Goal: Task Accomplishment & Management: Manage account settings

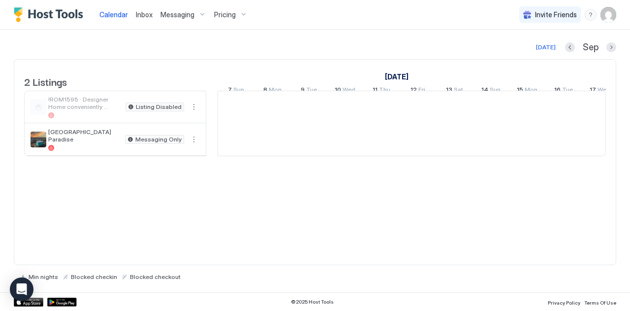
scroll to position [0, 547]
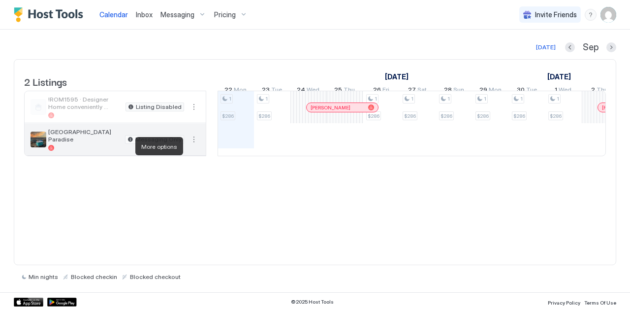
click at [198, 145] on button "More options" at bounding box center [194, 139] width 12 height 12
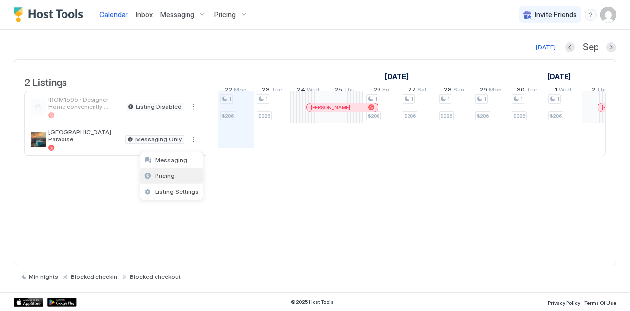
click at [169, 172] on span "Pricing" at bounding box center [165, 175] width 20 height 7
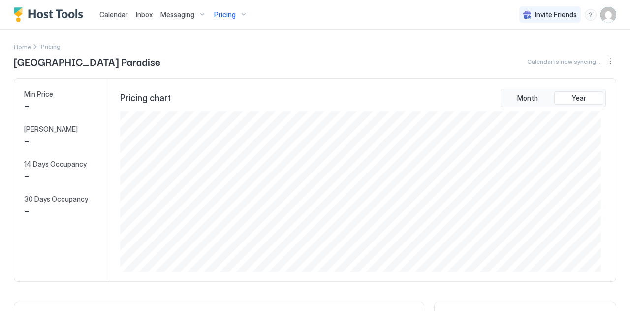
scroll to position [159, 481]
click at [26, 54] on span "[GEOGRAPHIC_DATA] Paradise" at bounding box center [87, 61] width 147 height 15
click at [17, 47] on span "Home" at bounding box center [22, 46] width 17 height 7
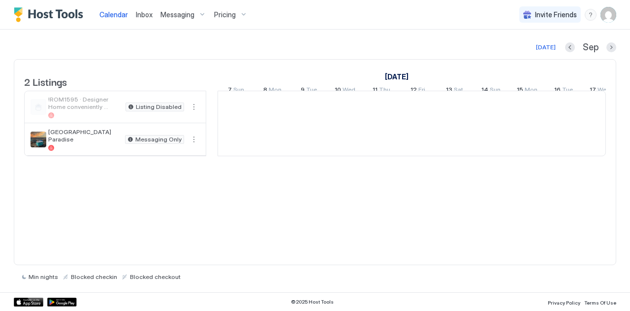
scroll to position [0, 547]
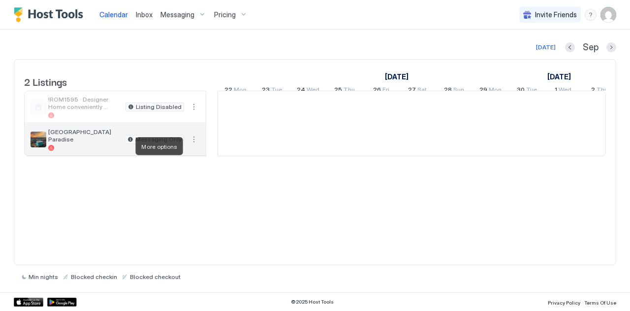
click at [192, 144] on button "More options" at bounding box center [194, 139] width 12 height 12
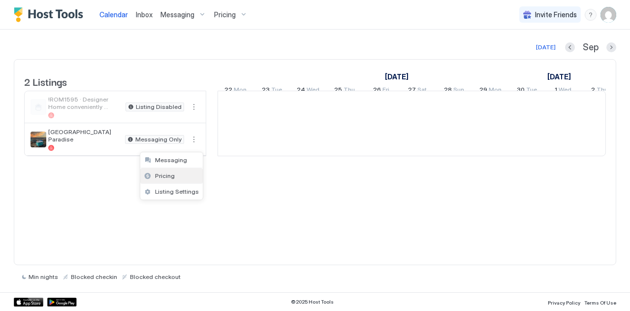
click at [160, 177] on span "Pricing" at bounding box center [165, 175] width 20 height 7
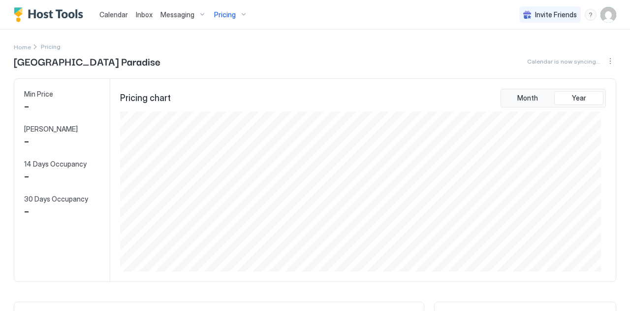
scroll to position [159, 481]
click at [36, 94] on span "Min Price" at bounding box center [38, 94] width 29 height 9
click at [36, 117] on div "Min Price - Max Price - 14 Days Occupancy - 30 Days Occupancy -" at bounding box center [62, 180] width 96 height 202
click at [23, 45] on span "Home" at bounding box center [22, 46] width 17 height 7
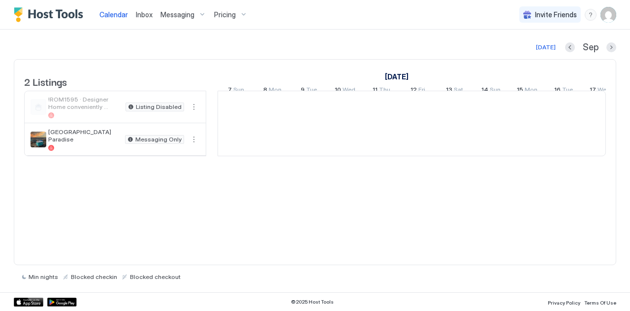
scroll to position [0, 547]
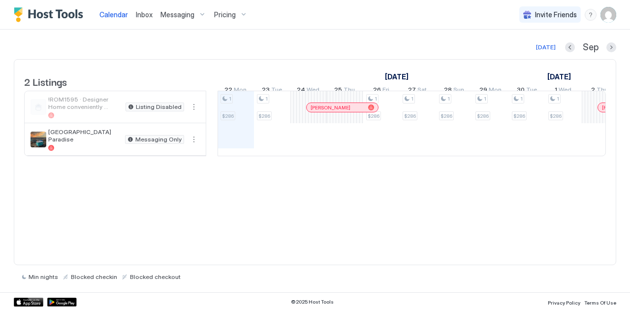
click at [238, 11] on div "Pricing" at bounding box center [230, 14] width 41 height 17
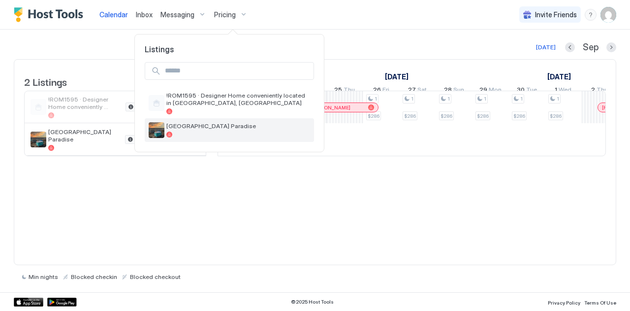
click at [181, 124] on span "[GEOGRAPHIC_DATA] Paradise" at bounding box center [238, 125] width 144 height 7
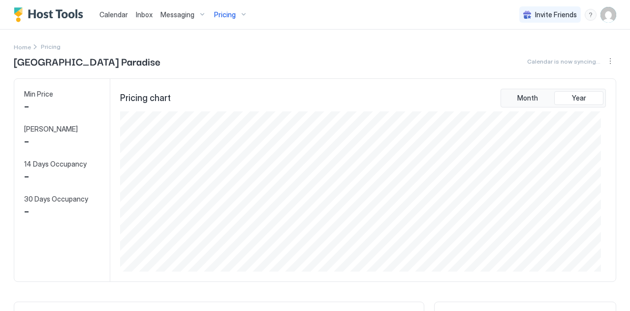
scroll to position [159, 481]
click at [71, 261] on div "Min Price $ 222 Max Price $ 1564 14 Days Occupancy 0.00% 30 Days Occupancy 10.0…" at bounding box center [62, 180] width 96 height 202
click at [17, 46] on span "Home" at bounding box center [22, 46] width 17 height 7
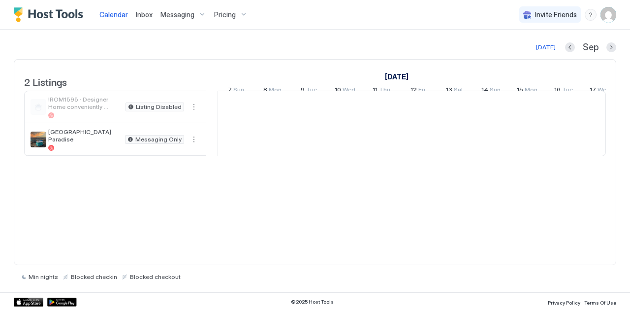
scroll to position [0, 547]
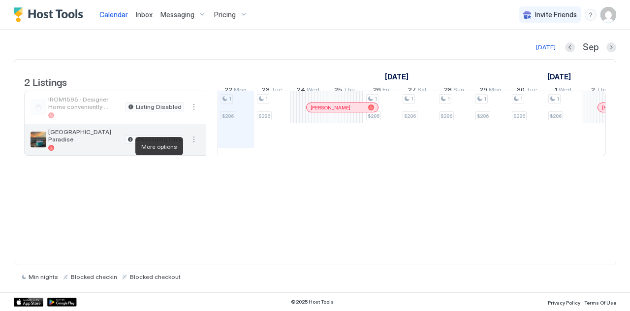
click at [193, 141] on button "More options" at bounding box center [194, 139] width 12 height 12
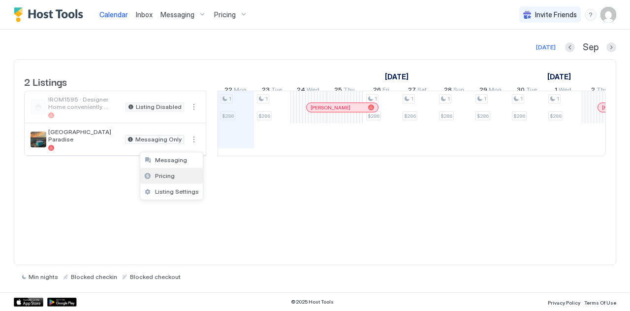
click at [162, 173] on span "Pricing" at bounding box center [165, 175] width 20 height 7
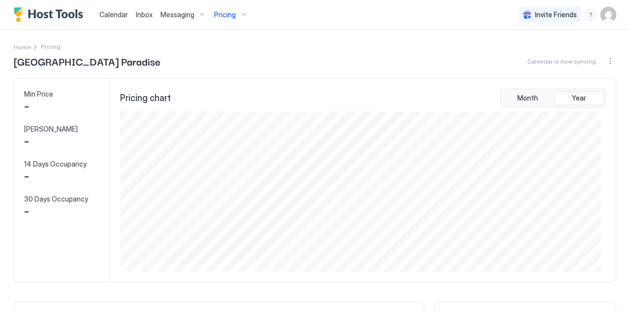
scroll to position [159, 481]
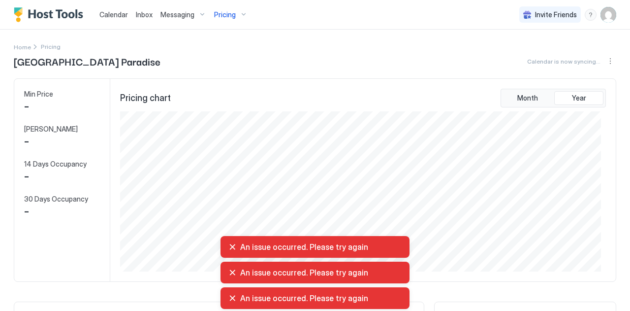
click at [231, 273] on div "An issue occurred. Please try again" at bounding box center [314, 272] width 173 height 10
click at [231, 243] on div "An issue occurred. Please try again" at bounding box center [314, 247] width 173 height 10
click at [229, 298] on div "An issue occurred. Please try again" at bounding box center [314, 298] width 173 height 10
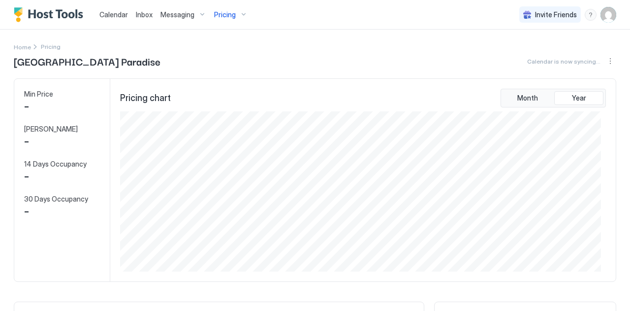
click at [601, 12] on img "User profile" at bounding box center [609, 15] width 16 height 16
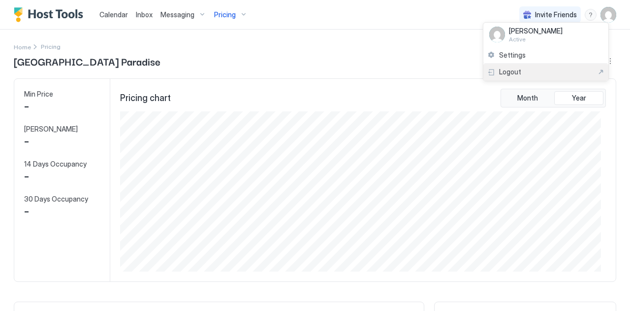
click at [505, 69] on span "Logout" at bounding box center [510, 71] width 22 height 9
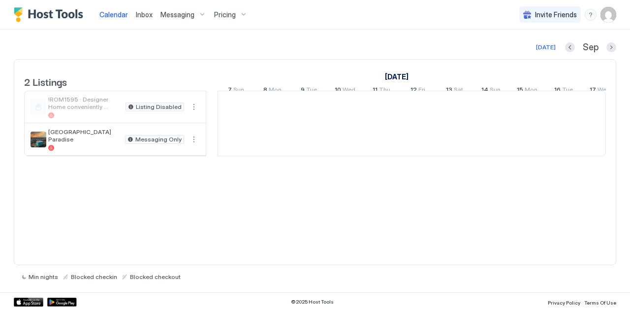
scroll to position [0, 547]
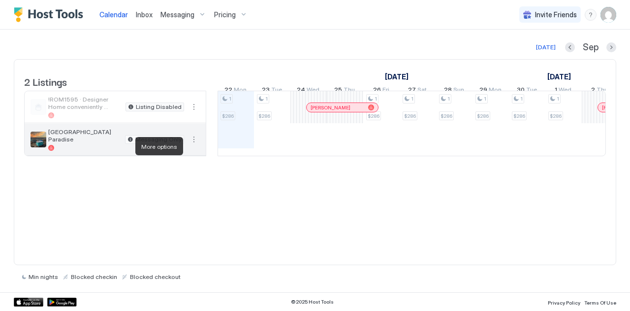
click at [191, 145] on button "More options" at bounding box center [194, 139] width 12 height 12
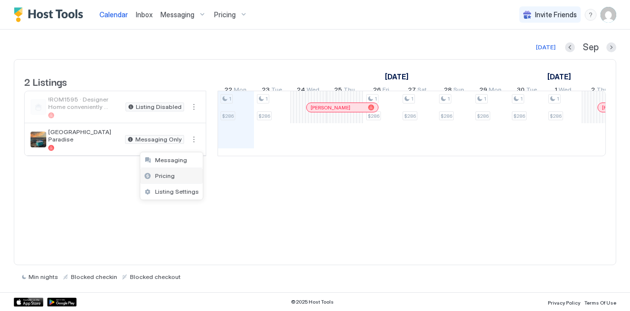
click at [159, 178] on span "Pricing" at bounding box center [165, 175] width 20 height 7
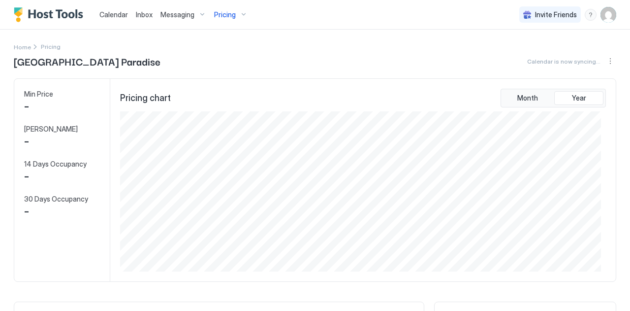
scroll to position [159, 481]
click at [242, 14] on div "Pricing" at bounding box center [230, 14] width 41 height 17
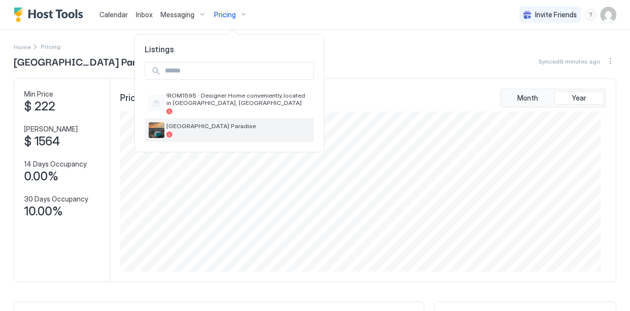
click at [183, 120] on div "[GEOGRAPHIC_DATA] Paradise" at bounding box center [229, 130] width 169 height 24
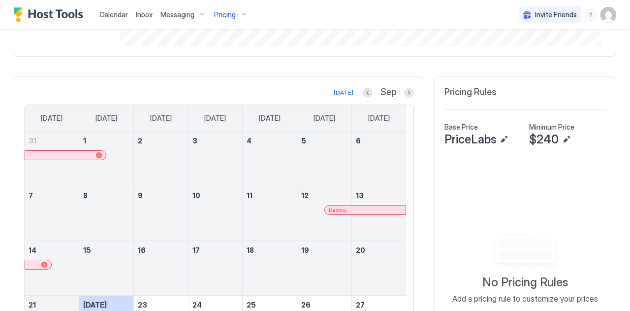
scroll to position [0, 0]
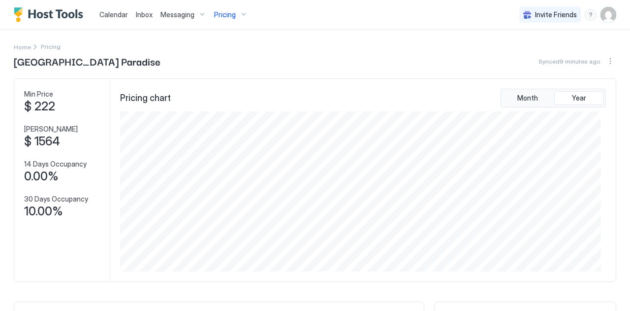
click at [198, 12] on div "Messaging" at bounding box center [184, 14] width 54 height 17
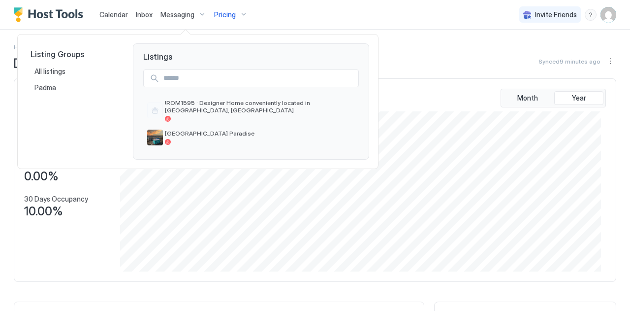
click at [600, 15] on div at bounding box center [315, 155] width 630 height 311
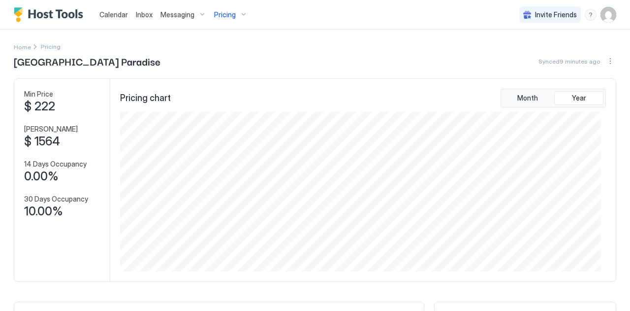
click at [601, 15] on img "User profile" at bounding box center [609, 15] width 16 height 16
click at [516, 49] on div "Settings" at bounding box center [545, 55] width 125 height 17
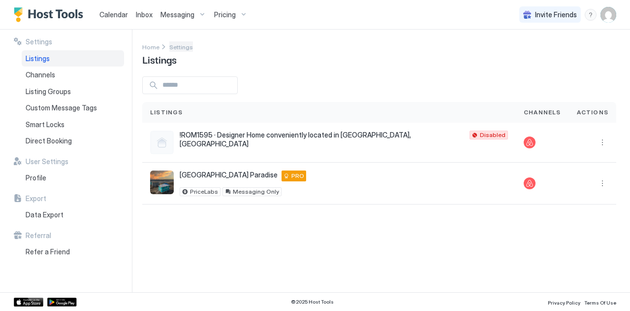
click at [173, 45] on span "Settings" at bounding box center [181, 46] width 24 height 7
click at [151, 44] on span "Home" at bounding box center [150, 46] width 17 height 7
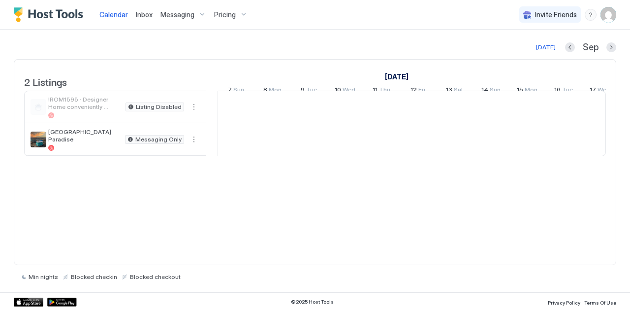
scroll to position [0, 547]
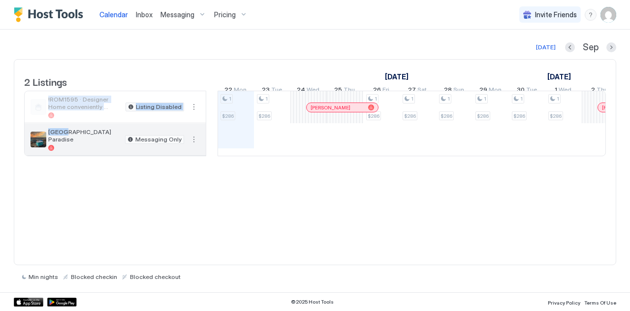
drag, startPoint x: 62, startPoint y: 139, endPoint x: 193, endPoint y: 147, distance: 131.2
click at [193, 147] on div "White Sand Beachfront Paradise Messaging Only" at bounding box center [115, 140] width 181 height 32
click at [193, 145] on button "More options" at bounding box center [194, 139] width 12 height 12
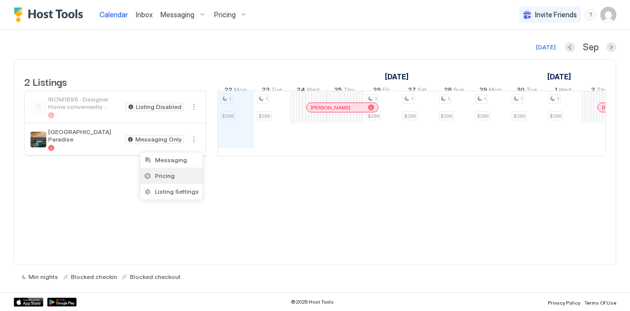
click at [156, 179] on span "Pricing" at bounding box center [165, 175] width 20 height 7
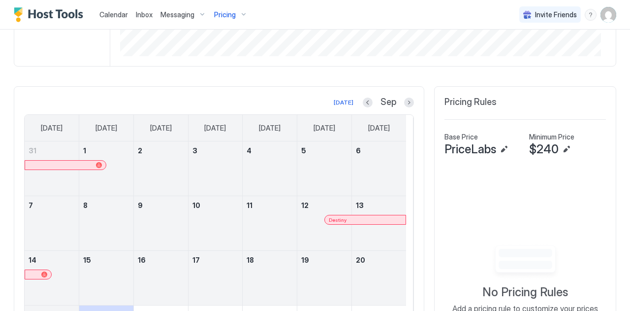
scroll to position [216, 0]
click at [500, 149] on button "Edit" at bounding box center [504, 149] width 12 height 12
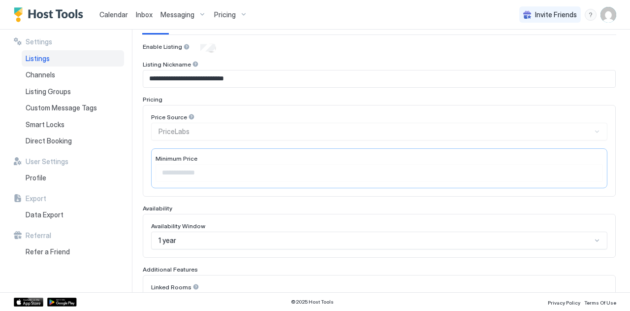
scroll to position [94, 0]
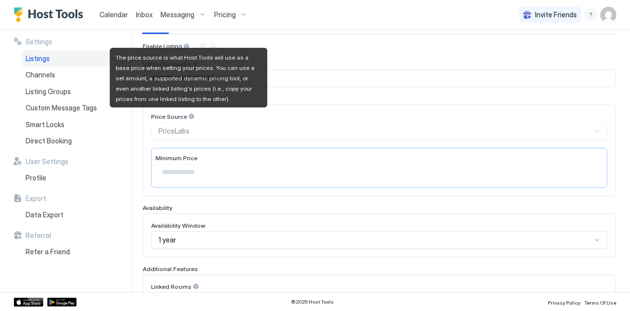
click at [189, 115] on div at bounding box center [191, 116] width 7 height 7
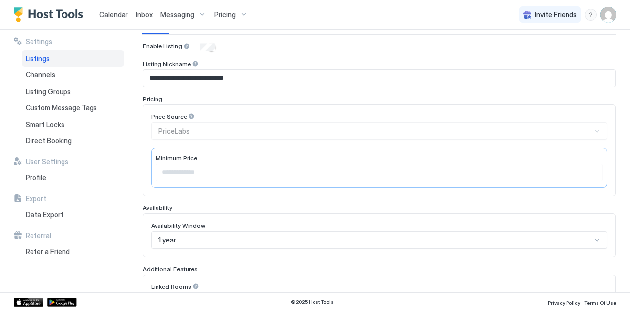
click at [183, 127] on div "Price Source PriceLabs" at bounding box center [379, 126] width 456 height 27
drag, startPoint x: 232, startPoint y: 127, endPoint x: 178, endPoint y: 114, distance: 55.2
drag, startPoint x: 178, startPoint y: 114, endPoint x: 164, endPoint y: 95, distance: 23.2
click at [164, 95] on div "Pricing" at bounding box center [379, 98] width 473 height 7
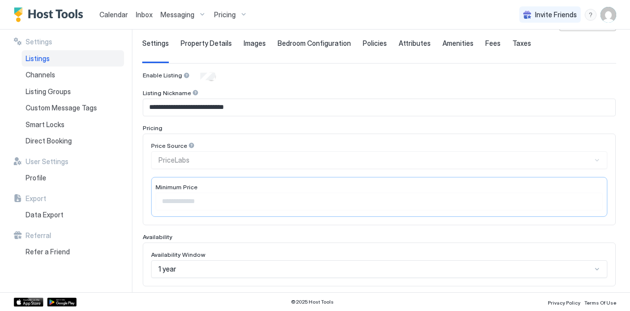
scroll to position [79, 0]
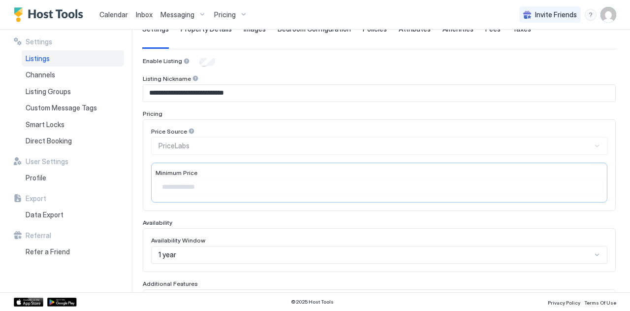
click at [184, 146] on div "Price Source PriceLabs" at bounding box center [379, 140] width 456 height 27
click at [214, 147] on div "Price Source PriceLabs" at bounding box center [379, 140] width 456 height 27
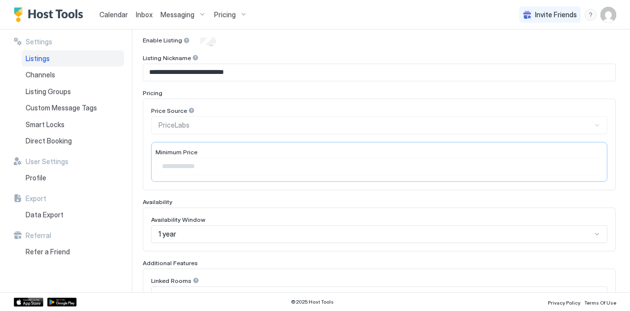
scroll to position [63, 0]
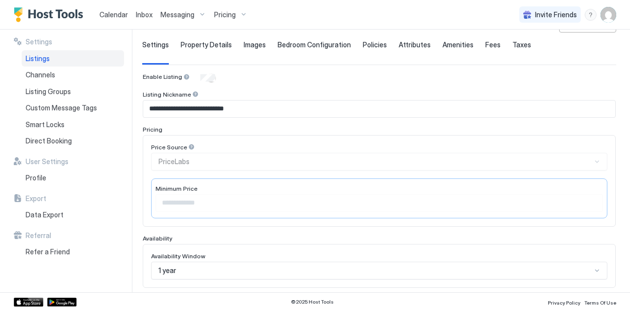
click at [192, 40] on span "Property Details" at bounding box center [206, 44] width 51 height 9
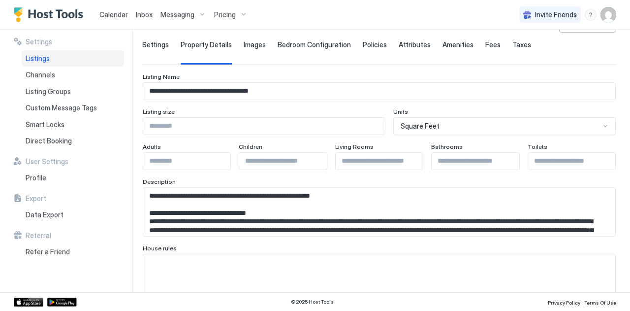
click at [147, 40] on span "Settings" at bounding box center [155, 44] width 27 height 9
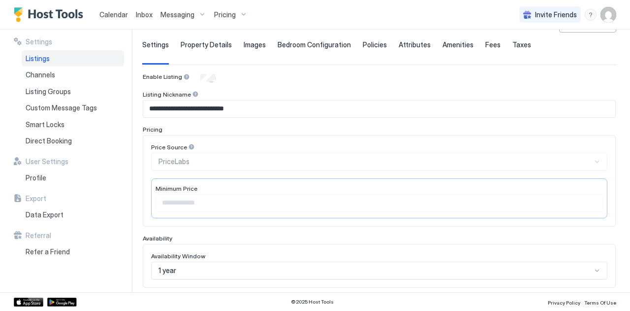
click at [161, 163] on div "Price Source PriceLabs" at bounding box center [379, 156] width 456 height 27
click at [246, 43] on span "Images" at bounding box center [255, 44] width 22 height 9
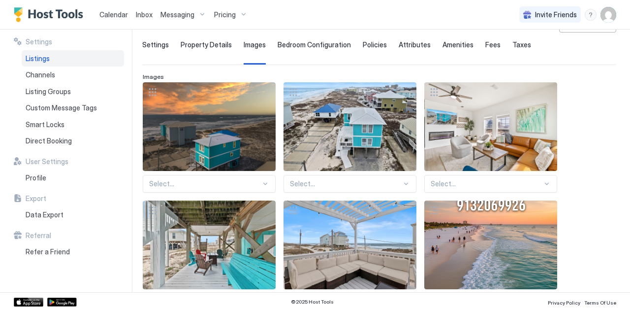
click at [321, 44] on span "Bedroom Configuration" at bounding box center [314, 44] width 73 height 9
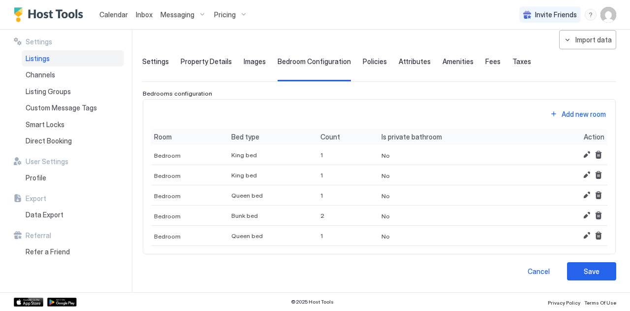
scroll to position [44, 0]
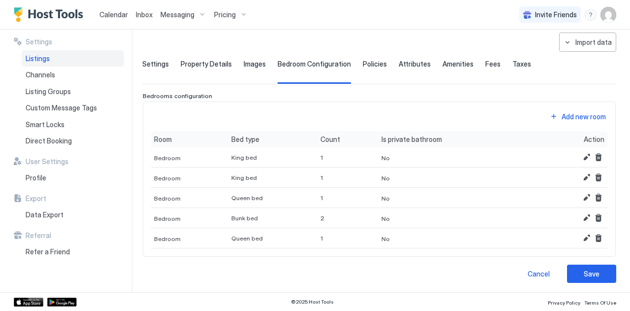
click at [363, 60] on span "Policies" at bounding box center [375, 64] width 24 height 9
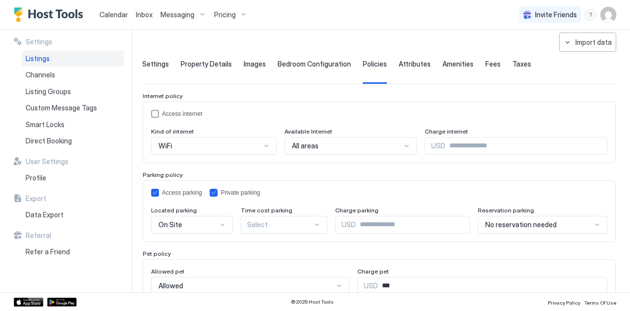
click at [412, 66] on span "Attributes" at bounding box center [415, 64] width 32 height 9
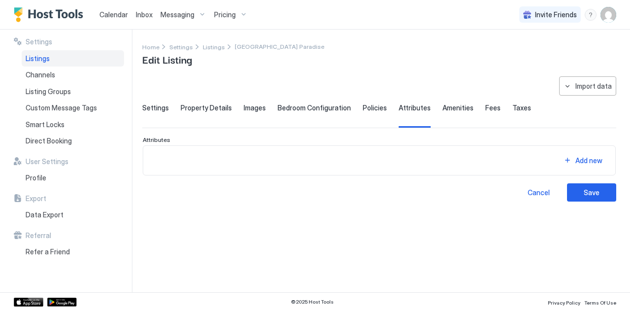
click at [448, 106] on span "Amenities" at bounding box center [458, 107] width 31 height 9
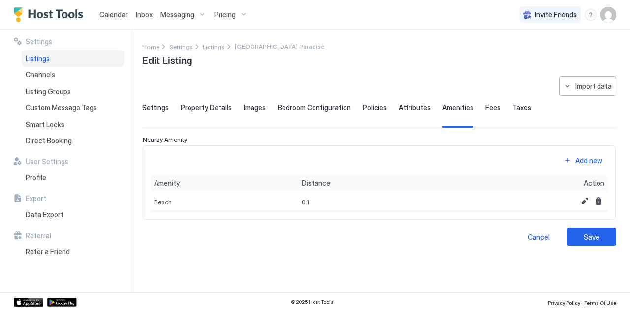
click at [485, 104] on span "Fees" at bounding box center [492, 107] width 15 height 9
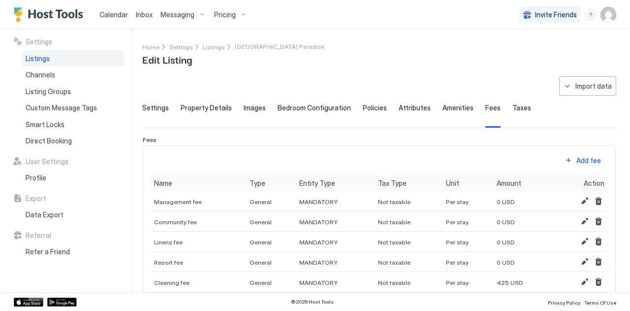
click at [524, 106] on div "Settings Property Details Images Bedroom Configuration Policies Attributes Amen…" at bounding box center [379, 115] width 474 height 24
click at [512, 108] on span "Taxes" at bounding box center [521, 107] width 19 height 9
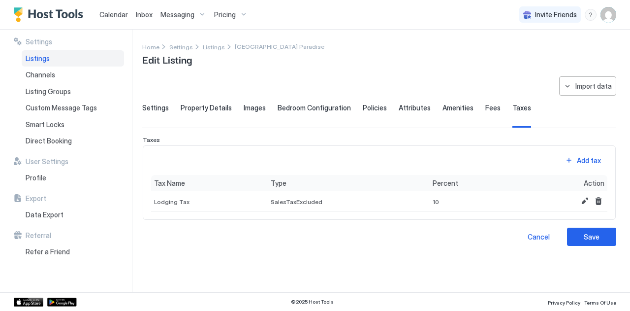
click at [159, 102] on div "**********" at bounding box center [379, 160] width 474 height 169
click at [153, 104] on span "Settings" at bounding box center [155, 107] width 27 height 9
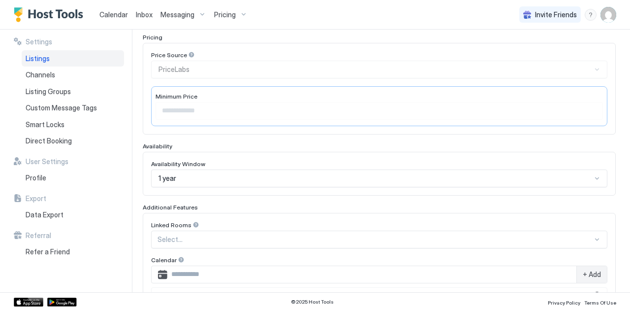
scroll to position [156, 0]
click at [177, 72] on div "Price Source PriceLabs" at bounding box center [379, 64] width 456 height 27
drag, startPoint x: 177, startPoint y: 72, endPoint x: 189, endPoint y: 49, distance: 26.4
click at [189, 49] on div "Price Source PriceLabs Minimum Price ***" at bounding box center [379, 88] width 473 height 92
click at [187, 51] on div "Price Source PriceLabs Minimum Price ***" at bounding box center [379, 88] width 473 height 92
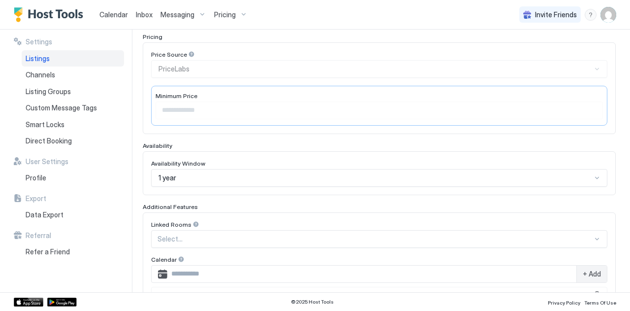
click at [188, 51] on div at bounding box center [191, 54] width 7 height 7
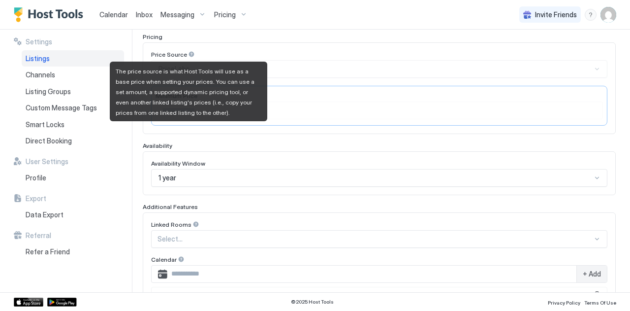
click at [188, 51] on div at bounding box center [191, 54] width 7 height 7
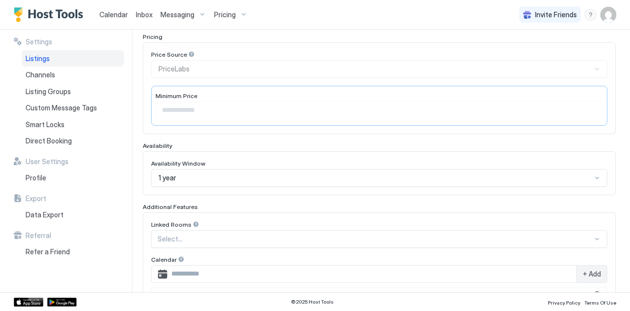
click at [222, 10] on span "Pricing" at bounding box center [225, 14] width 22 height 9
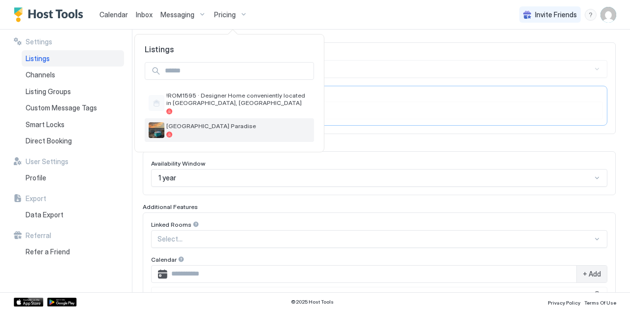
click at [175, 123] on span "[GEOGRAPHIC_DATA] Paradise" at bounding box center [238, 125] width 144 height 7
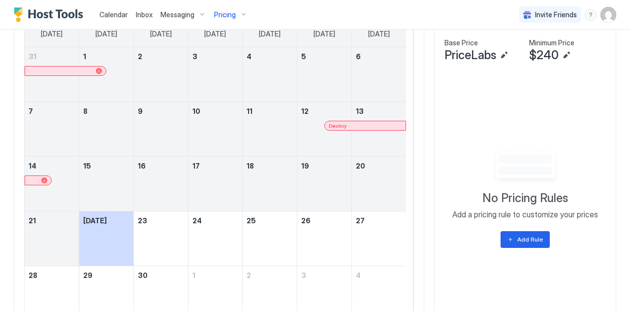
scroll to position [310, 0]
click at [523, 234] on div "Add Rule" at bounding box center [530, 238] width 26 height 9
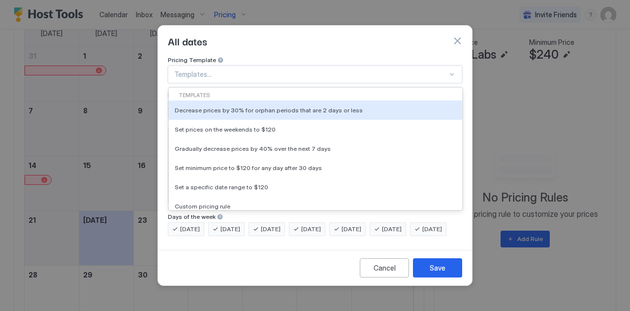
click at [245, 70] on div at bounding box center [310, 74] width 273 height 9
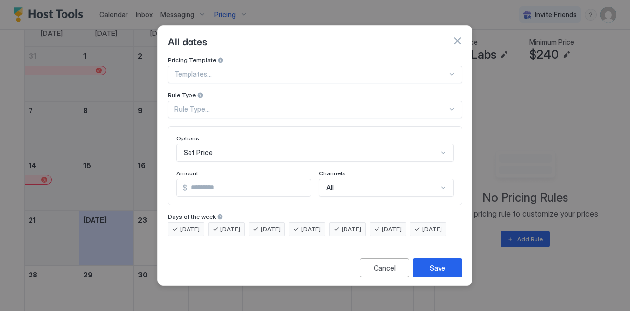
click at [240, 246] on div "Pricing Template Templates... Rule Type Rule Type... Options Set Price Amount $…" at bounding box center [315, 151] width 314 height 190
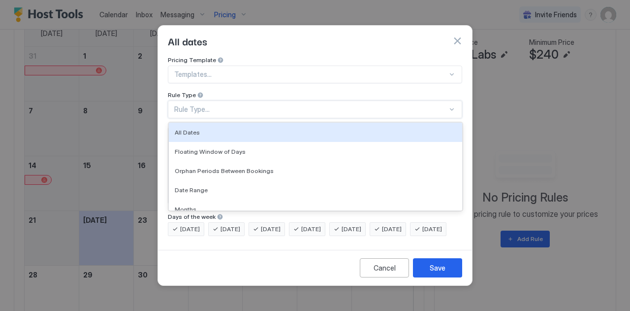
click at [222, 105] on div "Rule Type..." at bounding box center [310, 109] width 273 height 9
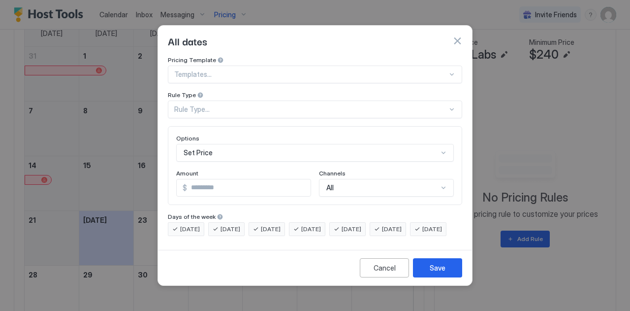
click at [227, 272] on div "Cancel Save" at bounding box center [315, 267] width 314 height 35
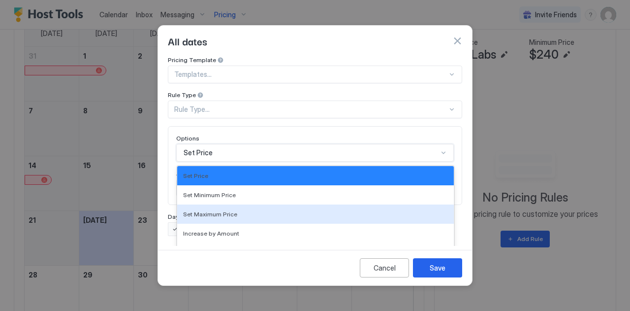
scroll to position [51, 0]
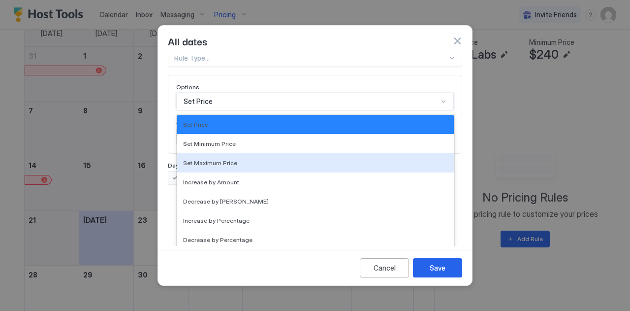
click at [287, 110] on div "17 results available. Use Up and Down to choose options, press Enter to select …" at bounding box center [315, 102] width 278 height 18
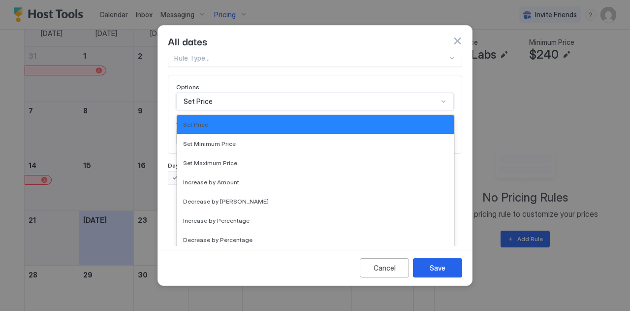
scroll to position [0, 0]
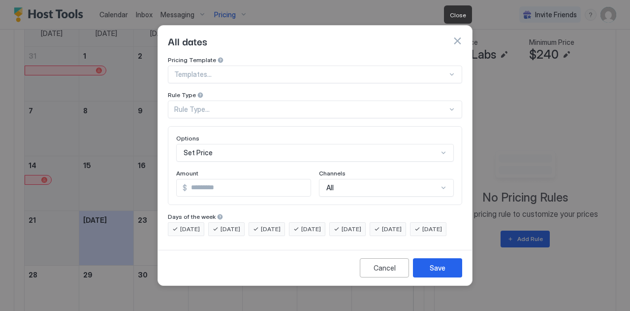
click at [459, 36] on button "button" at bounding box center [457, 41] width 10 height 10
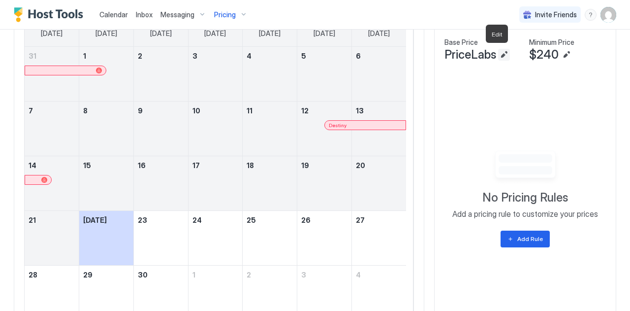
click at [499, 52] on button "Edit" at bounding box center [504, 55] width 12 height 12
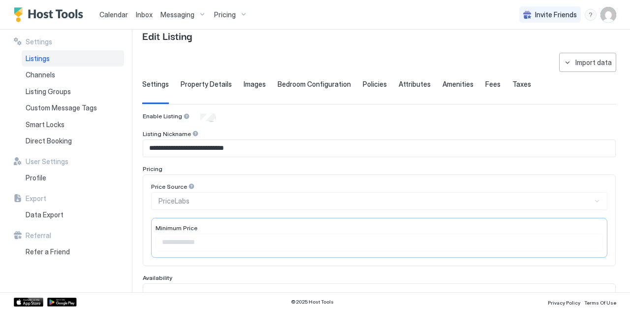
scroll to position [24, 0]
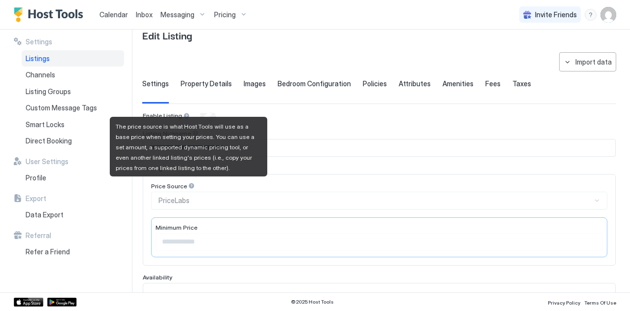
click at [190, 185] on div at bounding box center [191, 185] width 7 height 7
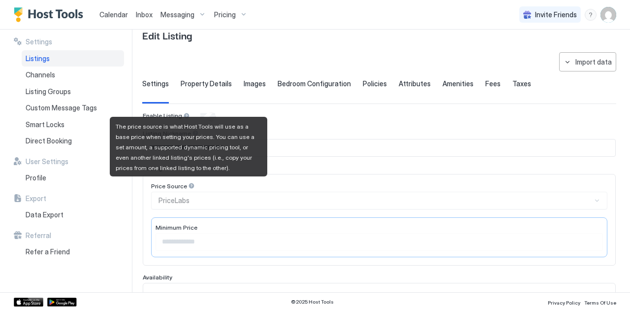
click at [190, 185] on div at bounding box center [191, 185] width 7 height 7
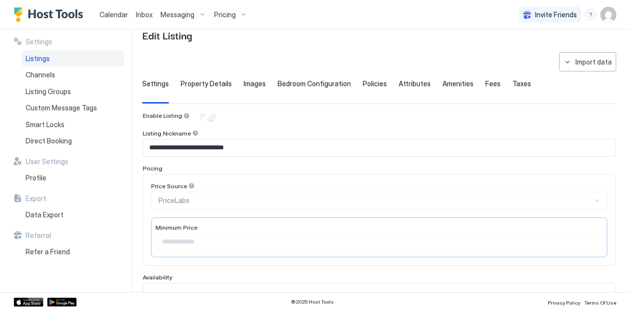
click at [166, 204] on div "Price Source PriceLabs" at bounding box center [379, 195] width 456 height 27
drag, startPoint x: 166, startPoint y: 204, endPoint x: 594, endPoint y: 193, distance: 428.4
click at [594, 193] on div "Price Source PriceLabs" at bounding box center [379, 195] width 456 height 27
click at [588, 200] on div "Price Source PriceLabs" at bounding box center [379, 195] width 456 height 27
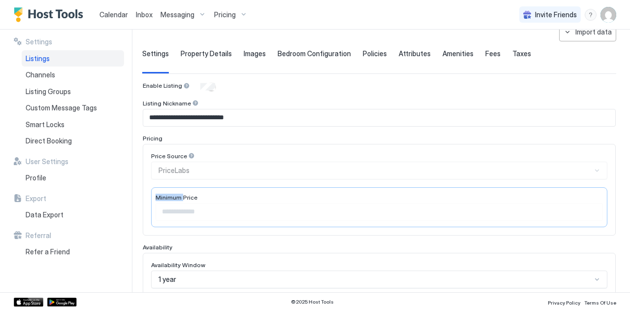
scroll to position [0, 0]
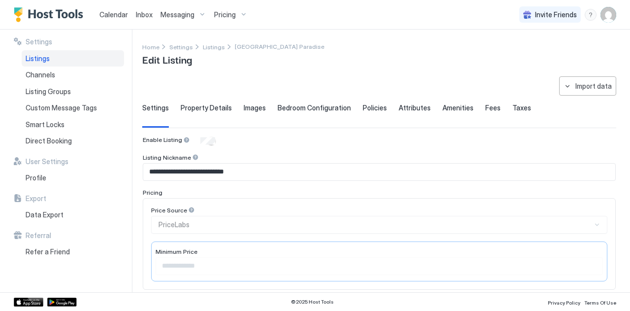
click at [177, 227] on div "Price Source PriceLabs" at bounding box center [379, 219] width 456 height 27
drag, startPoint x: 177, startPoint y: 227, endPoint x: 190, endPoint y: 211, distance: 20.4
click at [190, 211] on div "Price Source PriceLabs" at bounding box center [379, 219] width 456 height 27
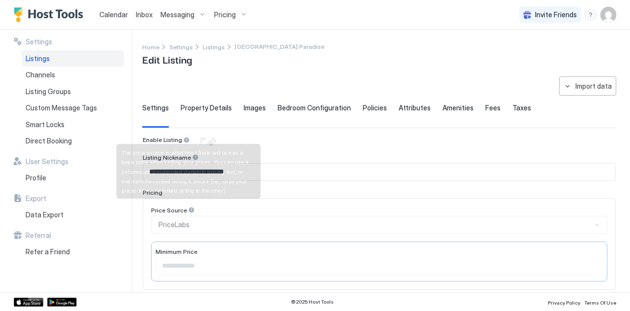
click at [190, 211] on div at bounding box center [191, 209] width 7 height 7
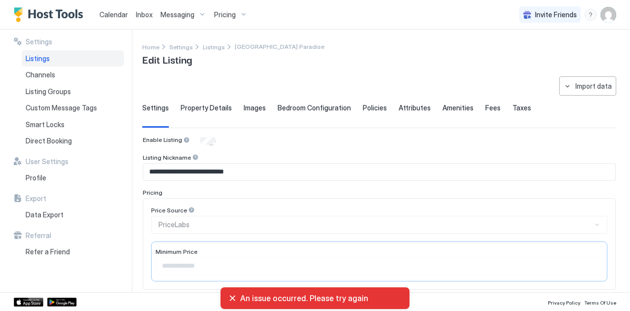
click at [232, 295] on div "An issue occurred. Please try again" at bounding box center [314, 298] width 173 height 10
click at [246, 296] on span "An issue occurred. Please try again" at bounding box center [320, 298] width 161 height 10
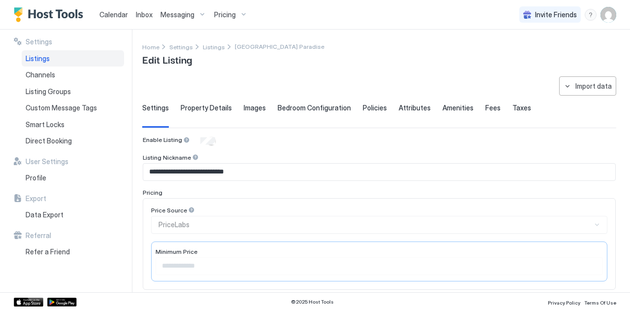
click at [227, 11] on span "Pricing" at bounding box center [225, 14] width 22 height 9
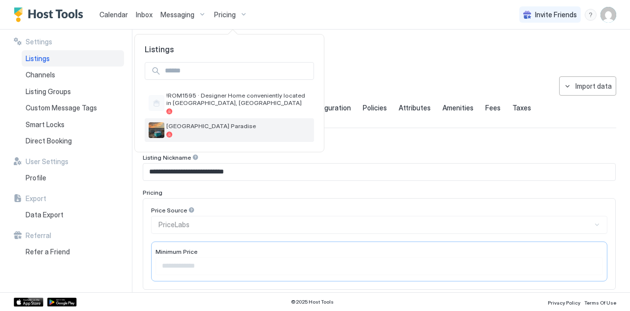
click at [160, 128] on img "listing image" at bounding box center [157, 130] width 16 height 16
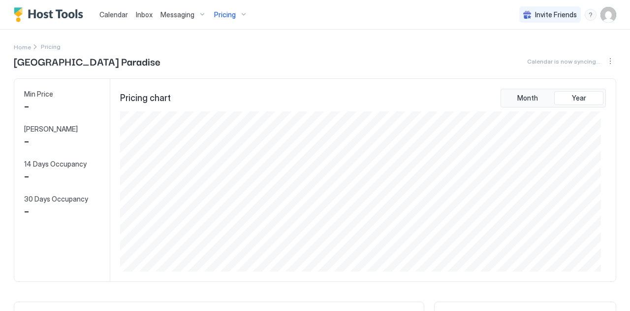
scroll to position [159, 481]
click at [225, 15] on span "Pricing" at bounding box center [225, 14] width 22 height 9
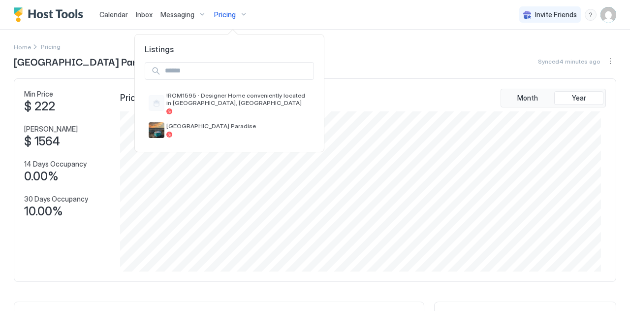
click at [603, 59] on div at bounding box center [315, 155] width 630 height 311
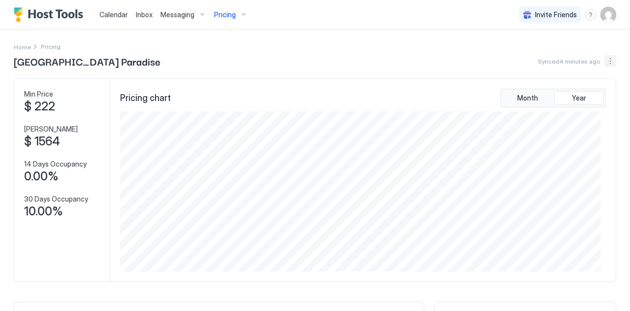
click at [605, 59] on button "More options" at bounding box center [611, 61] width 12 height 12
click at [578, 88] on span "Listing Settings" at bounding box center [586, 90] width 44 height 7
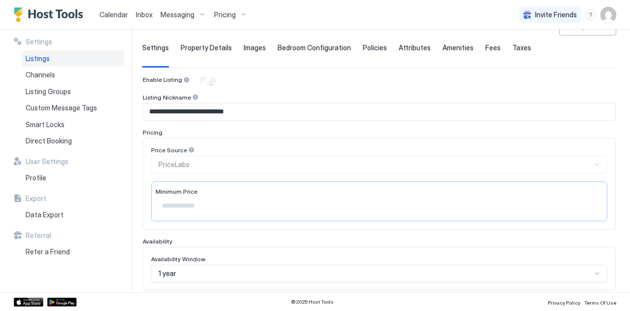
scroll to position [52, 0]
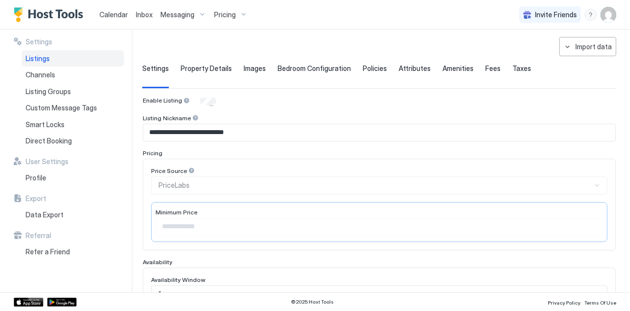
scroll to position [40, 0]
click at [39, 175] on span "Profile" at bounding box center [36, 177] width 21 height 9
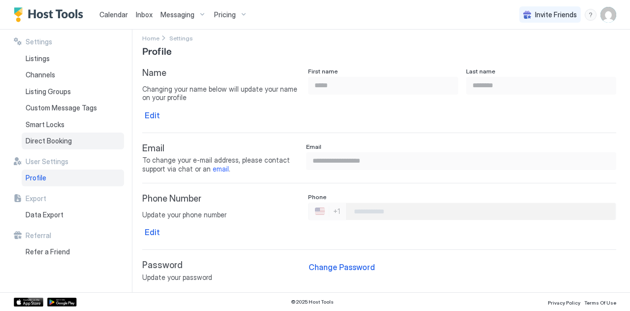
click at [47, 139] on span "Direct Booking" at bounding box center [49, 140] width 46 height 9
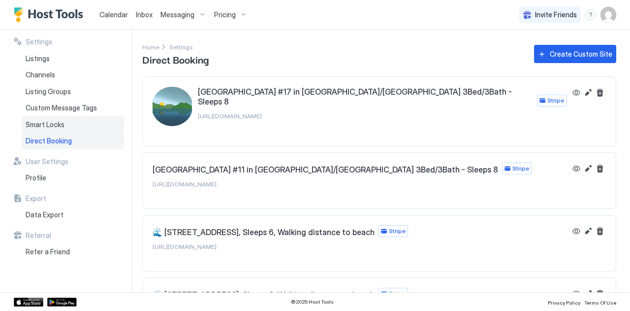
click at [43, 126] on span "Smart Locks" at bounding box center [45, 124] width 39 height 9
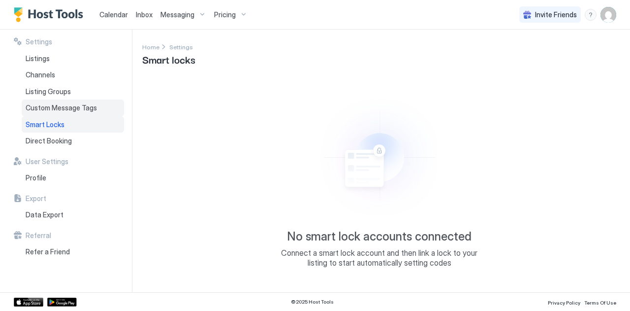
click at [43, 102] on div "Custom Message Tags" at bounding box center [73, 107] width 102 height 17
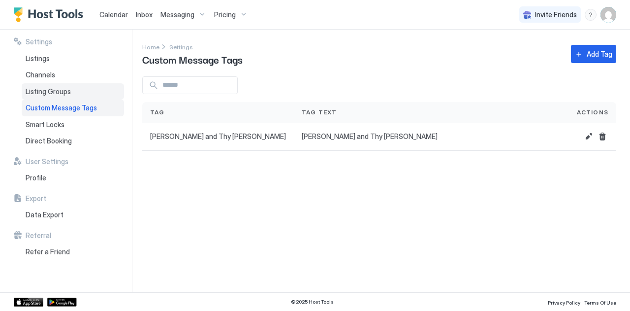
click at [42, 87] on span "Listing Groups" at bounding box center [48, 91] width 45 height 9
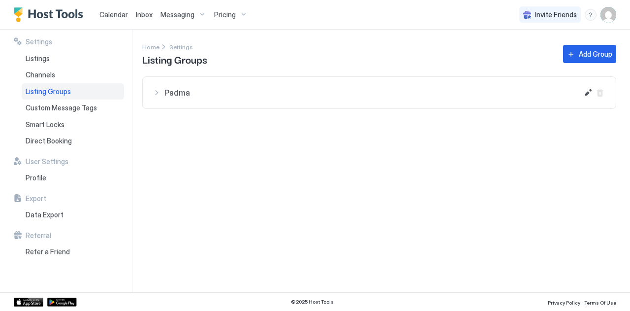
click at [158, 91] on div "Padma" at bounding box center [366, 93] width 426 height 12
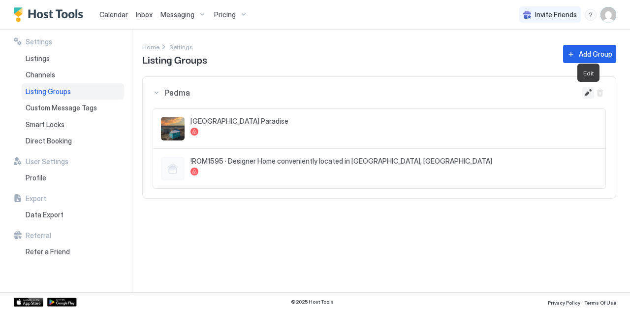
click at [591, 91] on button "Edit" at bounding box center [588, 93] width 12 height 12
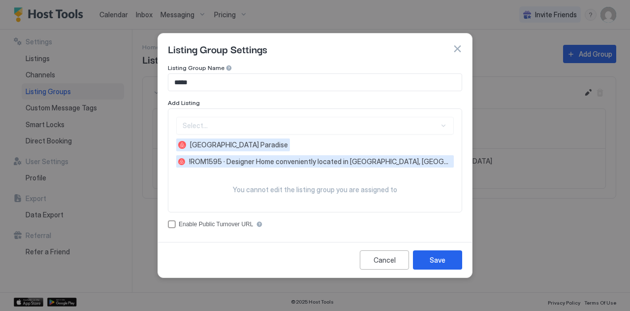
click at [192, 129] on div "Select... White Sand Beachfront Paradise !ROM1595 · Designer Home conveniently …" at bounding box center [315, 142] width 278 height 51
click at [219, 157] on div "!ROM1595 · Designer Home conveniently located in Reno, NV" at bounding box center [315, 161] width 278 height 13
click at [454, 253] on button "Save" at bounding box center [437, 259] width 49 height 19
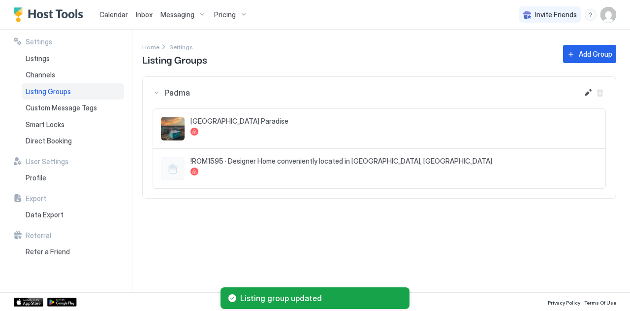
click at [609, 22] on img "User profile" at bounding box center [609, 15] width 16 height 16
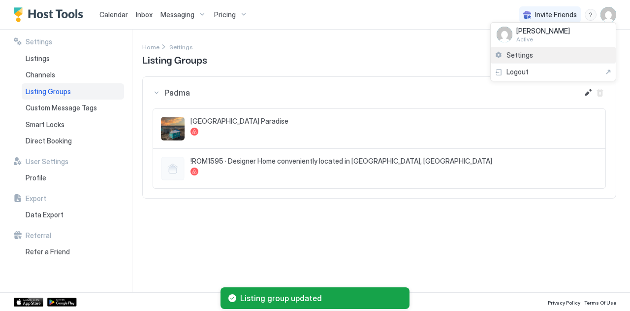
click at [521, 51] on span "Settings" at bounding box center [520, 55] width 27 height 9
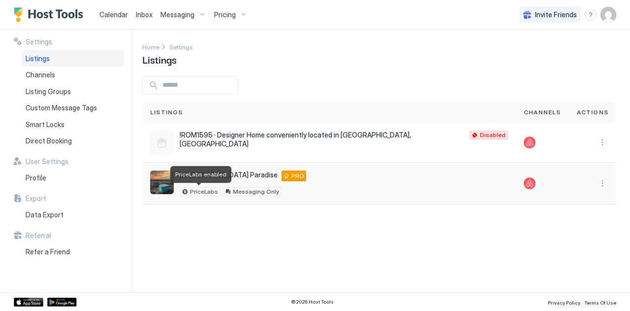
click at [202, 191] on span "PriceLabs" at bounding box center [204, 191] width 28 height 0
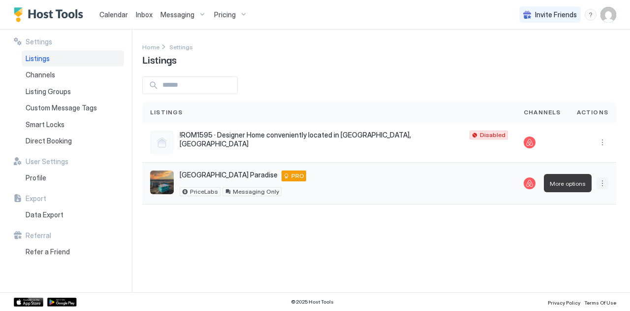
click at [600, 183] on button "More options" at bounding box center [603, 183] width 12 height 12
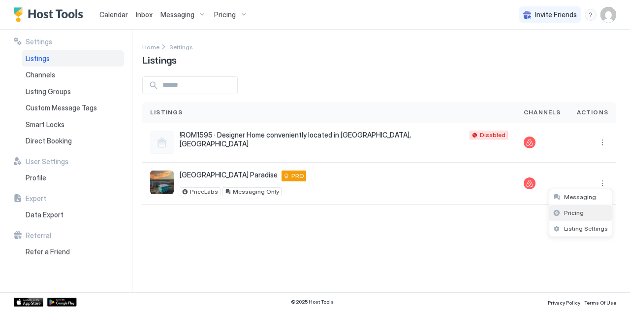
click at [576, 215] on span "Pricing" at bounding box center [574, 212] width 20 height 7
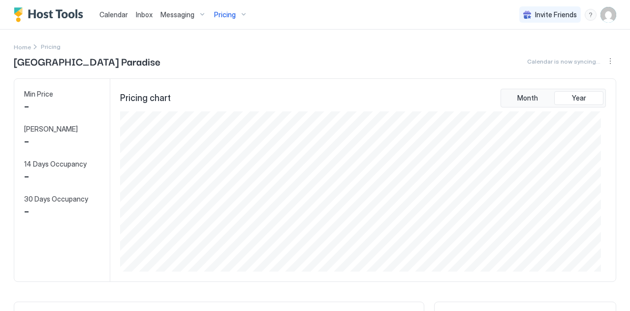
scroll to position [159, 481]
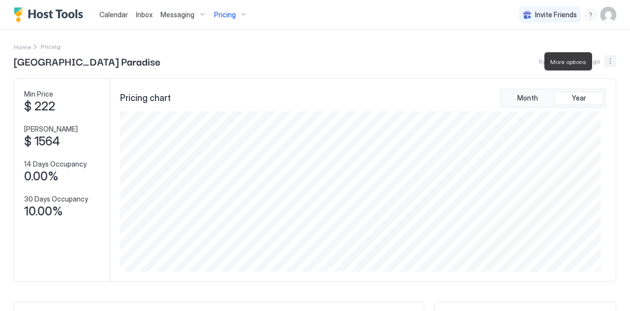
click at [605, 65] on button "More options" at bounding box center [611, 61] width 12 height 12
click at [243, 14] on div at bounding box center [315, 155] width 630 height 311
click at [239, 13] on div "Pricing" at bounding box center [230, 14] width 41 height 17
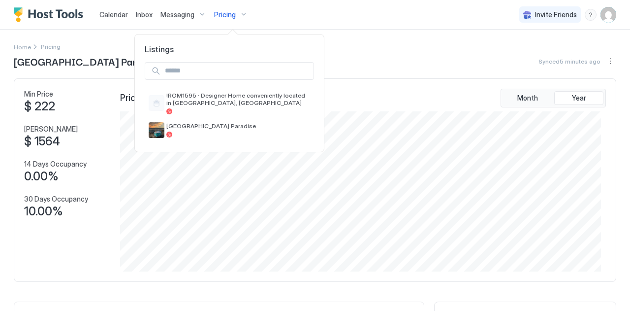
click at [239, 13] on div at bounding box center [315, 155] width 630 height 311
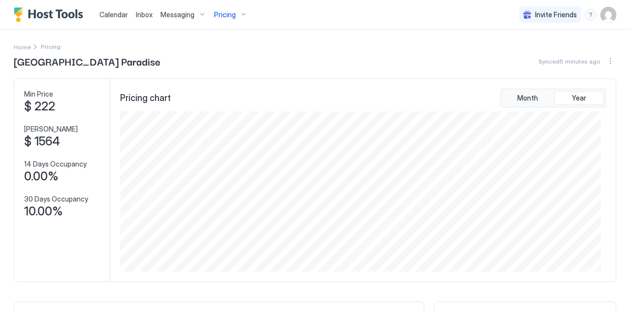
click at [239, 13] on div "Pricing" at bounding box center [230, 14] width 41 height 17
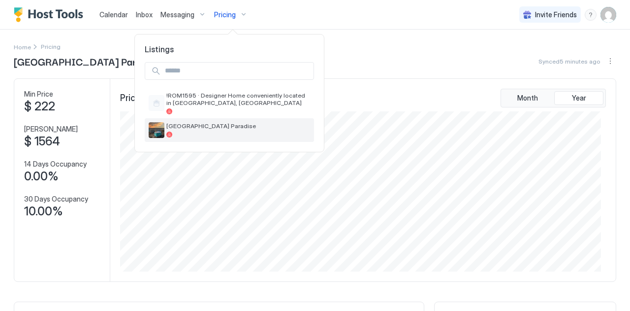
click at [163, 123] on img "listing image" at bounding box center [157, 130] width 16 height 16
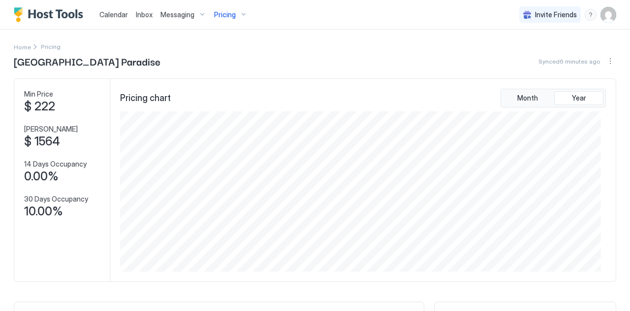
click at [223, 12] on span "Pricing" at bounding box center [225, 14] width 22 height 9
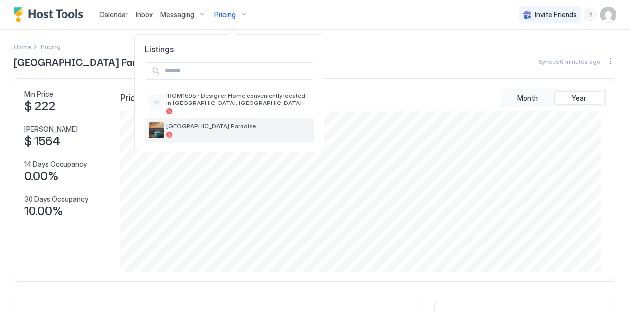
click at [183, 127] on span "White Sand Beachfront Paradise" at bounding box center [238, 125] width 144 height 7
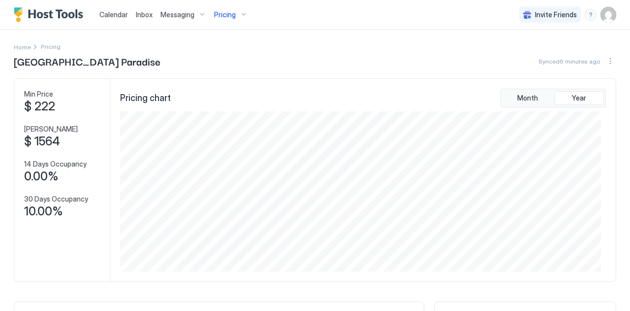
click at [217, 10] on span "Pricing" at bounding box center [225, 14] width 22 height 9
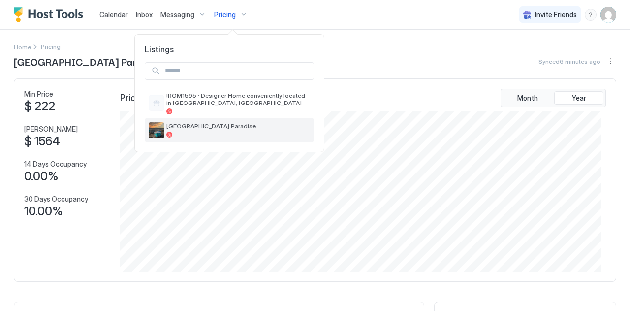
click at [155, 132] on img "listing image" at bounding box center [157, 130] width 16 height 16
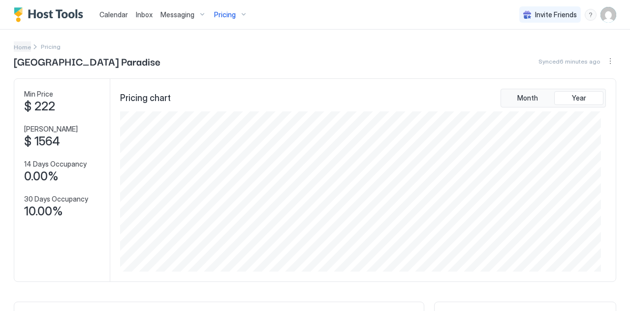
click at [18, 45] on span "Home" at bounding box center [22, 46] width 17 height 7
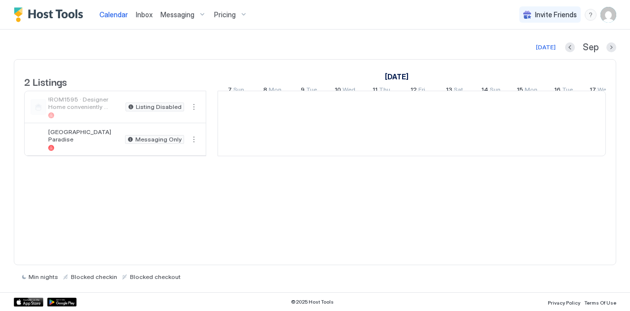
scroll to position [0, 547]
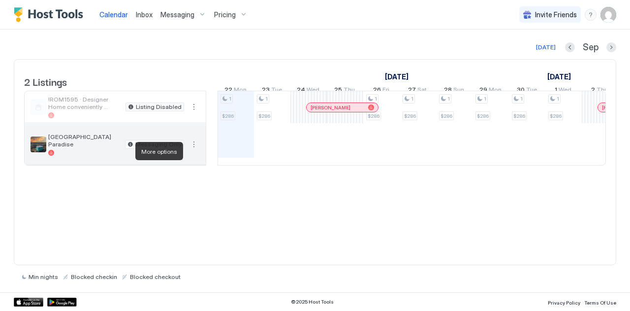
click at [192, 150] on button "More options" at bounding box center [194, 144] width 12 height 12
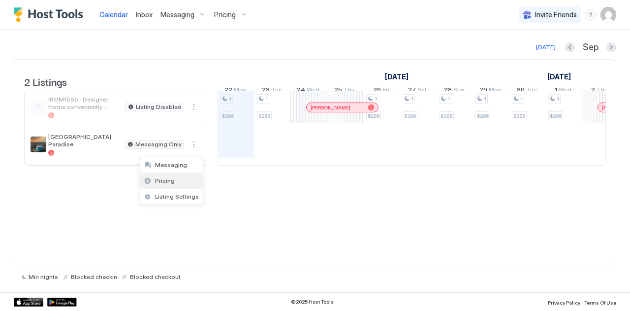
click at [161, 179] on span "Pricing" at bounding box center [165, 180] width 20 height 7
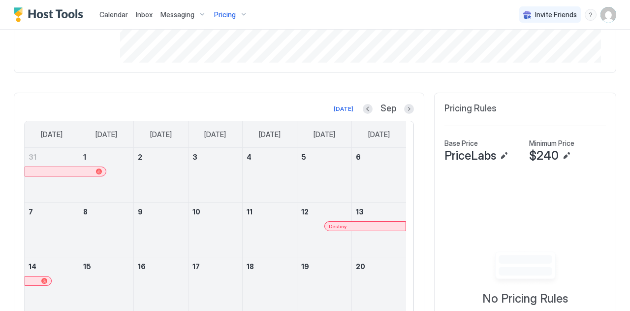
scroll to position [211, 0]
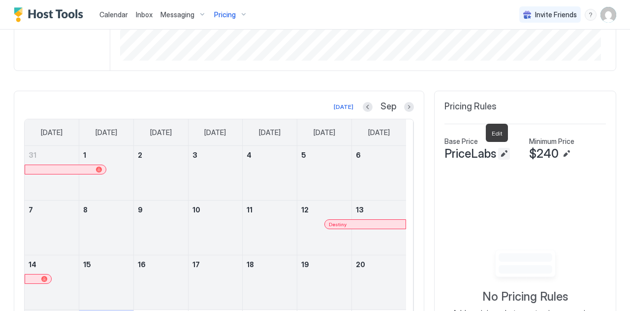
click at [498, 151] on button "Edit" at bounding box center [504, 154] width 12 height 12
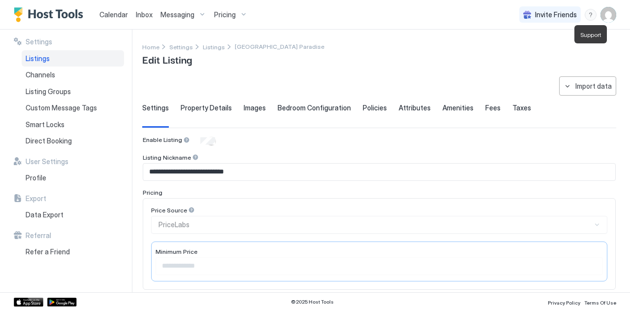
click at [591, 15] on div "menu" at bounding box center [591, 15] width 12 height 12
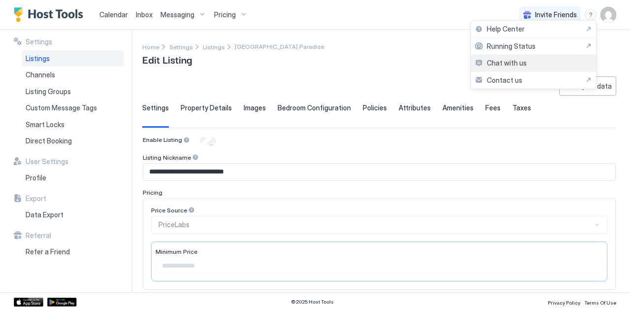
click at [504, 63] on span "Chat with us" at bounding box center [507, 63] width 40 height 9
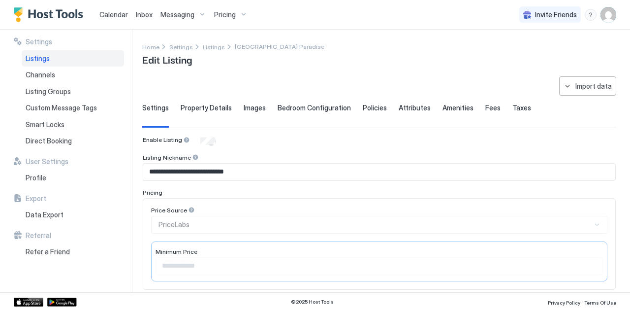
click at [355, 221] on div "Price Source PriceLabs" at bounding box center [379, 219] width 456 height 27
click at [594, 12] on div "menu" at bounding box center [591, 15] width 12 height 12
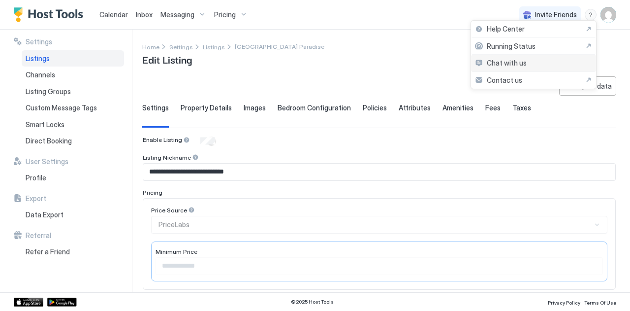
click at [510, 62] on span "Chat with us" at bounding box center [507, 63] width 40 height 9
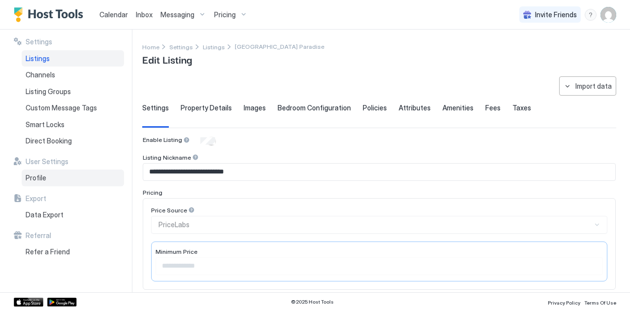
click at [35, 176] on span "Profile" at bounding box center [36, 177] width 21 height 9
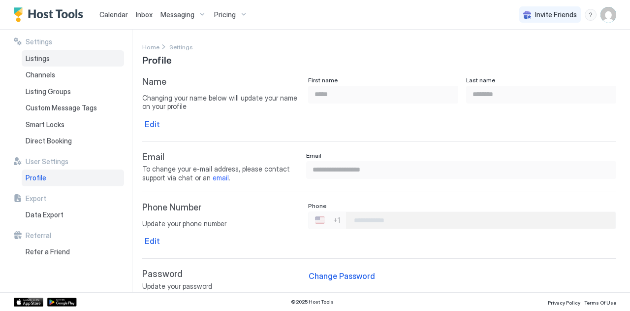
click at [36, 61] on span "Listings" at bounding box center [38, 58] width 24 height 9
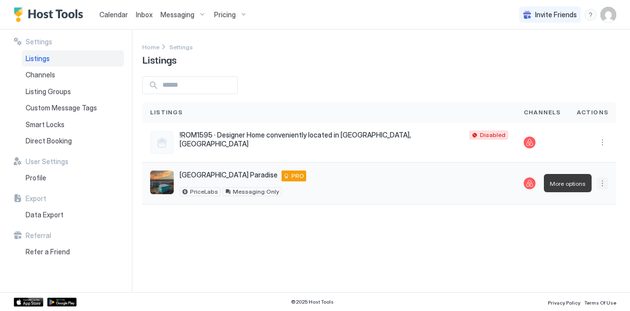
click at [605, 186] on button "More options" at bounding box center [603, 183] width 12 height 12
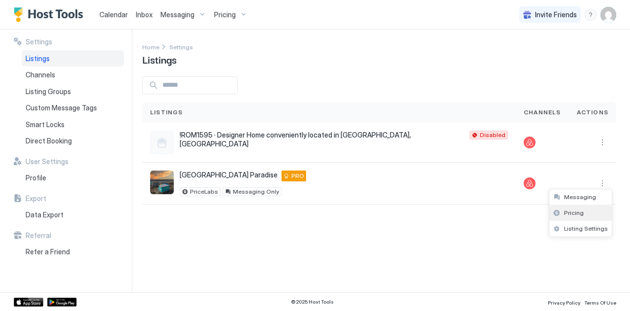
click at [581, 211] on span "Pricing" at bounding box center [574, 212] width 20 height 7
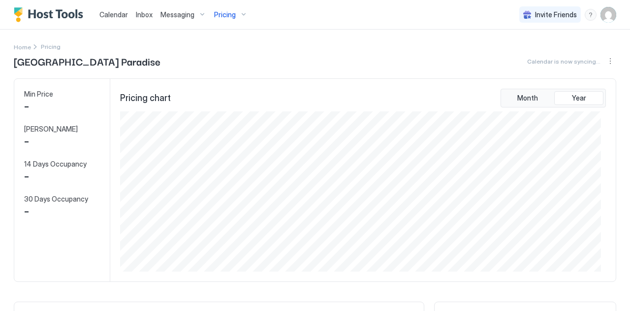
scroll to position [159, 481]
click at [239, 13] on div "Pricing" at bounding box center [230, 14] width 41 height 17
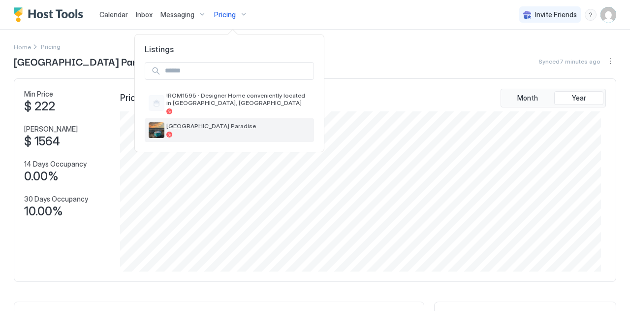
click at [180, 127] on span "White Sand Beachfront Paradise" at bounding box center [238, 125] width 144 height 7
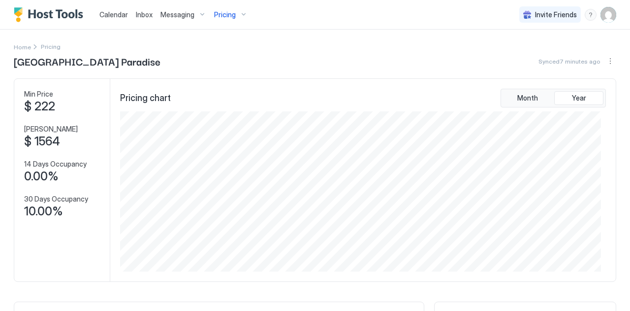
click at [176, 15] on span "Messaging" at bounding box center [177, 14] width 34 height 9
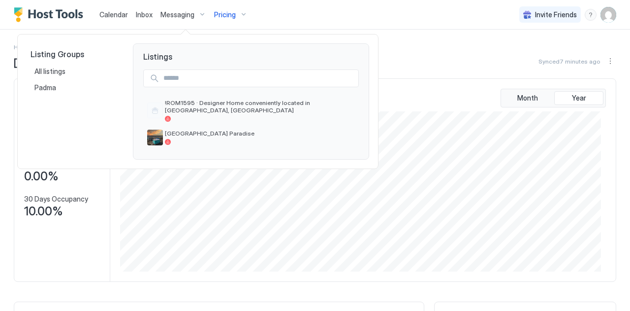
click at [148, 15] on div at bounding box center [315, 155] width 630 height 311
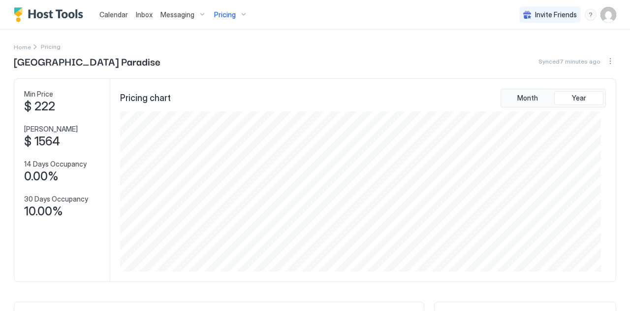
click at [142, 12] on span "Inbox" at bounding box center [144, 14] width 17 height 8
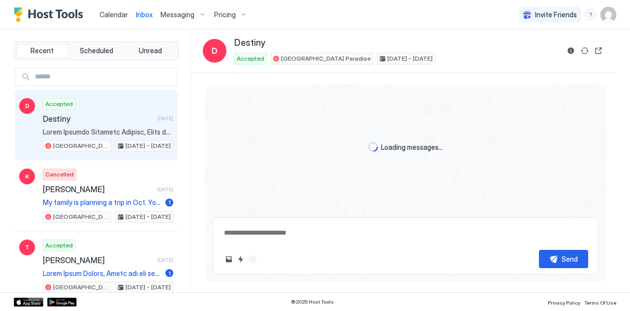
scroll to position [1605, 0]
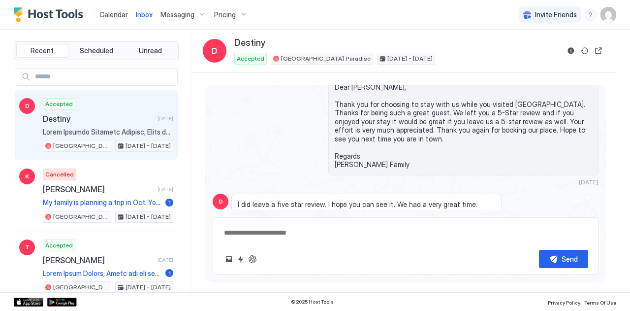
type textarea "*"
click at [116, 13] on span "Calendar" at bounding box center [113, 14] width 29 height 8
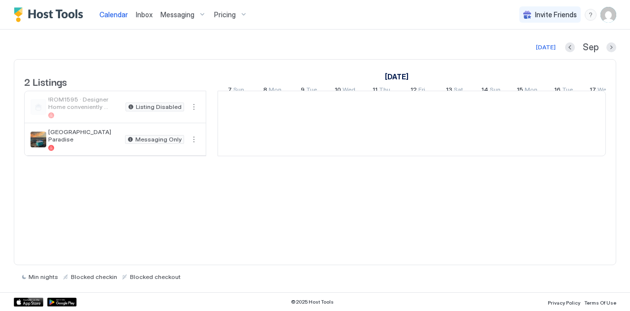
scroll to position [0, 547]
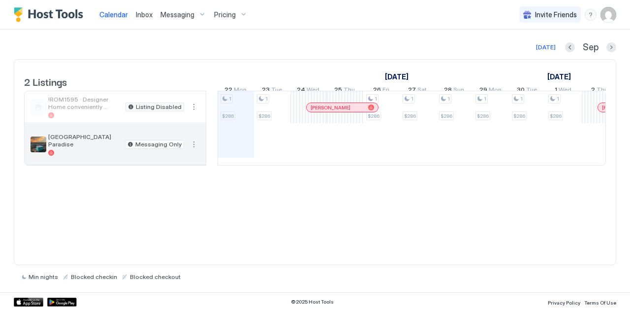
click at [195, 150] on button "More options" at bounding box center [194, 144] width 12 height 12
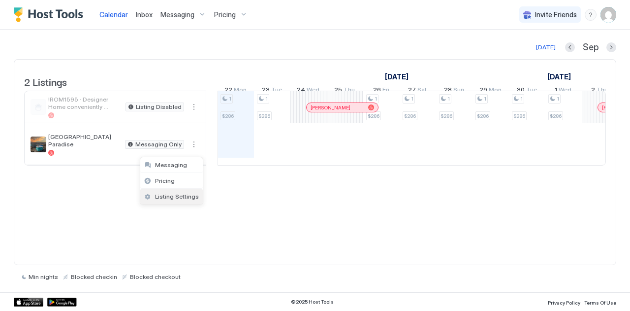
click at [164, 193] on span "Listing Settings" at bounding box center [177, 195] width 44 height 7
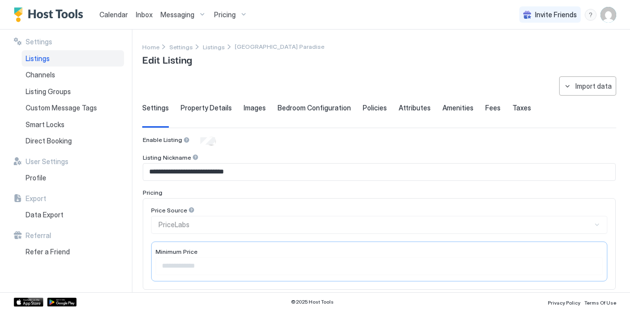
click at [228, 10] on span "Pricing" at bounding box center [225, 14] width 22 height 9
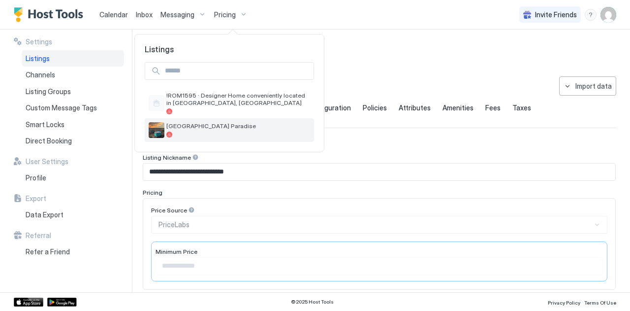
click at [175, 129] on span "White Sand Beachfront Paradise" at bounding box center [238, 125] width 144 height 7
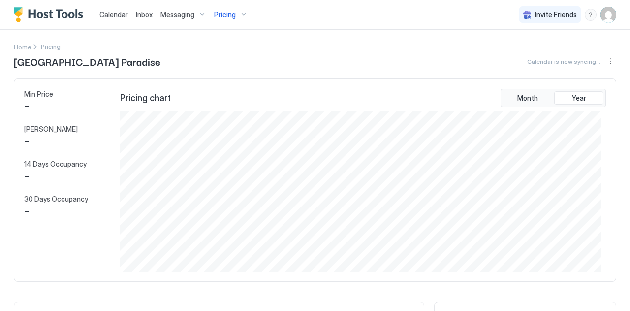
scroll to position [159, 481]
click at [20, 46] on span "Home" at bounding box center [22, 46] width 17 height 7
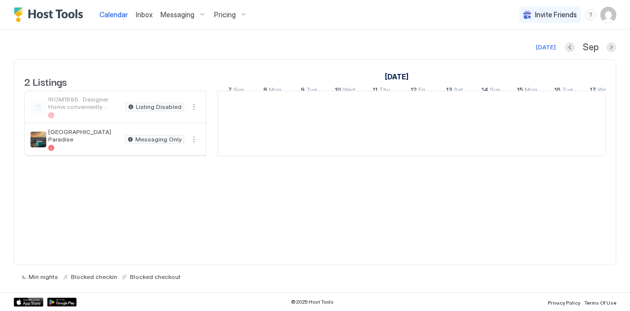
scroll to position [0, 547]
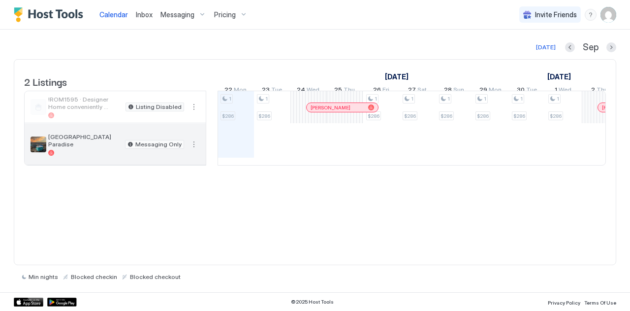
click at [194, 150] on button "More options" at bounding box center [194, 144] width 12 height 12
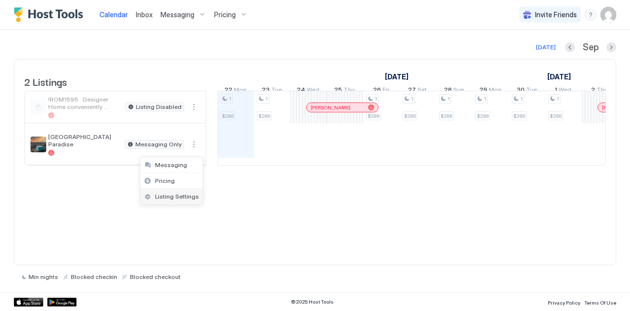
click at [180, 192] on span "Listing Settings" at bounding box center [177, 195] width 44 height 7
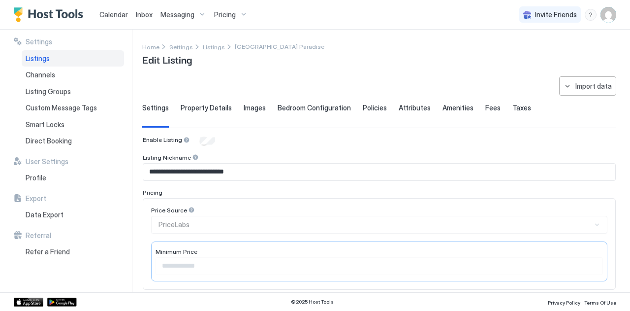
drag, startPoint x: 271, startPoint y: 143, endPoint x: 225, endPoint y: 117, distance: 52.9
click at [225, 117] on div "Property Details" at bounding box center [206, 115] width 51 height 24
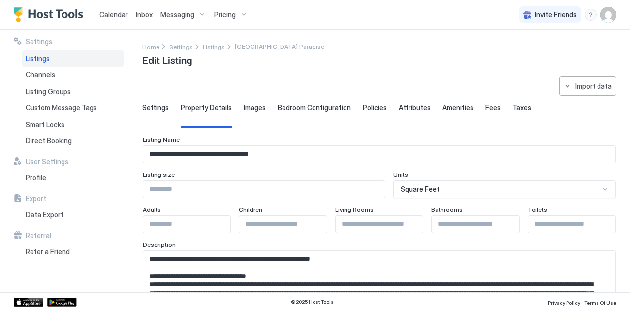
click at [155, 107] on span "Settings" at bounding box center [155, 107] width 27 height 9
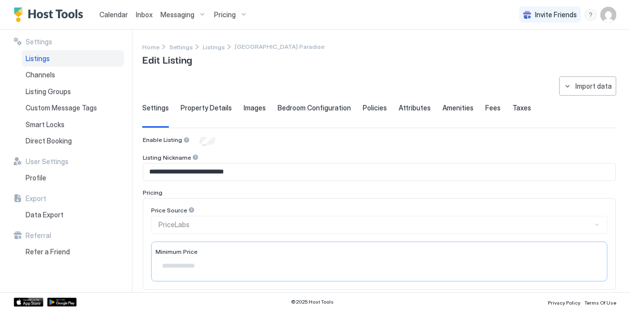
scroll to position [360, 0]
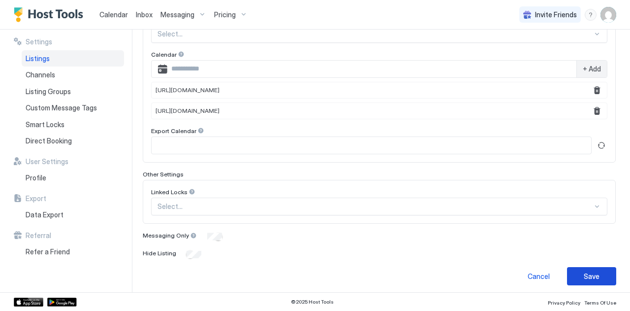
click at [591, 273] on div "Save" at bounding box center [592, 276] width 16 height 10
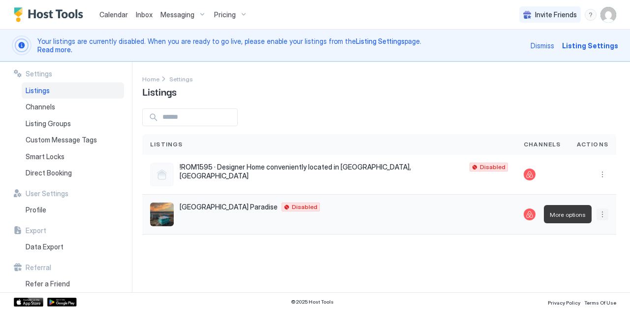
click at [606, 213] on button "More options" at bounding box center [603, 214] width 12 height 12
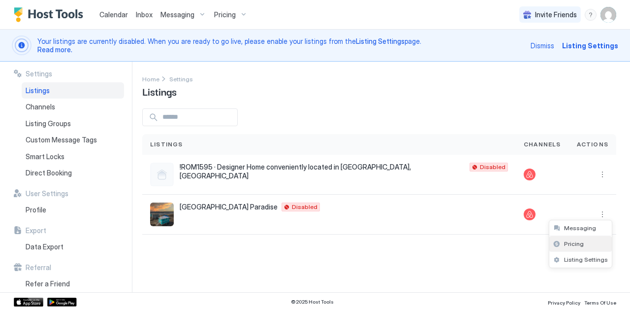
click at [586, 241] on div "Pricing" at bounding box center [580, 244] width 63 height 16
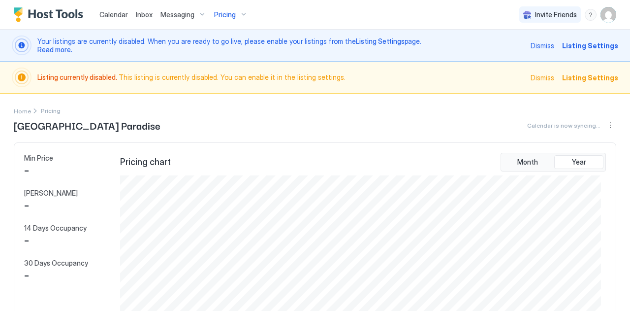
scroll to position [159, 481]
click at [236, 15] on div "Pricing" at bounding box center [230, 14] width 41 height 17
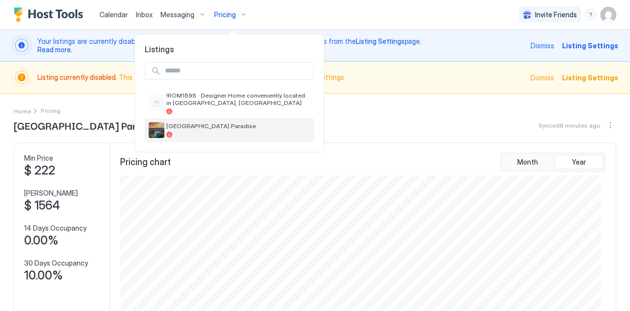
click at [169, 124] on span "White Sand Beachfront Paradise" at bounding box center [238, 125] width 144 height 7
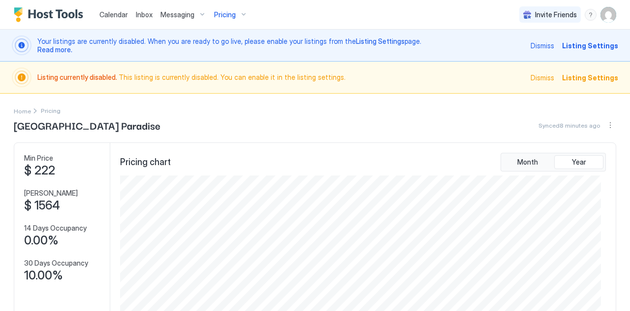
click at [572, 74] on span "Listing Settings" at bounding box center [590, 77] width 56 height 10
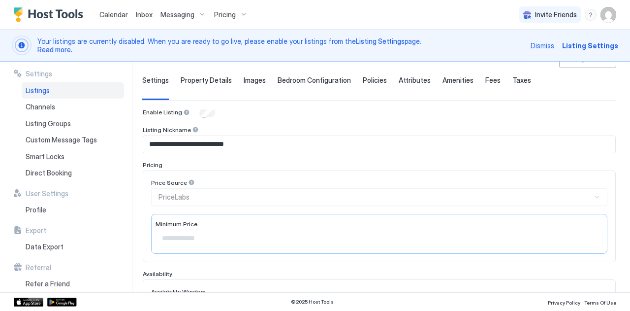
scroll to position [60, 0]
click at [191, 178] on div "Price Source" at bounding box center [173, 181] width 44 height 7
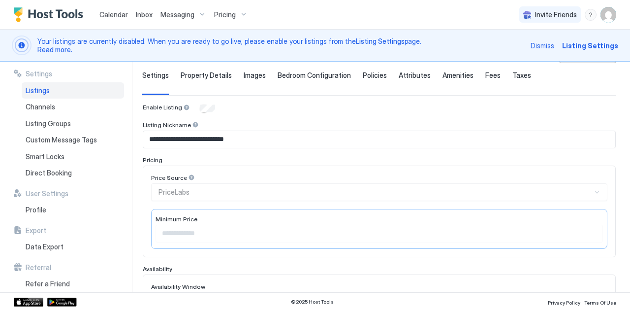
scroll to position [65, 0]
click at [595, 191] on div "Price Source PriceLabs" at bounding box center [379, 186] width 456 height 27
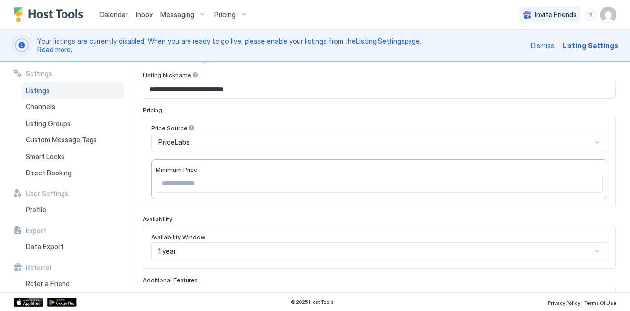
scroll to position [113, 0]
click at [182, 145] on span "PriceLabs" at bounding box center [174, 143] width 31 height 9
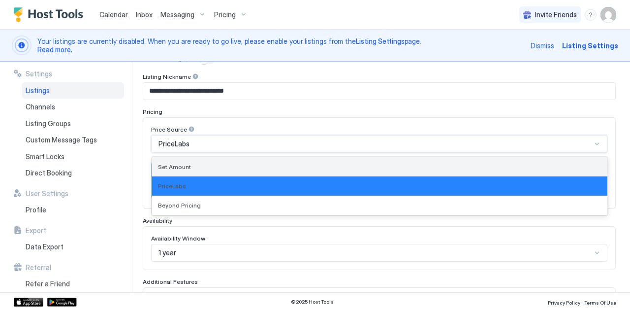
click at [173, 164] on span "Set Amount" at bounding box center [174, 166] width 33 height 7
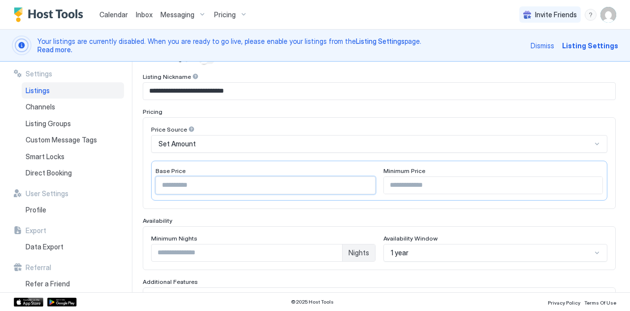
click at [215, 187] on input "****" at bounding box center [265, 185] width 219 height 17
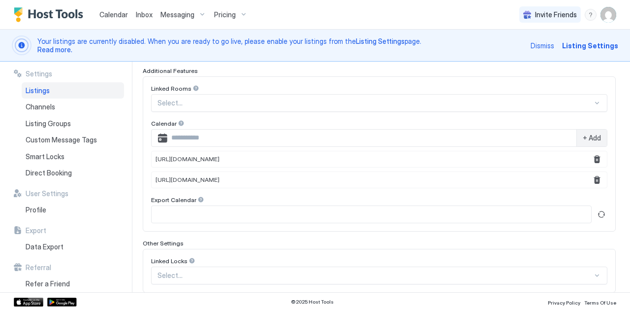
scroll to position [391, 0]
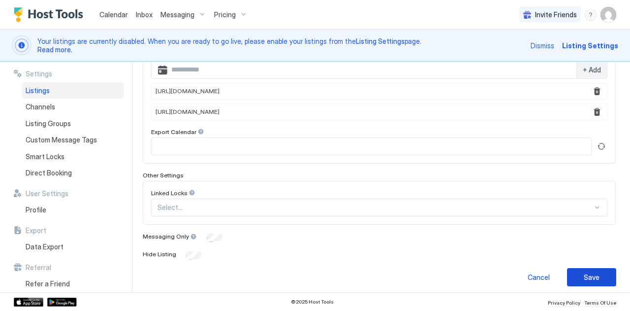
type input "***"
click at [569, 268] on button "Save" at bounding box center [591, 277] width 49 height 18
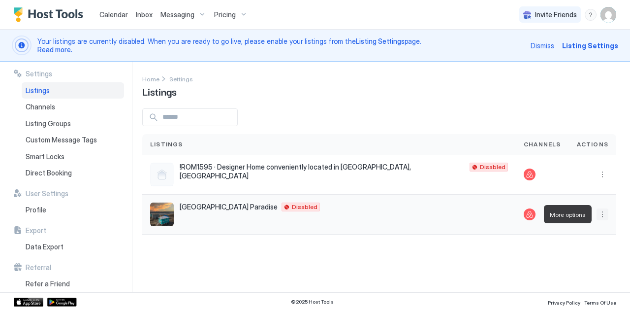
click at [607, 216] on button "More options" at bounding box center [603, 214] width 12 height 12
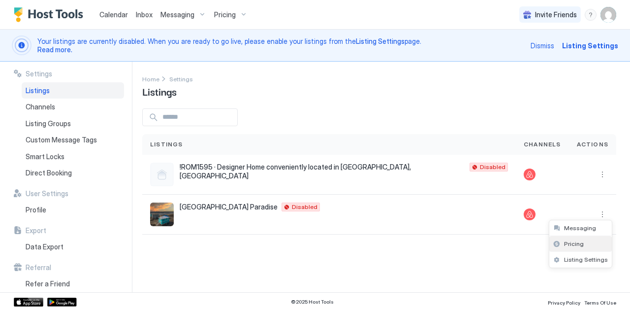
click at [569, 245] on span "Pricing" at bounding box center [574, 243] width 20 height 7
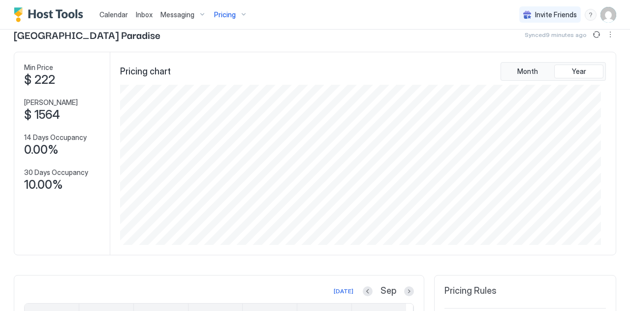
scroll to position [72, 0]
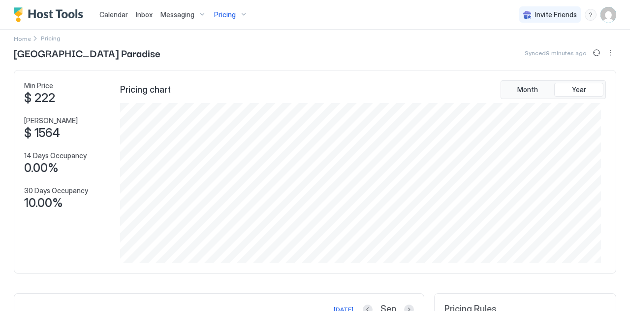
click at [45, 37] on span "Pricing" at bounding box center [51, 37] width 20 height 7
click at [517, 86] on span "Month" at bounding box center [527, 89] width 21 height 9
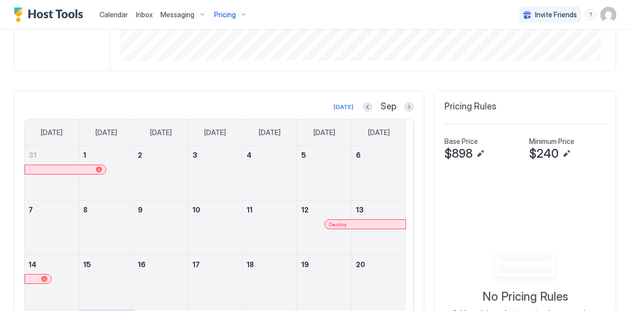
scroll to position [273, 0]
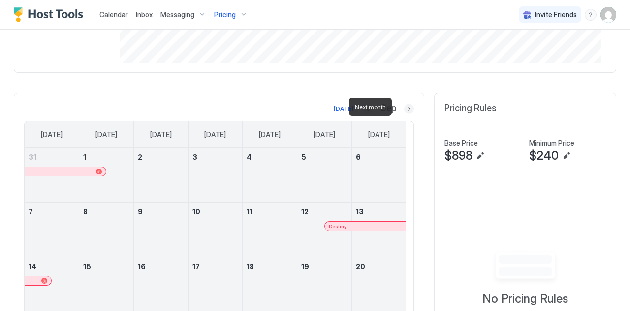
click at [404, 108] on button "Next month" at bounding box center [409, 109] width 10 height 10
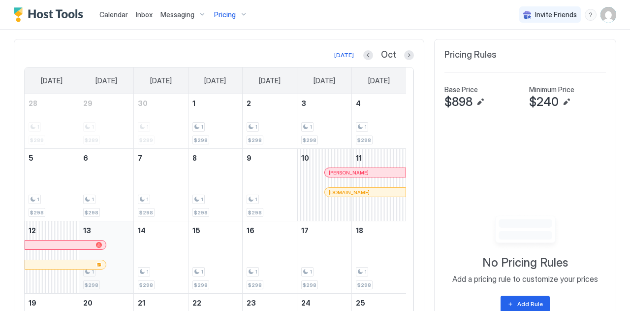
scroll to position [324, 0]
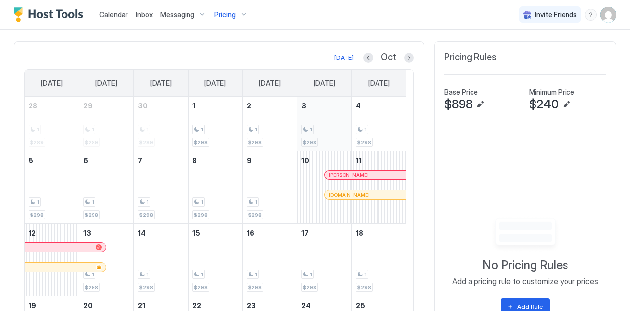
click at [306, 125] on div "1" at bounding box center [307, 129] width 12 height 9
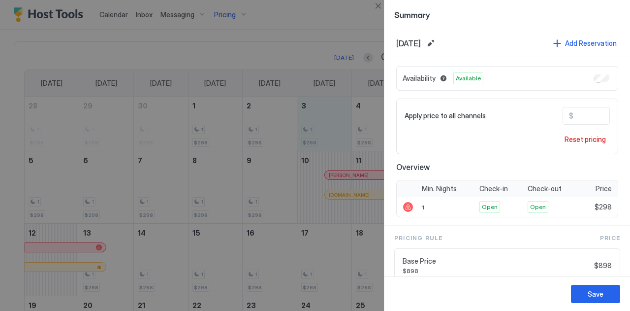
click at [306, 122] on div at bounding box center [315, 155] width 630 height 311
click at [577, 116] on input "***" at bounding box center [613, 115] width 79 height 17
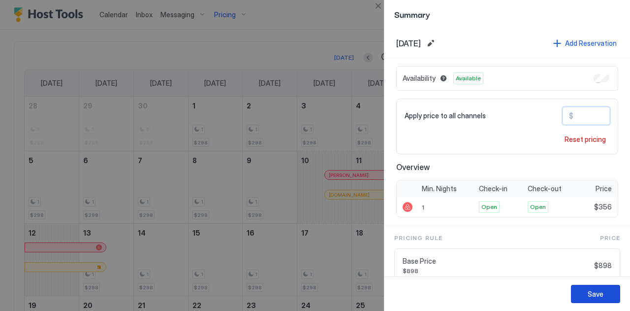
type input "***"
click at [583, 296] on button "Save" at bounding box center [595, 294] width 49 height 18
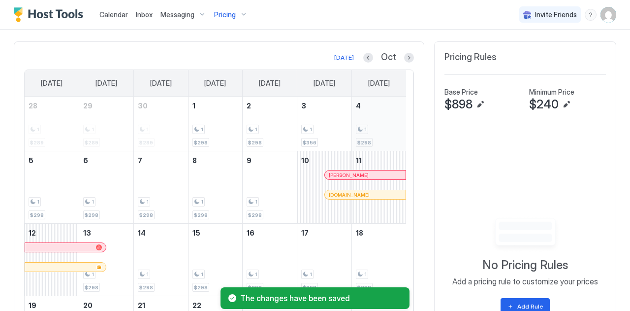
click at [363, 139] on span "$298" at bounding box center [364, 142] width 14 height 6
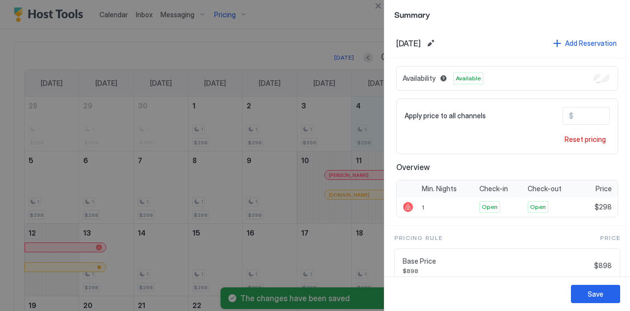
click at [580, 112] on input "***" at bounding box center [613, 115] width 79 height 17
click at [580, 112] on input "****" at bounding box center [613, 115] width 79 height 17
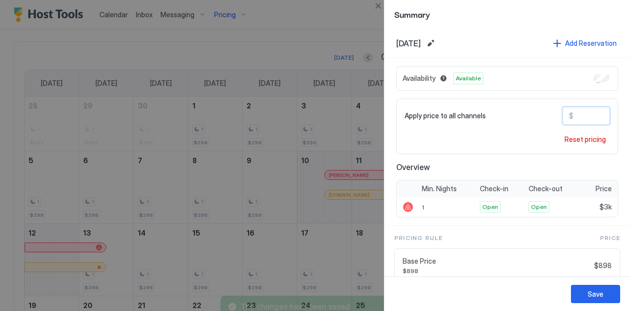
click at [580, 112] on input "****" at bounding box center [613, 115] width 79 height 17
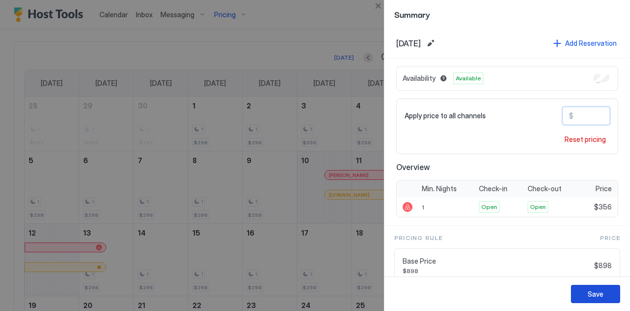
type input "***"
click at [592, 294] on div "Save" at bounding box center [596, 293] width 16 height 10
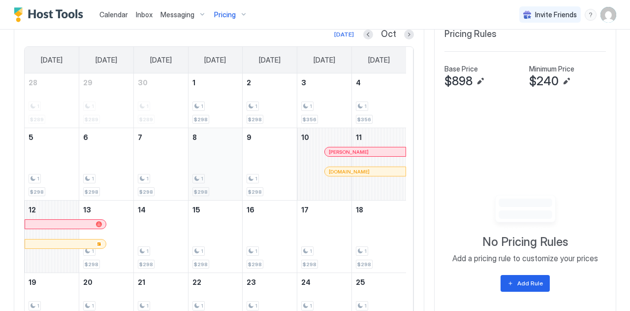
scroll to position [348, 0]
click at [211, 101] on div "1" at bounding box center [215, 105] width 46 height 9
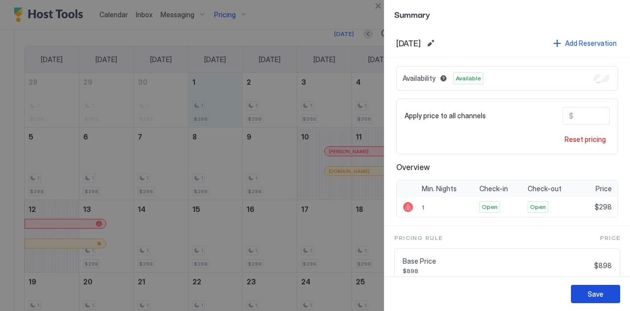
click at [596, 291] on div "Save" at bounding box center [596, 293] width 16 height 10
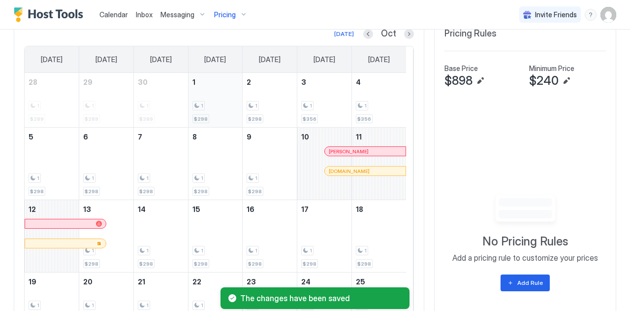
click at [208, 102] on div "1" at bounding box center [215, 105] width 46 height 9
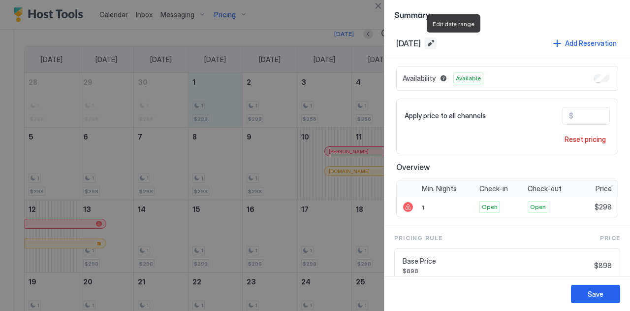
click at [437, 43] on button "Edit date range" at bounding box center [431, 43] width 12 height 12
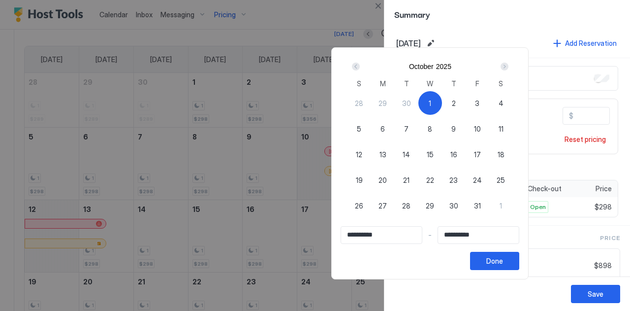
click at [466, 105] on div "2" at bounding box center [454, 103] width 24 height 24
type input "**********"
click at [442, 105] on div "1" at bounding box center [430, 103] width 24 height 24
type input "**********"
click at [466, 104] on div "2" at bounding box center [454, 103] width 24 height 24
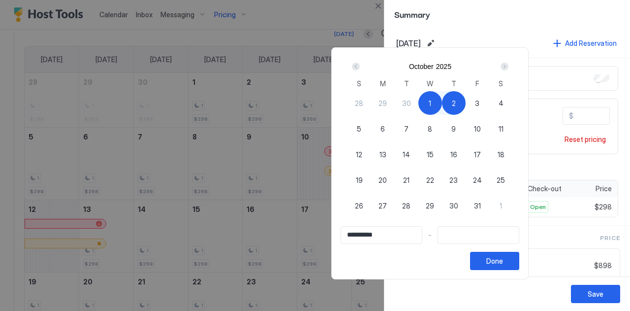
type input "**********"
click at [519, 264] on button "Done" at bounding box center [494, 261] width 49 height 18
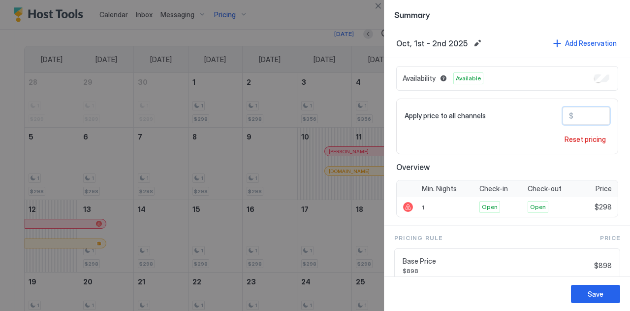
click at [585, 110] on input "***" at bounding box center [613, 115] width 79 height 17
type input "*"
type input "***"
click at [589, 293] on div "Save" at bounding box center [596, 293] width 16 height 10
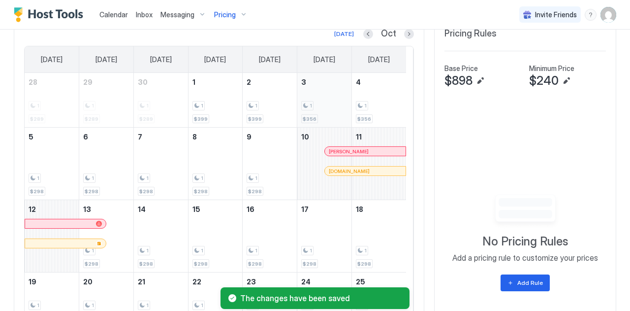
click at [310, 111] on div "1 $356" at bounding box center [324, 100] width 46 height 46
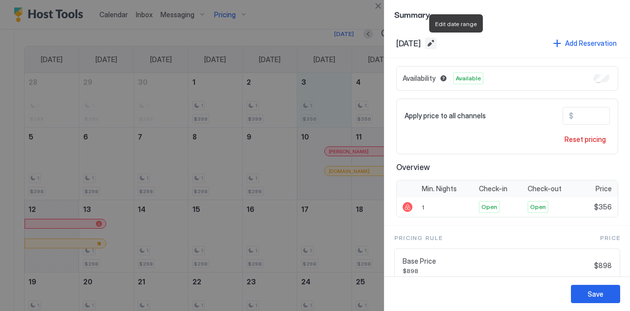
click at [437, 43] on button "Edit date range" at bounding box center [431, 43] width 12 height 12
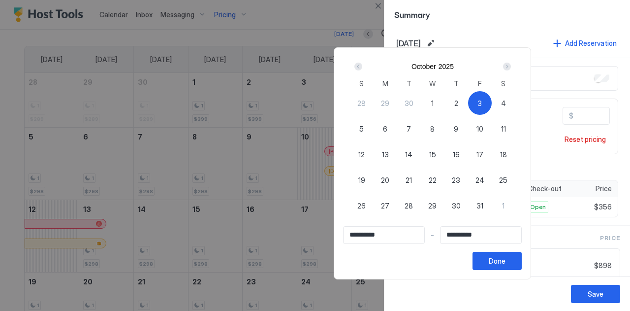
click at [506, 104] on span "4" at bounding box center [503, 103] width 5 height 10
type input "**********"
click at [492, 104] on div "3" at bounding box center [480, 103] width 24 height 24
type input "**********"
click at [515, 101] on div "4" at bounding box center [504, 103] width 24 height 24
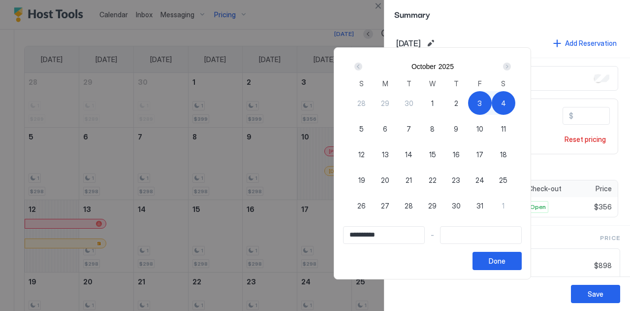
type input "**********"
click at [506, 258] on div "Done" at bounding box center [497, 260] width 17 height 10
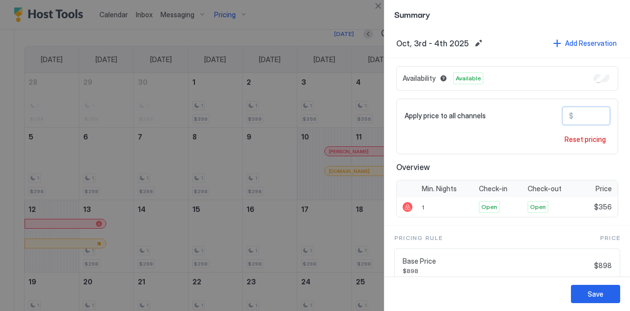
click at [574, 115] on input "***" at bounding box center [613, 115] width 79 height 17
type input "***"
click at [595, 304] on div "Save" at bounding box center [507, 293] width 246 height 34
drag, startPoint x: 595, startPoint y: 304, endPoint x: 588, endPoint y: 291, distance: 15.0
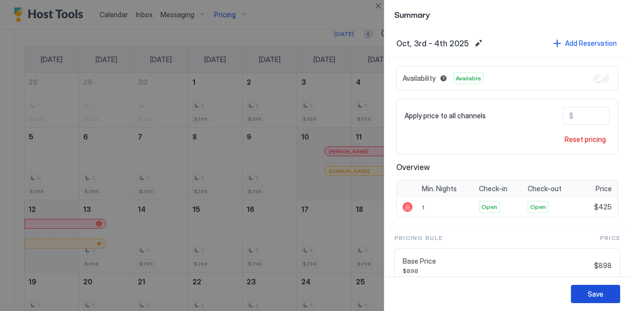
click at [588, 291] on div "Save" at bounding box center [507, 293] width 246 height 34
click at [588, 291] on div "Save" at bounding box center [596, 293] width 16 height 10
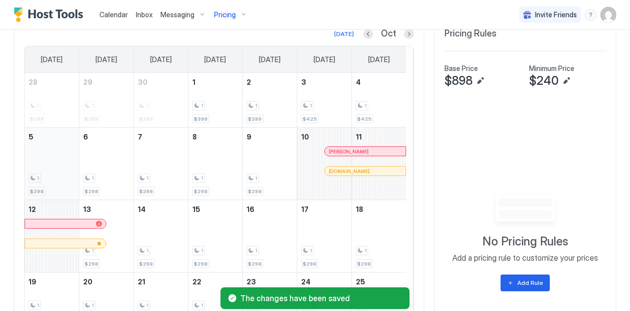
click at [25, 174] on div "1 $298" at bounding box center [52, 163] width 54 height 72
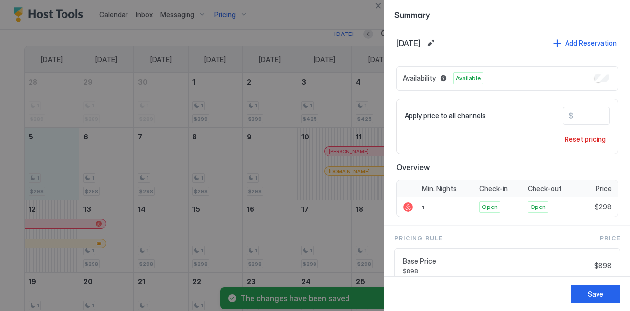
click at [32, 174] on div at bounding box center [315, 155] width 630 height 311
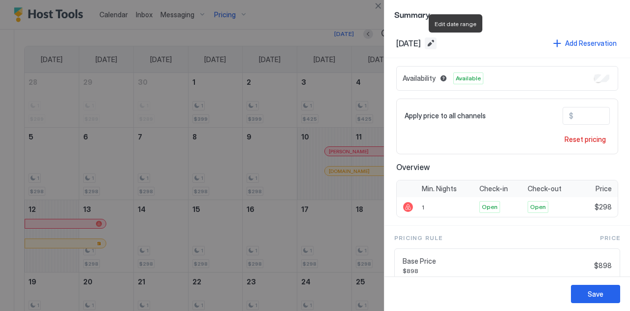
click at [437, 40] on button "Edit date range" at bounding box center [431, 43] width 12 height 12
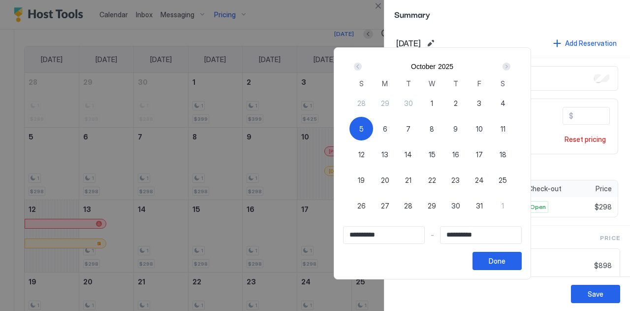
click at [458, 129] on span "9" at bounding box center [455, 129] width 4 height 10
type input "**********"
click at [373, 129] on div "5" at bounding box center [362, 129] width 24 height 24
type input "**********"
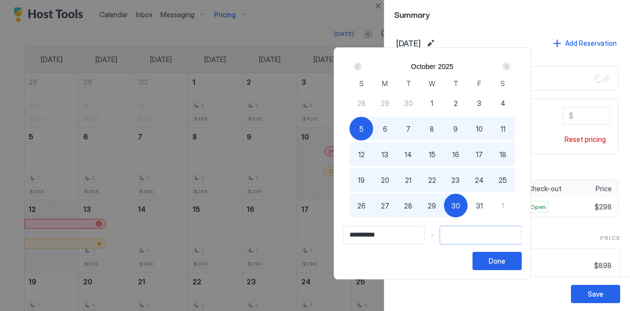
click at [480, 236] on input "Input Field" at bounding box center [481, 234] width 81 height 17
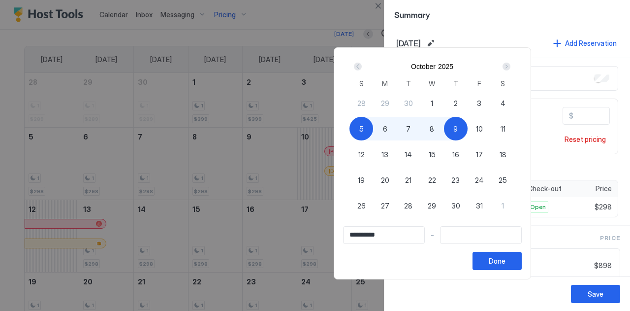
click at [458, 127] on span "9" at bounding box center [455, 129] width 4 height 10
type input "**********"
click at [522, 263] on button "Done" at bounding box center [497, 261] width 49 height 18
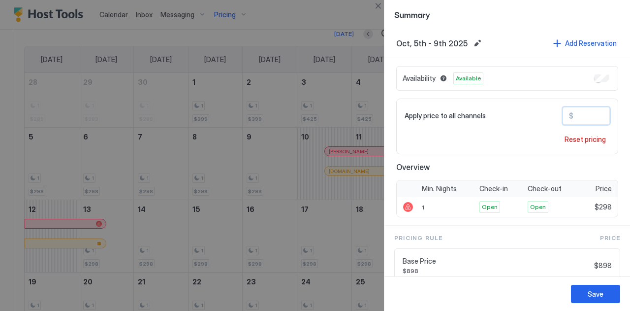
click at [579, 112] on input "***" at bounding box center [613, 115] width 79 height 17
type input "***"
click at [606, 289] on button "Save" at bounding box center [595, 294] width 49 height 18
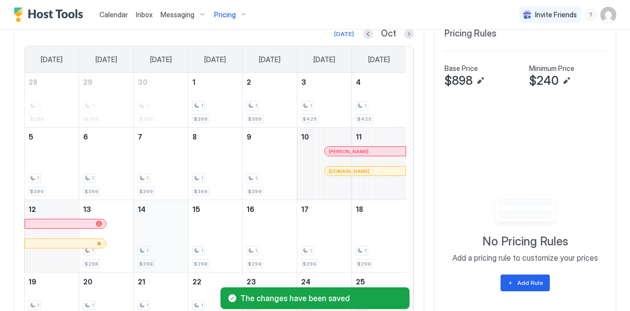
click at [159, 235] on div "1 $298" at bounding box center [161, 236] width 46 height 64
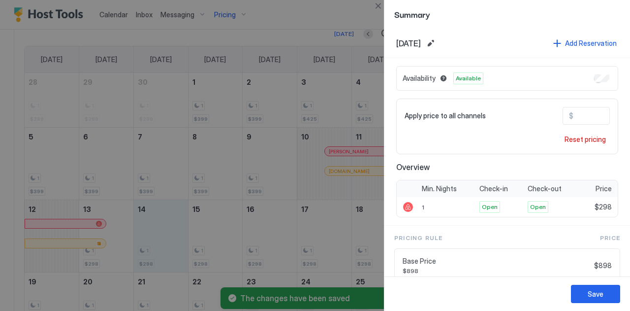
click at [103, 257] on div at bounding box center [315, 155] width 630 height 311
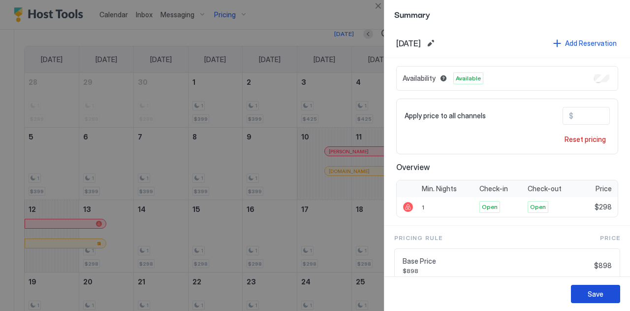
click at [597, 288] on button "Save" at bounding box center [595, 294] width 49 height 18
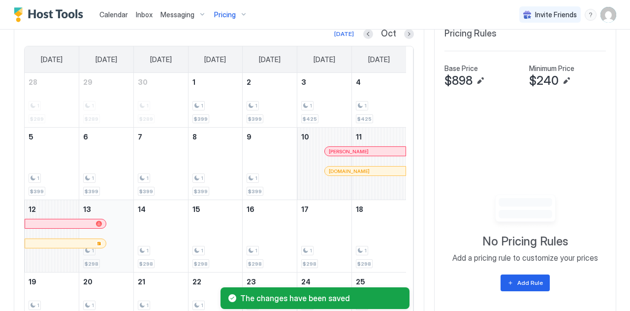
click at [113, 263] on div "1 $298" at bounding box center [106, 236] width 46 height 64
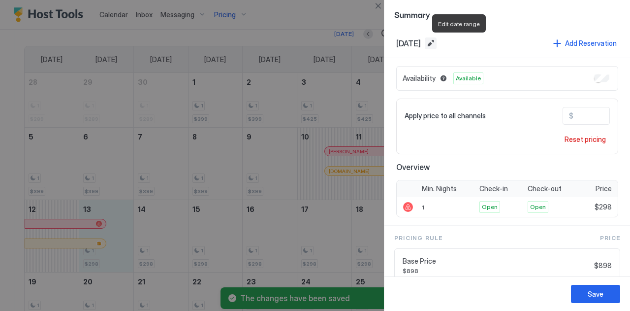
click at [437, 41] on button "Edit date range" at bounding box center [431, 43] width 12 height 12
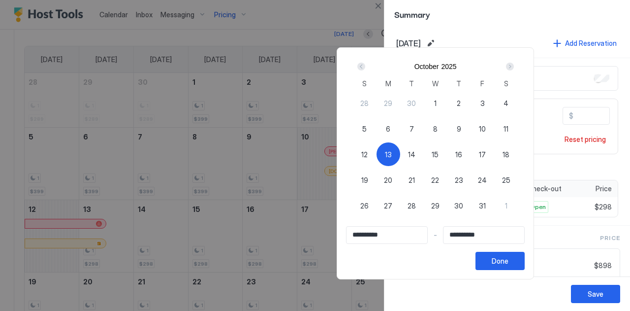
click at [462, 153] on span "16" at bounding box center [458, 154] width 7 height 10
type input "**********"
click at [400, 157] on div "13" at bounding box center [389, 154] width 24 height 24
type input "**********"
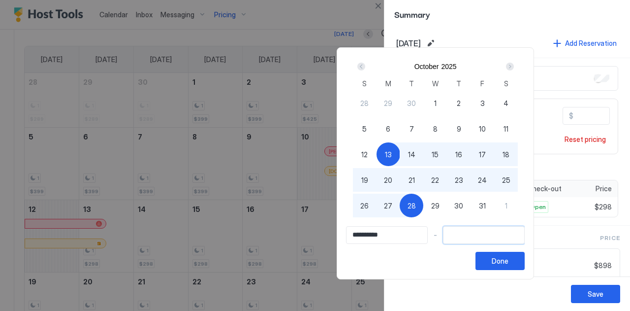
click at [476, 238] on input "Input Field" at bounding box center [484, 234] width 81 height 17
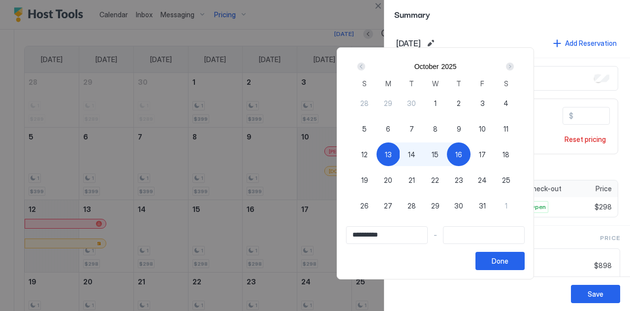
click at [471, 147] on div "16" at bounding box center [459, 154] width 24 height 24
type input "**********"
click at [509, 256] on div "Done" at bounding box center [500, 260] width 17 height 10
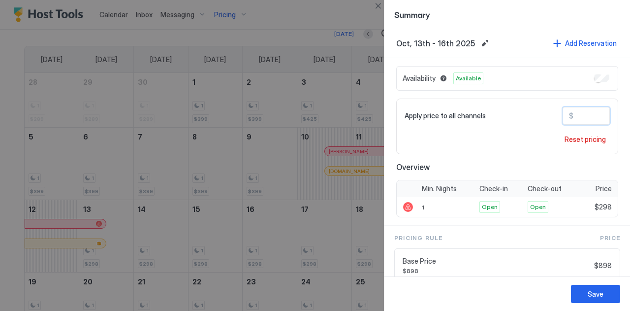
click at [576, 113] on input "***" at bounding box center [613, 115] width 79 height 17
type input "***"
click at [601, 294] on div "Save" at bounding box center [596, 293] width 16 height 10
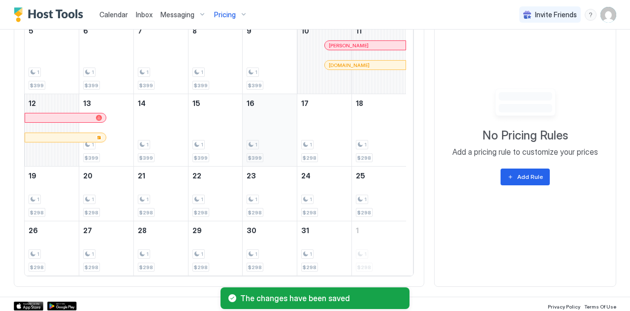
scroll to position [453, 0]
click at [315, 145] on div "1" at bounding box center [324, 144] width 46 height 9
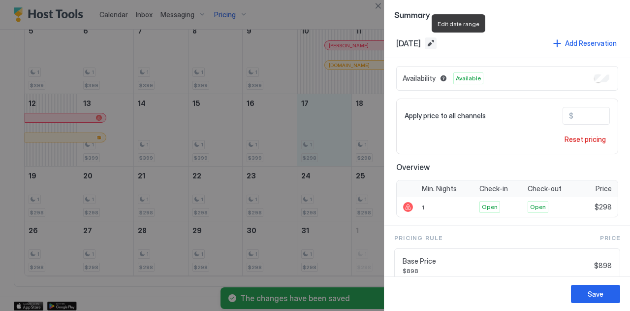
click at [437, 39] on button "Edit date range" at bounding box center [431, 43] width 12 height 12
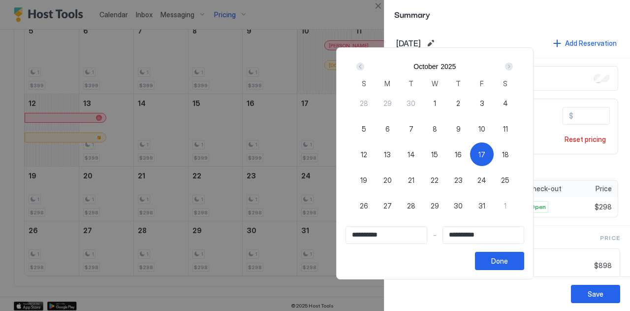
click at [517, 153] on div "18" at bounding box center [506, 154] width 24 height 24
type input "**********"
click at [494, 156] on div "17" at bounding box center [482, 154] width 24 height 24
type input "**********"
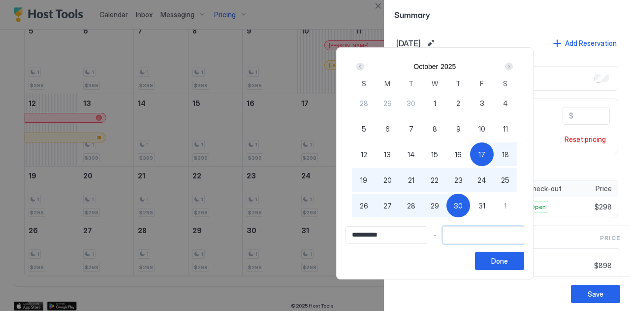
click at [482, 236] on input "Input Field" at bounding box center [483, 234] width 81 height 17
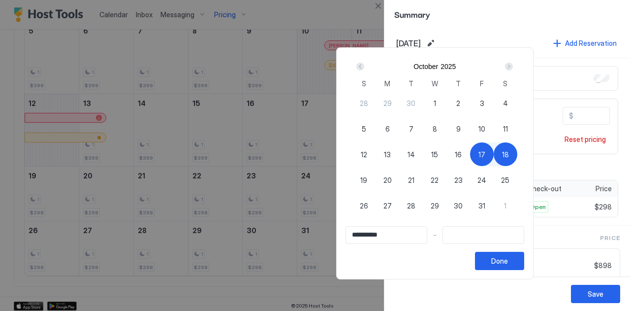
click at [509, 151] on span "18" at bounding box center [505, 154] width 7 height 10
type input "**********"
click at [524, 253] on button "Done" at bounding box center [499, 261] width 49 height 18
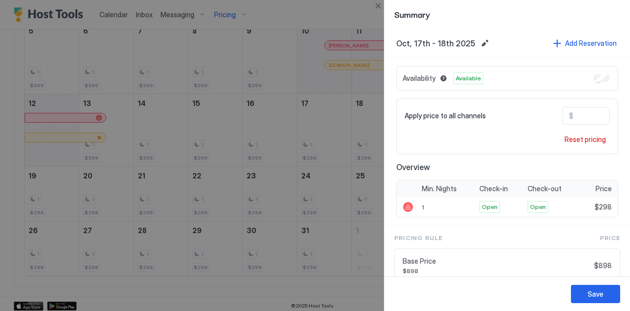
click at [574, 112] on input "***" at bounding box center [613, 115] width 79 height 17
type input "***"
click at [597, 295] on div "Save" at bounding box center [596, 293] width 16 height 10
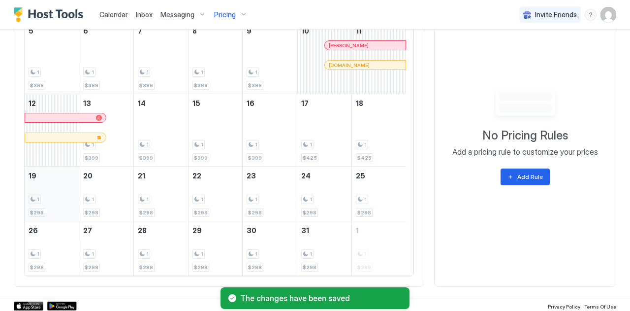
click at [36, 208] on div "$298" at bounding box center [37, 212] width 17 height 9
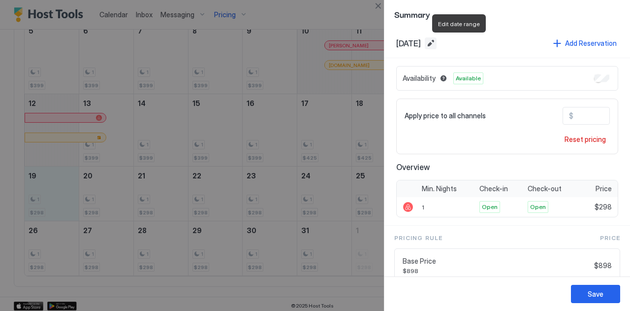
click at [437, 41] on button "Edit date range" at bounding box center [431, 43] width 12 height 12
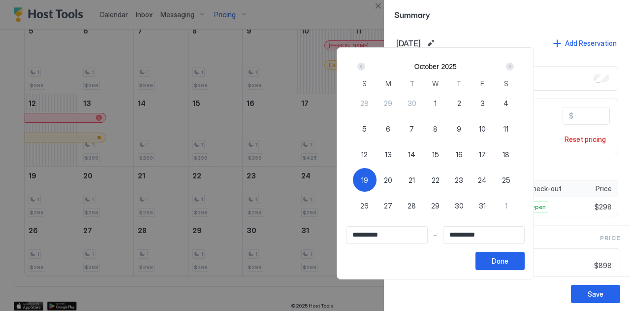
click at [471, 179] on div "23" at bounding box center [459, 180] width 24 height 24
type input "**********"
click at [368, 179] on span "19" at bounding box center [364, 180] width 7 height 10
type input "**********"
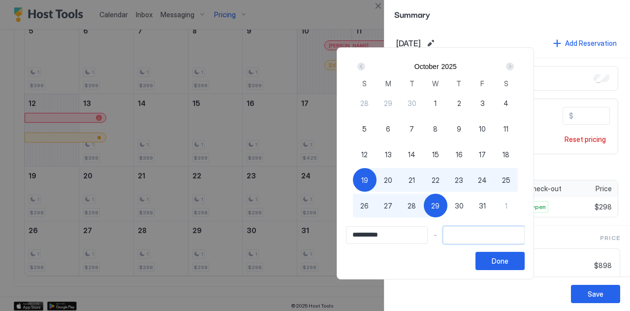
click at [478, 236] on input "Input Field" at bounding box center [484, 234] width 81 height 17
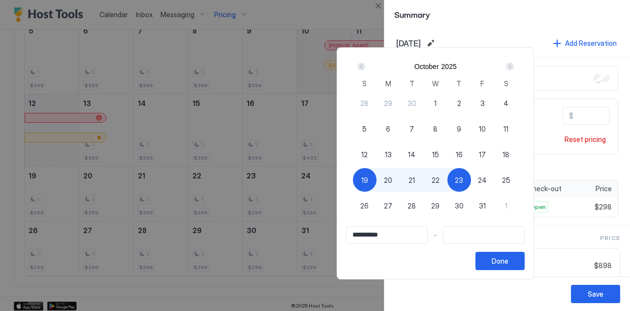
click at [463, 178] on span "23" at bounding box center [459, 180] width 8 height 10
type input "**********"
click at [525, 258] on button "Done" at bounding box center [500, 261] width 49 height 18
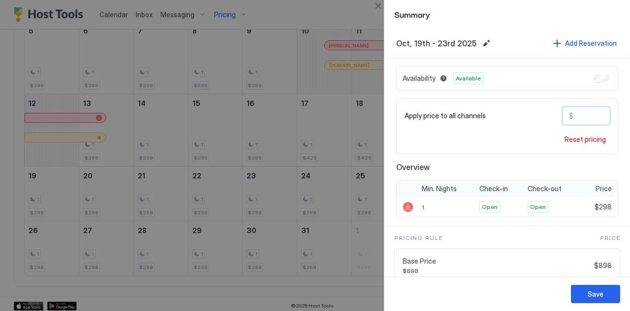
click at [576, 114] on input "***" at bounding box center [613, 115] width 79 height 17
type input "***"
click at [596, 289] on div "Save" at bounding box center [596, 293] width 16 height 10
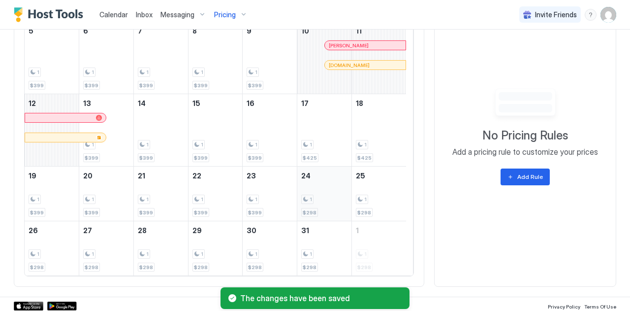
click at [313, 194] on div "1" at bounding box center [324, 198] width 46 height 9
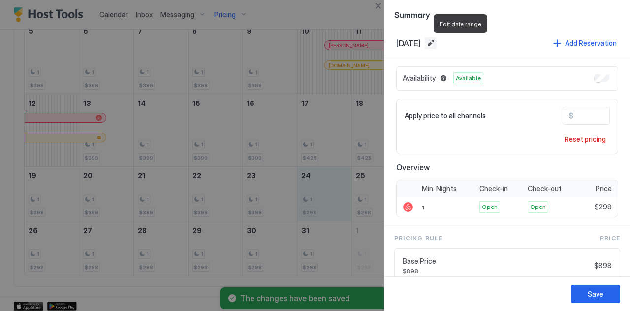
click at [437, 38] on button "Edit date range" at bounding box center [431, 43] width 12 height 12
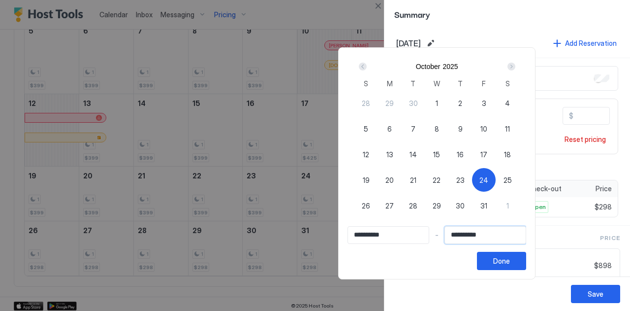
click at [495, 234] on input "**********" at bounding box center [485, 234] width 81 height 17
click at [489, 234] on input "**********" at bounding box center [485, 234] width 81 height 17
click at [512, 176] on span "25" at bounding box center [508, 180] width 8 height 10
type input "**********"
click at [512, 180] on span "25" at bounding box center [508, 180] width 8 height 10
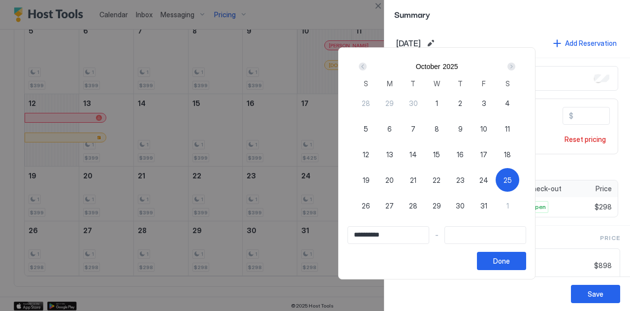
type input "**********"
click at [488, 177] on span "24" at bounding box center [483, 180] width 9 height 10
type input "**********"
click at [526, 257] on button "Done" at bounding box center [501, 261] width 49 height 18
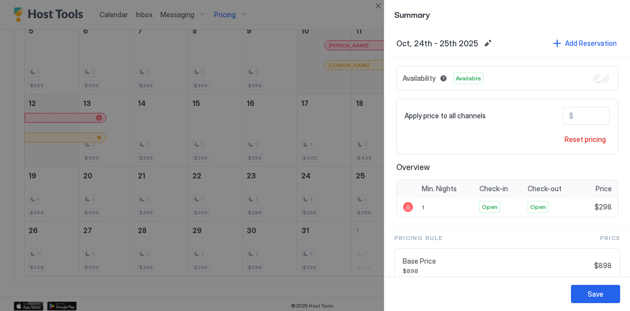
click at [574, 112] on input "***" at bounding box center [613, 115] width 79 height 17
type input "***"
click at [596, 290] on div "Save" at bounding box center [596, 293] width 16 height 10
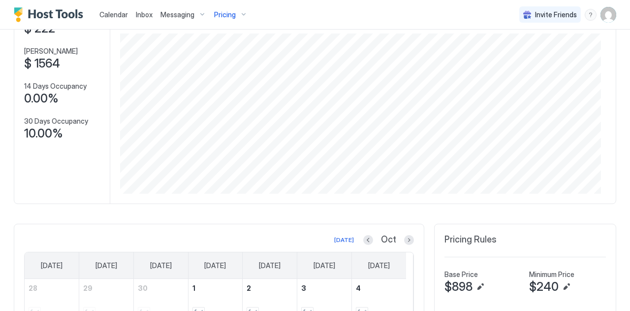
scroll to position [137, 0]
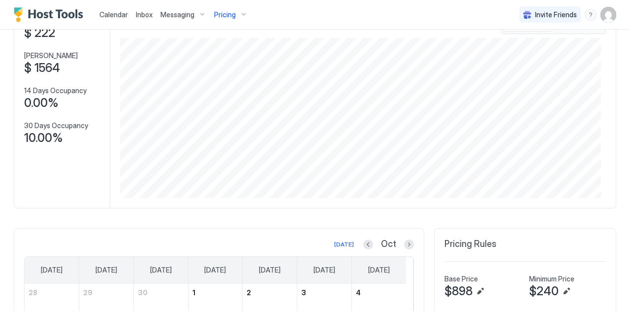
click at [117, 16] on span "Calendar" at bounding box center [113, 14] width 29 height 8
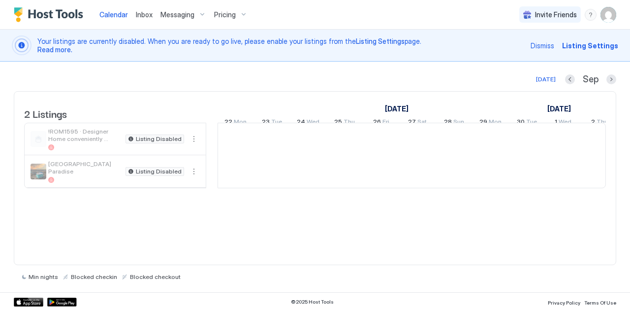
scroll to position [0, 547]
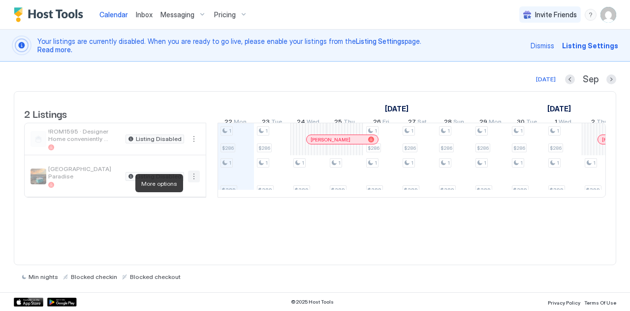
click at [194, 182] on button "More options" at bounding box center [194, 176] width 12 height 12
click at [172, 198] on span "Messaging" at bounding box center [171, 196] width 32 height 7
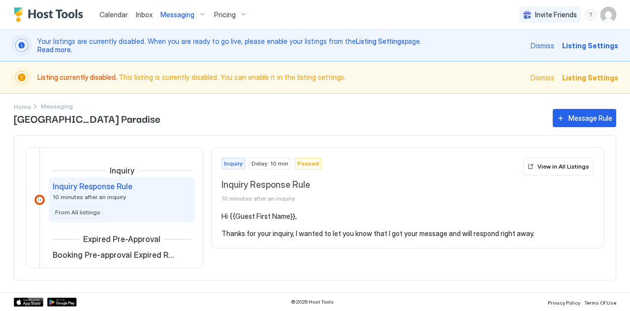
click at [589, 42] on span "Listing Settings" at bounding box center [590, 45] width 56 height 10
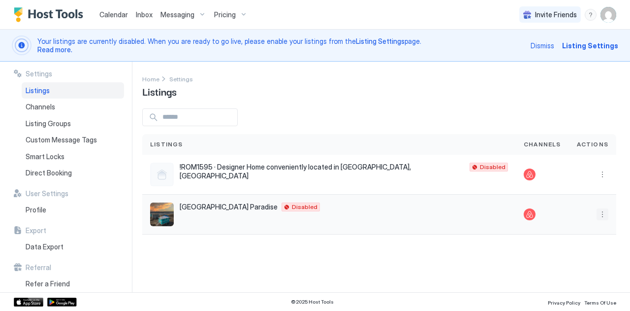
click at [600, 212] on button "More options" at bounding box center [603, 214] width 12 height 12
click at [563, 259] on div "Listing Settings" at bounding box center [580, 258] width 55 height 7
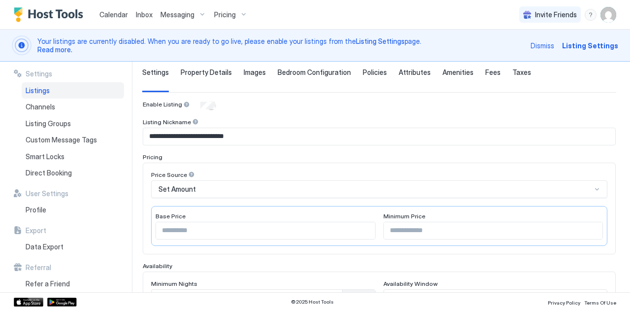
click at [120, 11] on span "Calendar" at bounding box center [113, 14] width 29 height 8
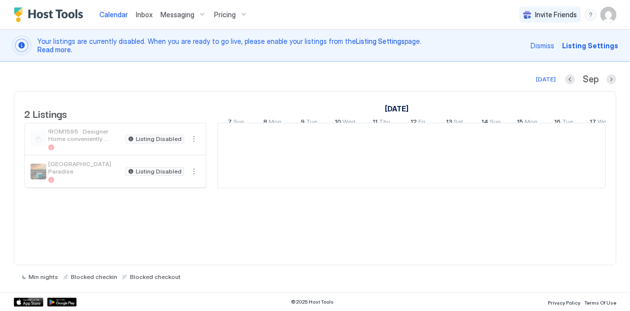
scroll to position [0, 547]
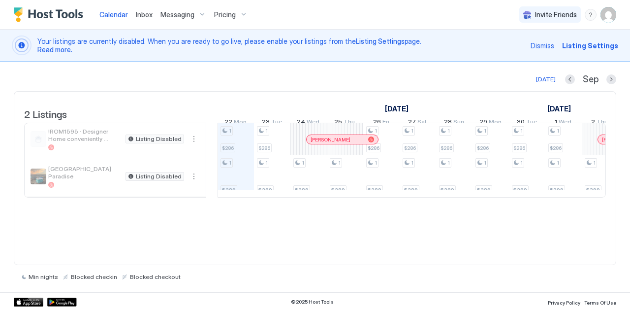
click at [577, 45] on span "Listing Settings" at bounding box center [590, 45] width 56 height 10
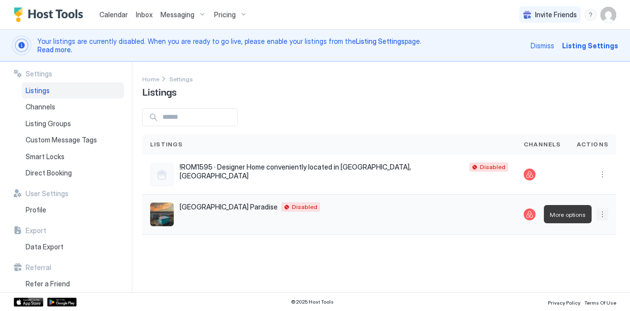
click at [605, 215] on button "More options" at bounding box center [603, 214] width 12 height 12
click at [533, 213] on div at bounding box center [315, 155] width 630 height 311
click at [531, 139] on div "Channels" at bounding box center [542, 144] width 53 height 21
click at [183, 77] on span "Settings" at bounding box center [181, 78] width 24 height 7
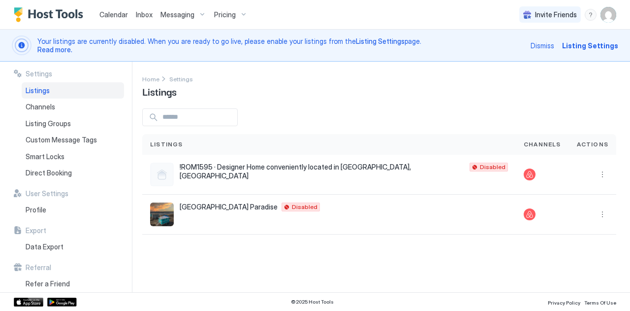
click at [183, 77] on span "Settings" at bounding box center [181, 78] width 24 height 7
click at [592, 47] on span "Listing Settings" at bounding box center [590, 45] width 56 height 10
click at [582, 44] on span "Listing Settings" at bounding box center [590, 45] width 56 height 10
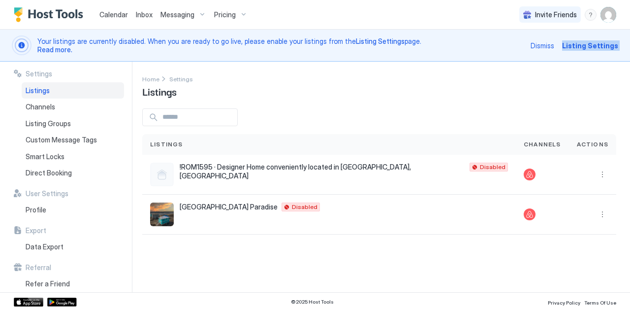
click at [582, 44] on span "Listing Settings" at bounding box center [590, 45] width 56 height 10
click at [607, 11] on img "User profile" at bounding box center [609, 15] width 16 height 16
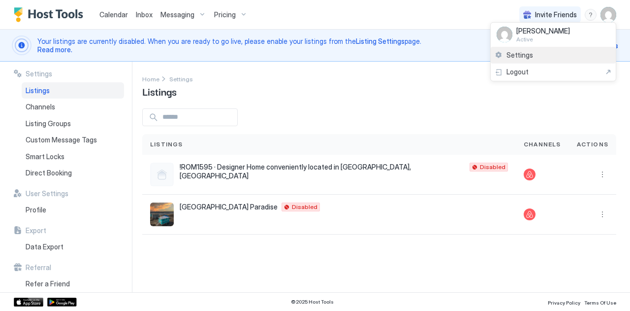
click at [520, 54] on span "Settings" at bounding box center [520, 55] width 27 height 9
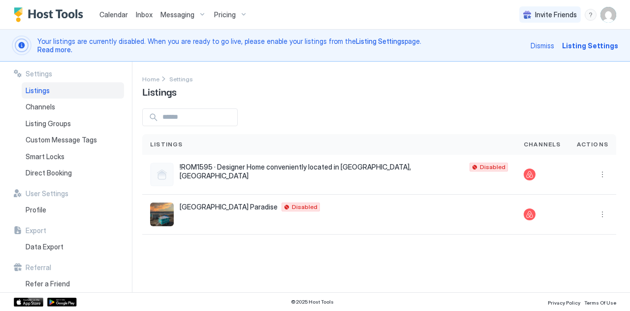
click at [608, 9] on img "User profile" at bounding box center [609, 15] width 16 height 16
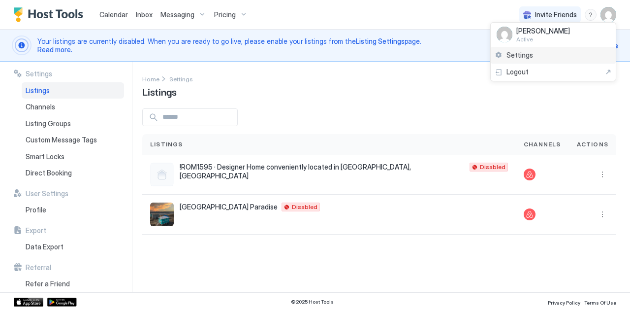
click at [507, 53] on span "Settings" at bounding box center [520, 55] width 27 height 9
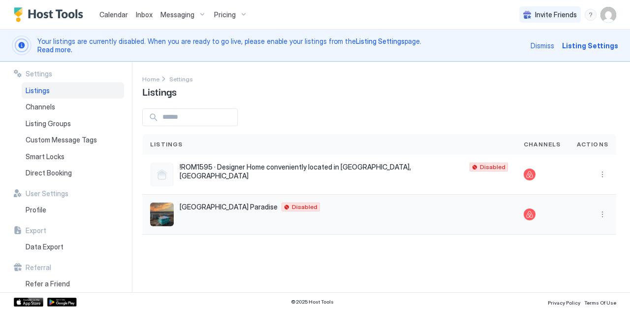
click at [159, 213] on img "listing image" at bounding box center [162, 214] width 24 height 24
click at [600, 215] on button "More options" at bounding box center [603, 214] width 12 height 12
click at [566, 261] on span "Listing Settings" at bounding box center [586, 258] width 44 height 7
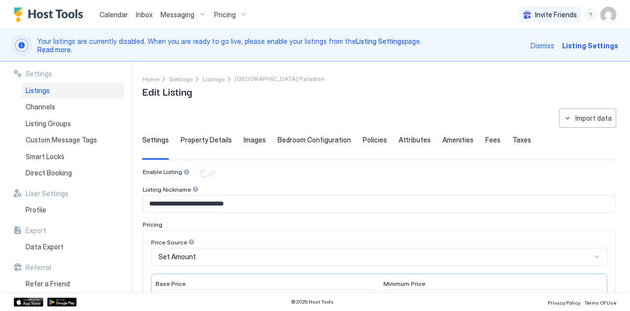
click at [191, 142] on span "Property Details" at bounding box center [206, 139] width 51 height 9
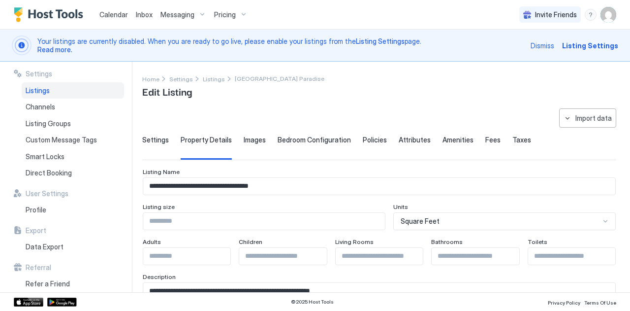
click at [255, 136] on span "Images" at bounding box center [255, 139] width 22 height 9
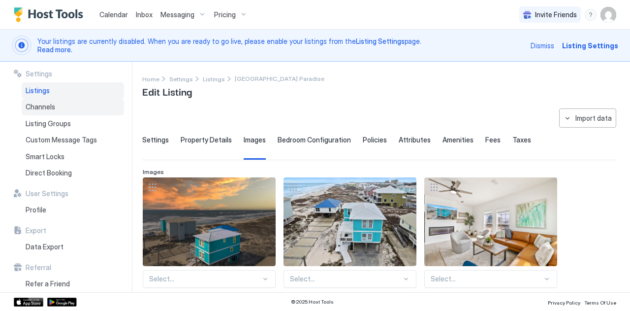
click at [43, 105] on span "Channels" at bounding box center [41, 106] width 30 height 9
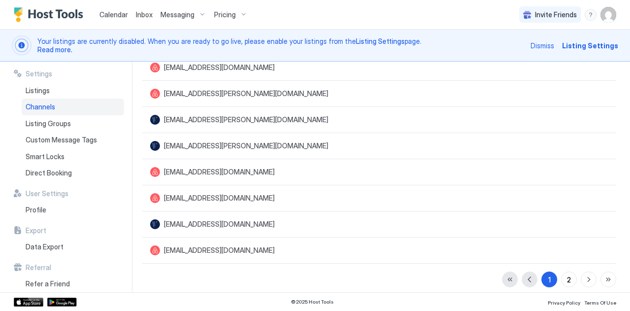
scroll to position [156, 0]
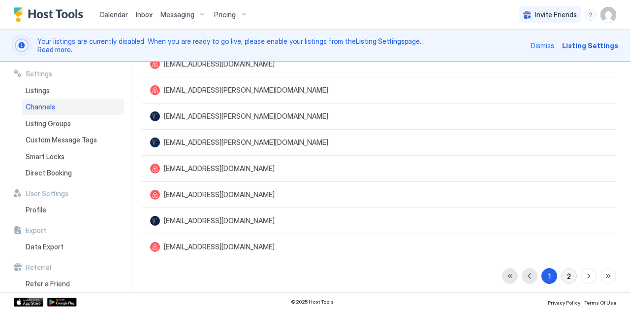
click at [567, 273] on div "2" at bounding box center [569, 276] width 4 height 10
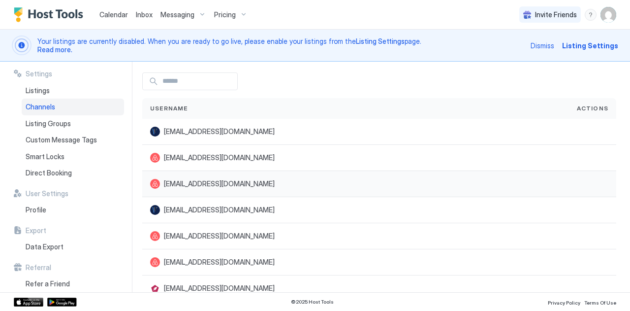
scroll to position [0, 0]
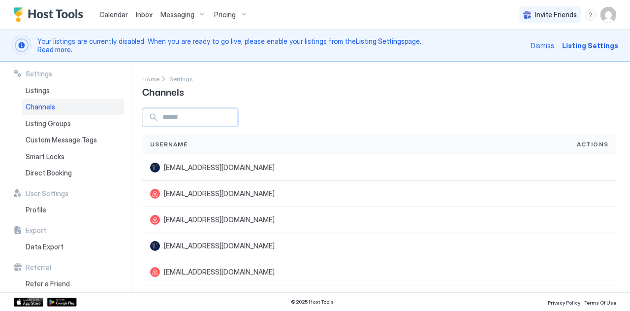
click at [170, 119] on input "Input Field" at bounding box center [198, 117] width 79 height 17
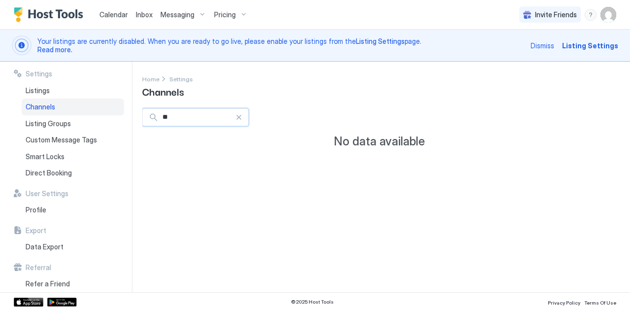
type input "*"
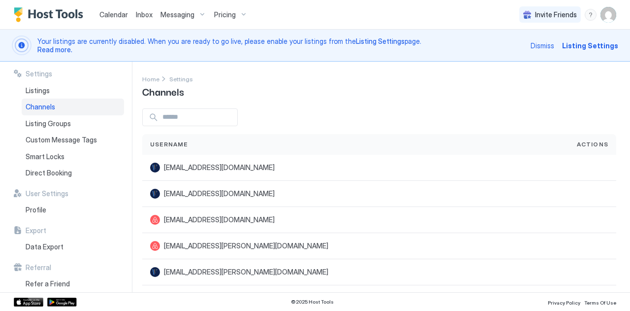
click at [39, 104] on span "Channels" at bounding box center [41, 106] width 30 height 9
click at [143, 80] on span "Home" at bounding box center [150, 78] width 17 height 7
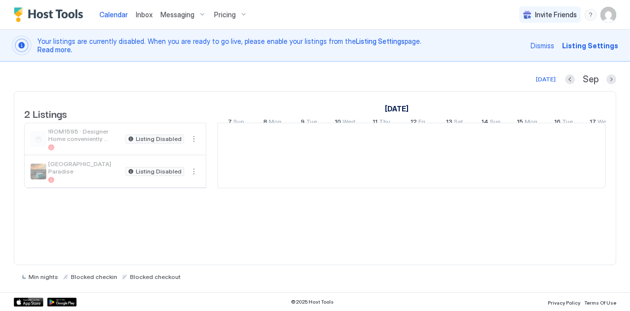
scroll to position [0, 547]
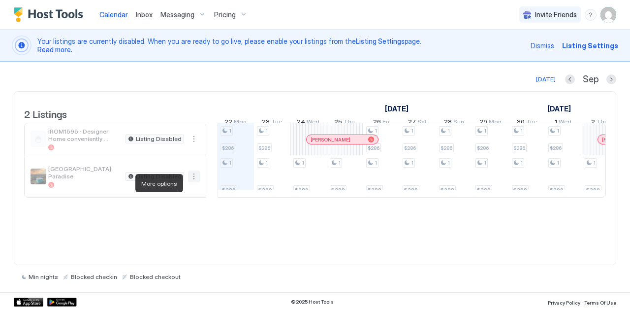
click at [198, 179] on button "More options" at bounding box center [194, 176] width 12 height 12
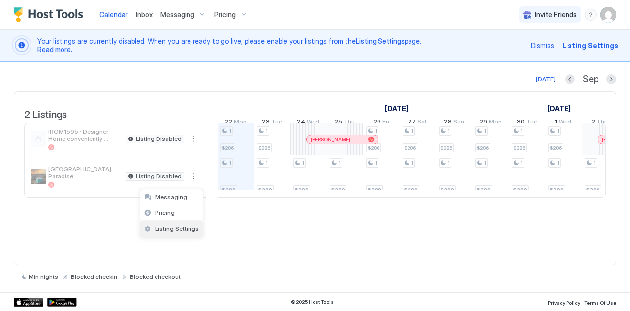
click at [154, 226] on div "Listing Settings" at bounding box center [171, 227] width 55 height 7
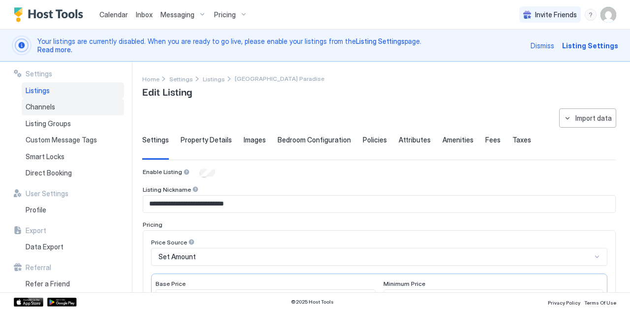
click at [48, 104] on span "Channels" at bounding box center [41, 106] width 30 height 9
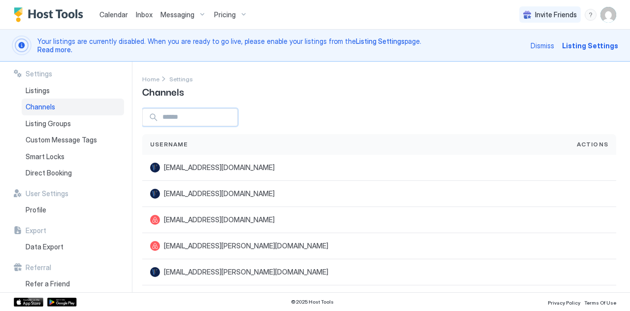
click at [164, 114] on input "Input Field" at bounding box center [198, 117] width 79 height 17
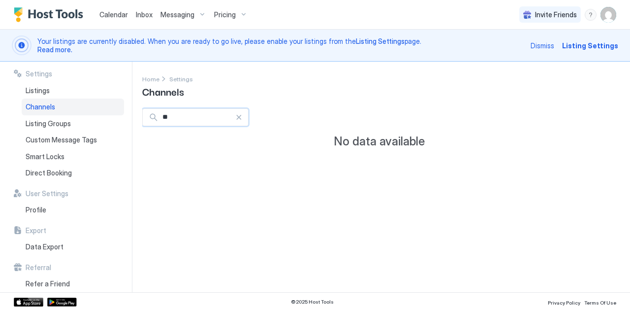
type input "*"
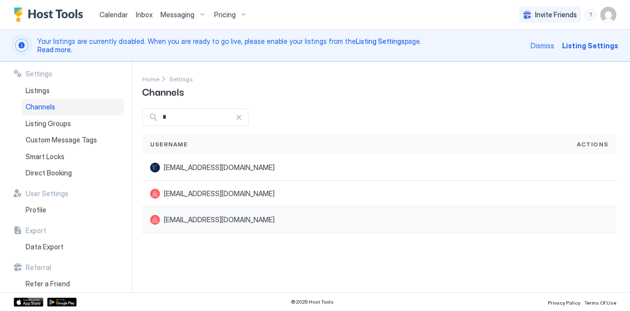
click at [177, 217] on span "padma.gajawada1@gmail.com" at bounding box center [219, 219] width 111 height 9
click at [227, 122] on input "*" at bounding box center [197, 117] width 77 height 17
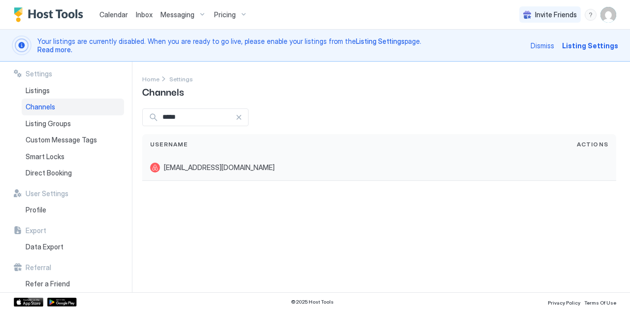
click at [175, 164] on span "padma.gajawada1@gmail.com" at bounding box center [219, 167] width 111 height 9
click at [194, 123] on input "*****" at bounding box center [197, 117] width 77 height 17
type input "*"
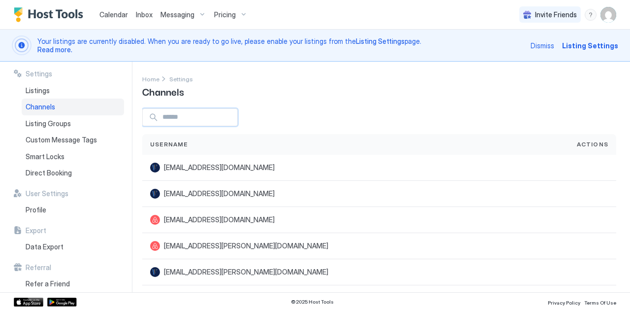
click at [190, 119] on input "Input Field" at bounding box center [198, 117] width 79 height 17
type input "*****"
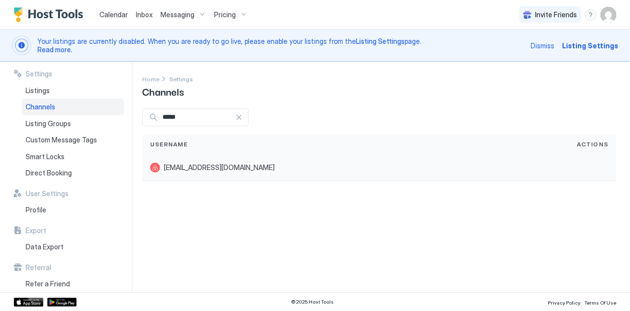
click at [154, 167] on div at bounding box center [155, 167] width 10 height 10
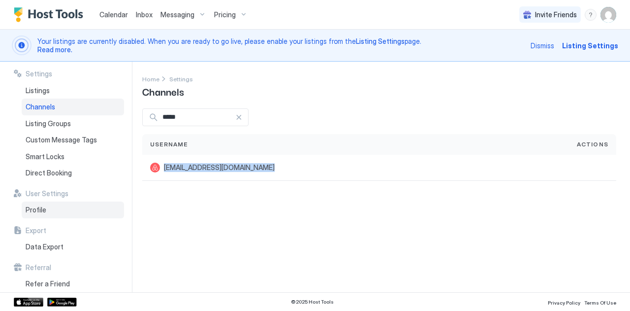
scroll to position [7, 0]
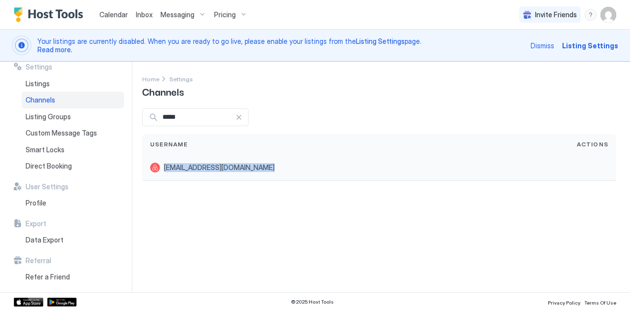
click at [170, 173] on div "padma.gajawada1@gmail.com" at bounding box center [355, 168] width 427 height 26
click at [242, 117] on div at bounding box center [238, 117] width 7 height 7
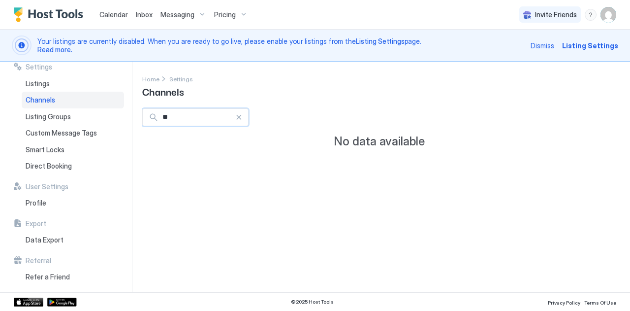
type input "*"
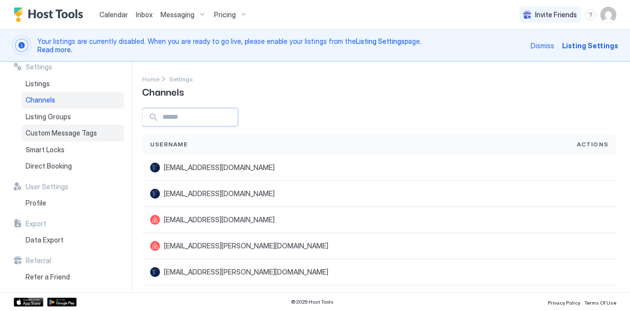
scroll to position [0, 0]
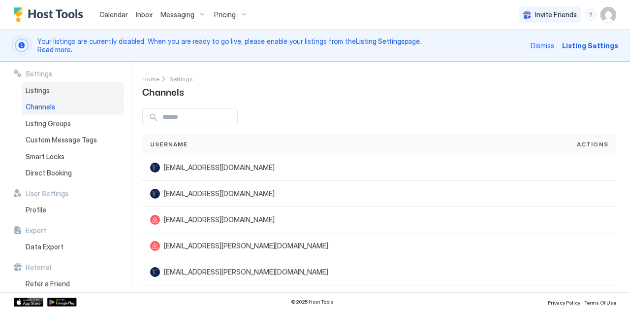
click at [33, 88] on span "Listings" at bounding box center [38, 90] width 24 height 9
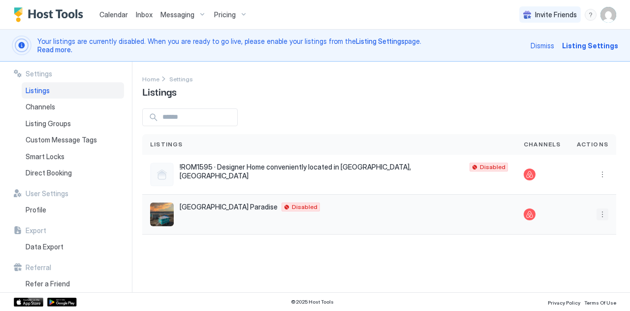
click at [603, 213] on button "More options" at bounding box center [603, 214] width 12 height 12
click at [573, 256] on span "Listing Settings" at bounding box center [586, 258] width 44 height 7
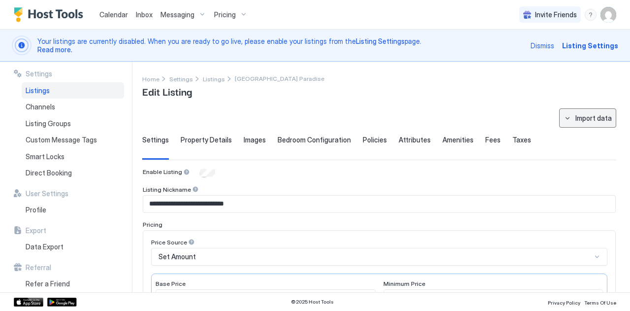
click at [592, 115] on div "Import data" at bounding box center [593, 118] width 36 height 10
click at [588, 138] on div "Airbnb" at bounding box center [589, 135] width 30 height 9
click at [575, 121] on div "Import data" at bounding box center [593, 118] width 36 height 10
type input "**********"
type input "*********"
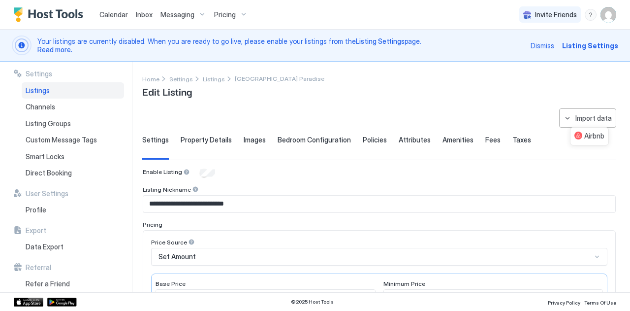
click at [562, 118] on div at bounding box center [315, 155] width 630 height 311
click at [593, 48] on span "Listing Settings" at bounding box center [590, 45] width 56 height 10
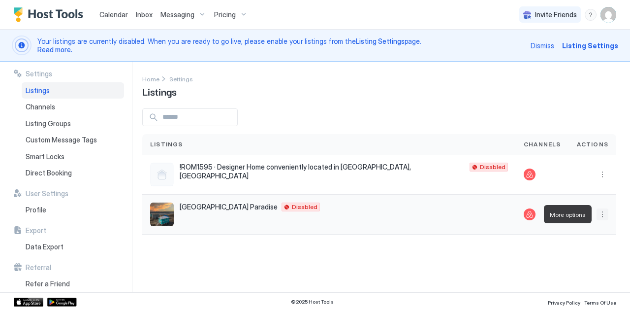
click at [602, 212] on button "More options" at bounding box center [603, 214] width 12 height 12
click at [535, 216] on div at bounding box center [315, 155] width 630 height 311
click at [537, 142] on span "Channels" at bounding box center [542, 144] width 37 height 9
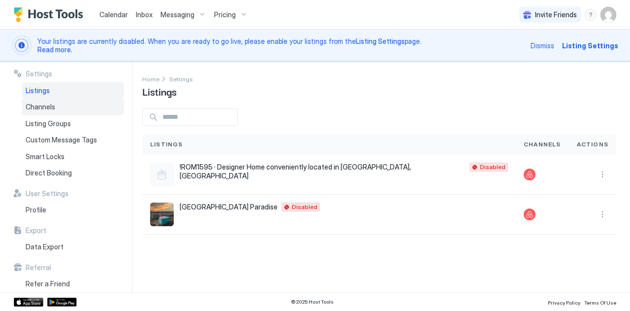
click at [34, 109] on span "Channels" at bounding box center [41, 106] width 30 height 9
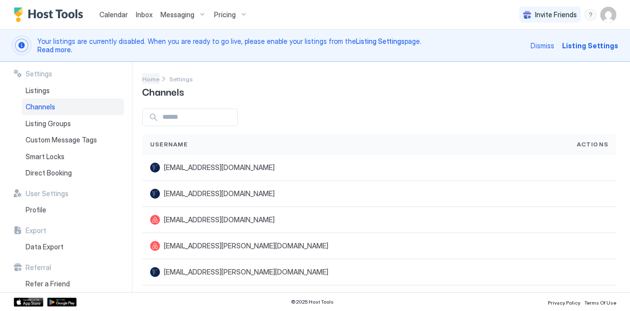
click at [151, 82] on span "Home" at bounding box center [150, 78] width 17 height 7
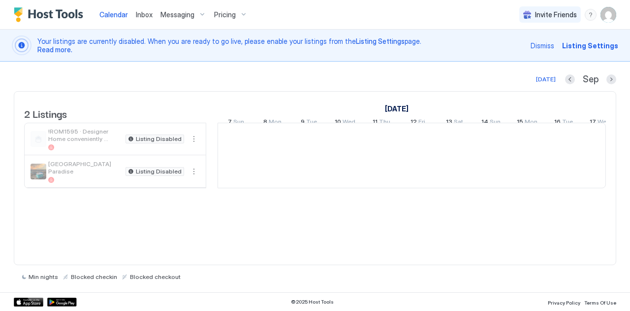
scroll to position [0, 547]
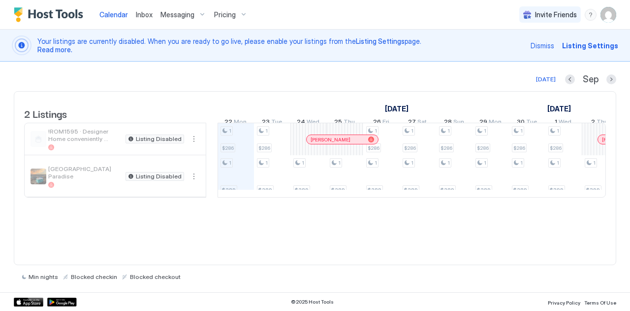
click at [605, 21] on img "User profile" at bounding box center [609, 15] width 16 height 16
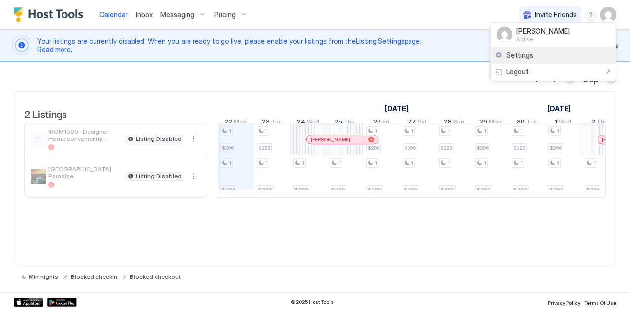
click at [516, 56] on span "Settings" at bounding box center [520, 55] width 27 height 9
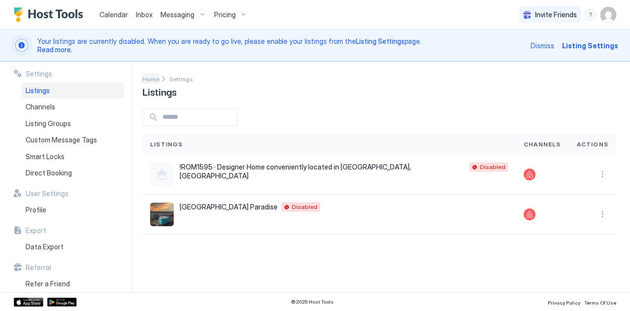
click at [153, 77] on span "Home" at bounding box center [150, 78] width 17 height 7
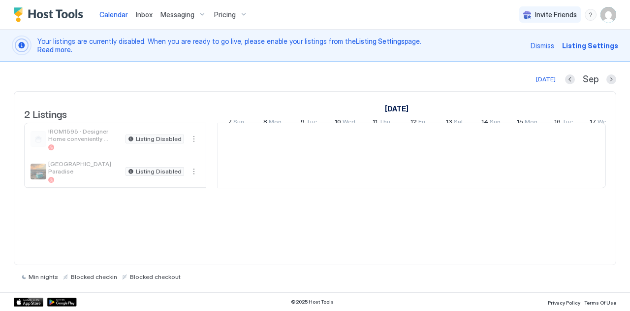
scroll to position [0, 547]
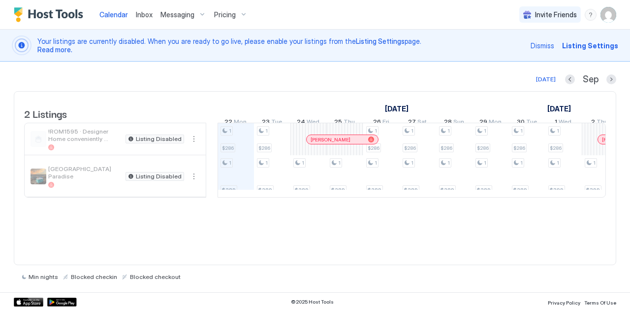
click at [108, 11] on span "Calendar" at bounding box center [113, 14] width 29 height 8
click at [147, 13] on span "Inbox" at bounding box center [144, 14] width 17 height 8
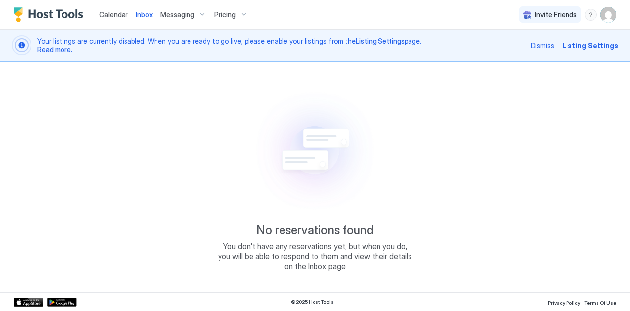
click at [178, 16] on span "Messaging" at bounding box center [177, 14] width 34 height 9
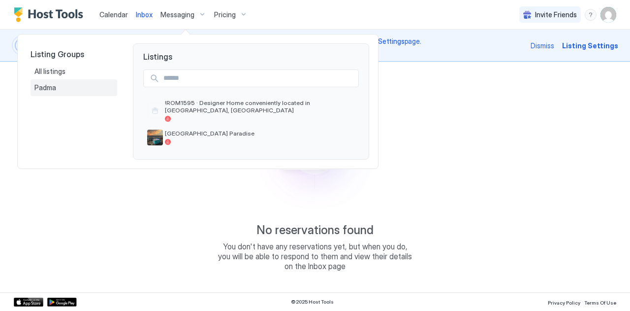
click at [39, 85] on span "Padma" at bounding box center [45, 87] width 23 height 9
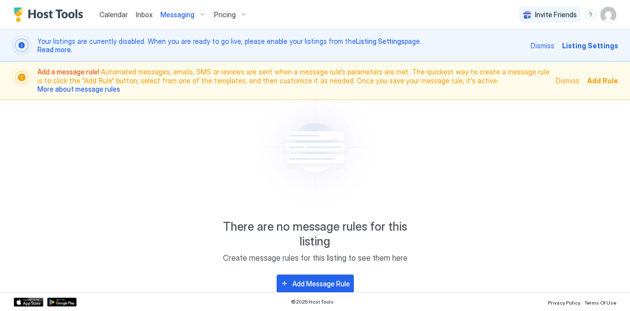
scroll to position [41, 0]
click at [215, 15] on span "Pricing" at bounding box center [225, 14] width 22 height 9
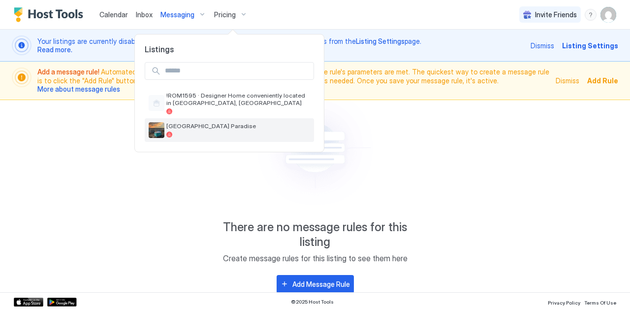
click at [181, 129] on span "White Sand Beachfront Paradise" at bounding box center [238, 125] width 144 height 7
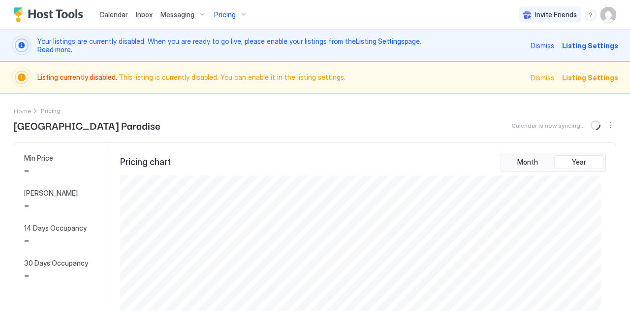
scroll to position [159, 481]
click at [588, 42] on span "Listing Settings" at bounding box center [590, 45] width 56 height 10
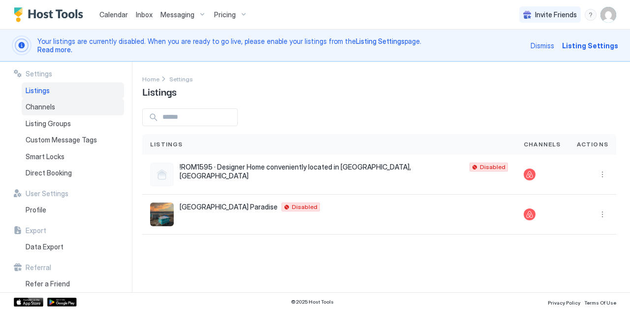
click at [32, 107] on span "Channels" at bounding box center [41, 106] width 30 height 9
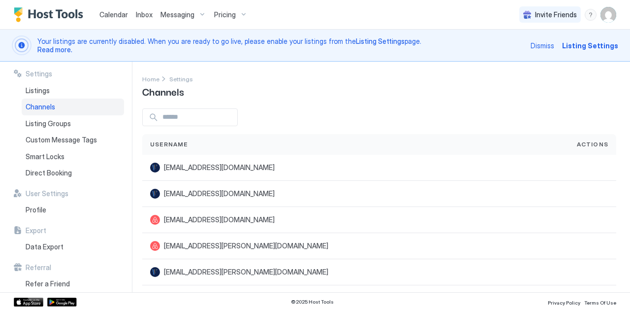
scroll to position [7, 0]
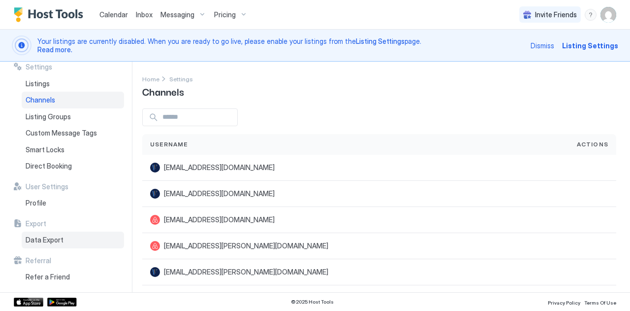
click at [35, 240] on span "Data Export" at bounding box center [45, 239] width 38 height 9
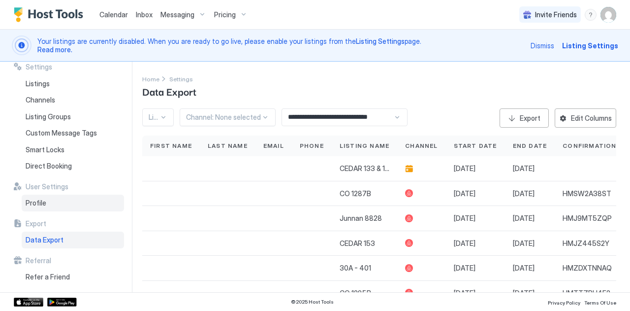
click at [35, 199] on span "Profile" at bounding box center [36, 202] width 21 height 9
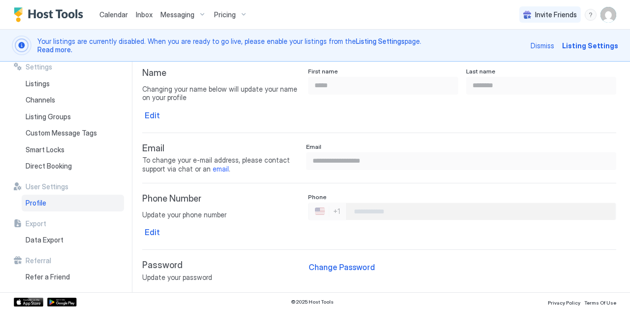
scroll to position [40, 0]
click at [42, 167] on span "Direct Booking" at bounding box center [49, 165] width 46 height 9
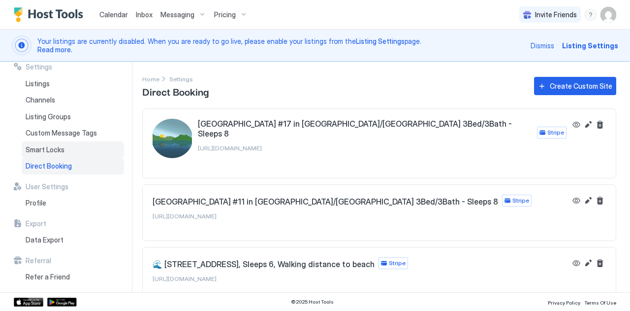
click at [35, 153] on span "Smart Locks" at bounding box center [45, 149] width 39 height 9
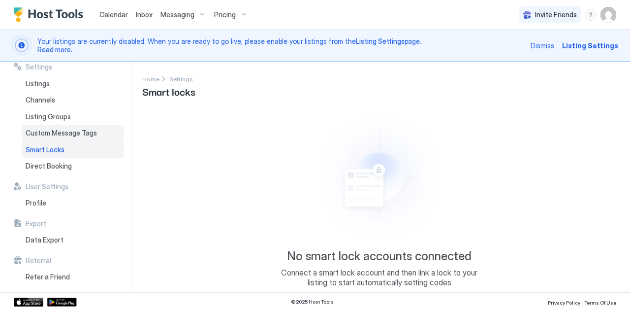
click at [36, 130] on span "Custom Message Tags" at bounding box center [61, 132] width 71 height 9
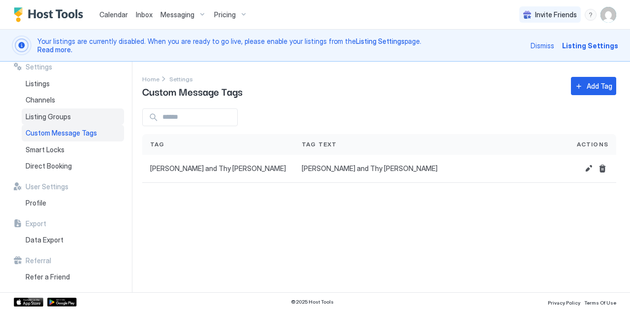
click at [30, 117] on span "Listing Groups" at bounding box center [48, 116] width 45 height 9
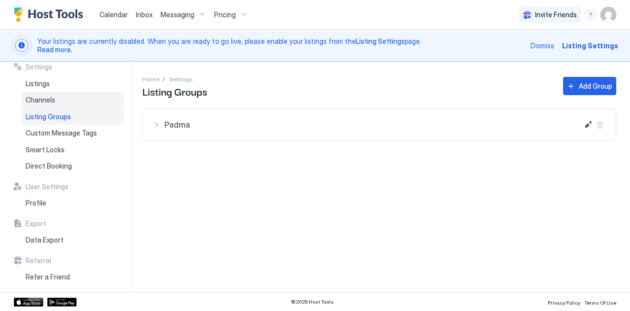
click at [36, 100] on span "Channels" at bounding box center [41, 100] width 30 height 9
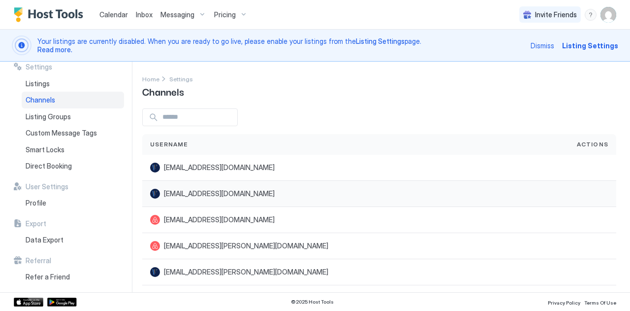
scroll to position [157, 0]
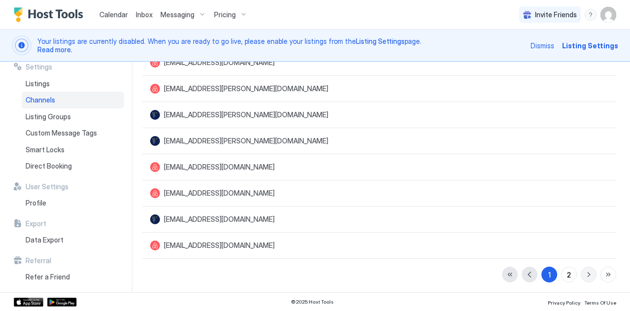
click at [582, 274] on button "button" at bounding box center [589, 274] width 16 height 16
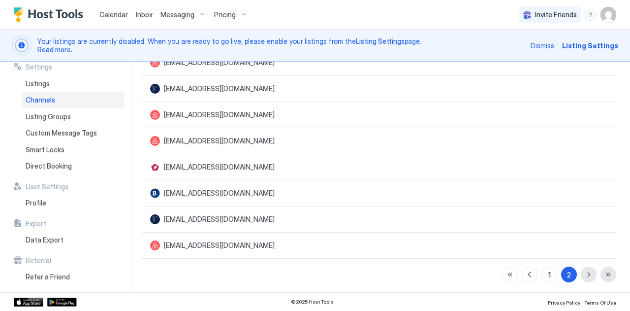
click at [582, 274] on div "1 2" at bounding box center [559, 274] width 114 height 16
click at [597, 278] on div "1 2" at bounding box center [559, 274] width 114 height 16
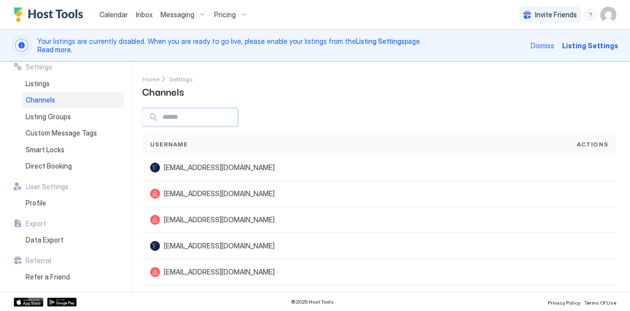
click at [165, 115] on input "Input Field" at bounding box center [198, 117] width 79 height 17
click at [41, 79] on span "Listings" at bounding box center [38, 83] width 24 height 9
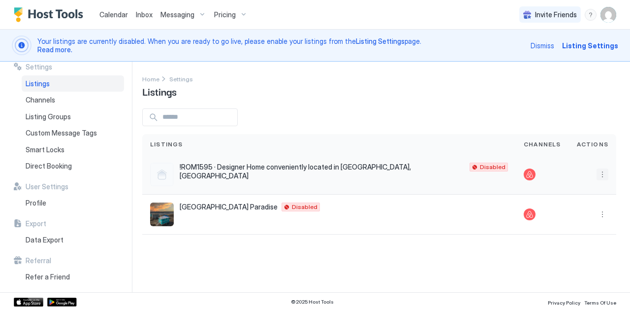
click at [602, 173] on button "More options" at bounding box center [603, 174] width 12 height 12
drag, startPoint x: 610, startPoint y: 11, endPoint x: 589, endPoint y: 16, distance: 21.7
click at [589, 16] on div at bounding box center [315, 155] width 630 height 311
click at [589, 16] on div "menu" at bounding box center [591, 15] width 12 height 12
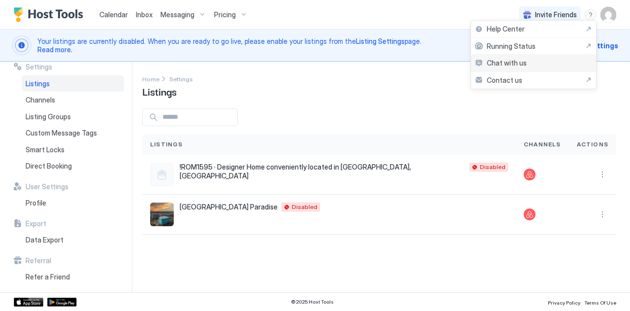
click at [505, 64] on span "Chat with us" at bounding box center [507, 63] width 40 height 9
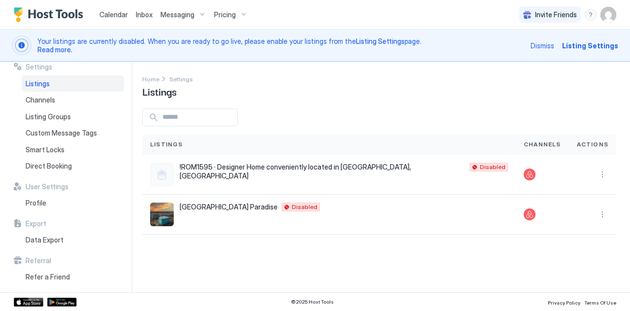
click at [499, 53] on div at bounding box center [315, 155] width 630 height 311
click at [588, 15] on div "menu" at bounding box center [591, 15] width 12 height 12
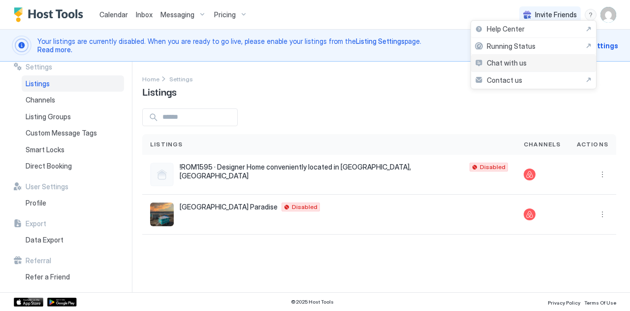
click at [502, 62] on span "Chat with us" at bounding box center [507, 63] width 40 height 9
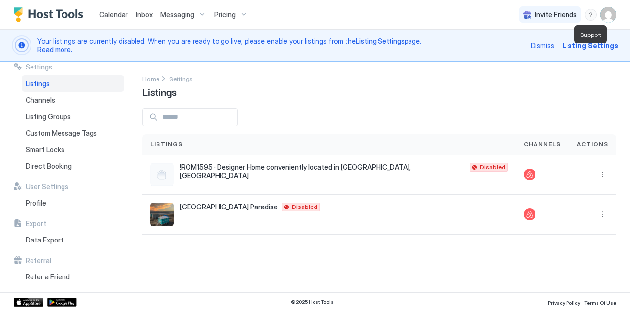
click at [589, 12] on div "menu" at bounding box center [591, 15] width 12 height 12
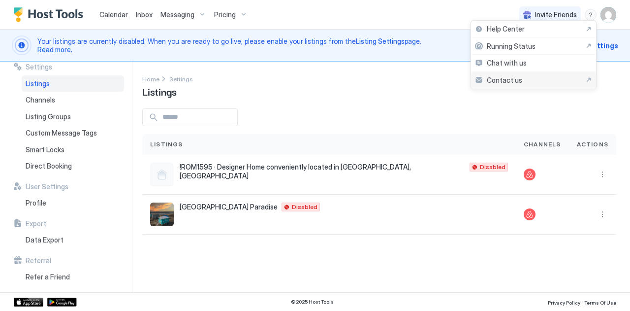
click at [500, 80] on span "Contact us" at bounding box center [504, 80] width 35 height 9
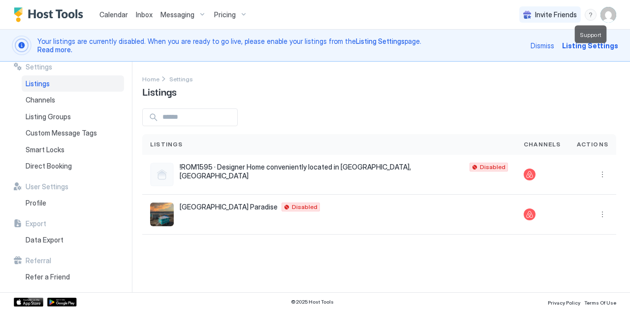
click at [592, 14] on div "menu" at bounding box center [591, 15] width 12 height 12
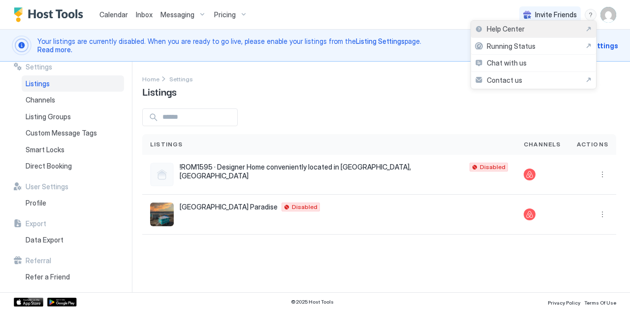
click at [511, 30] on span "Help Center" at bounding box center [506, 29] width 38 height 9
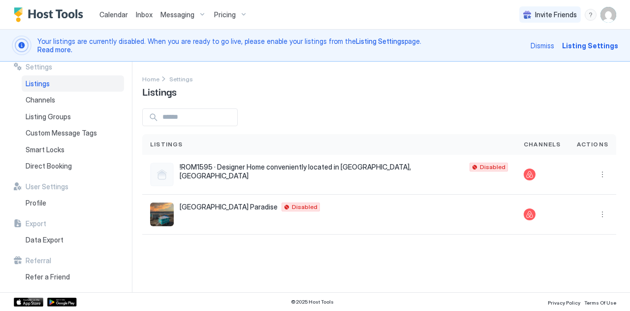
click at [606, 12] on img "User profile" at bounding box center [609, 15] width 16 height 16
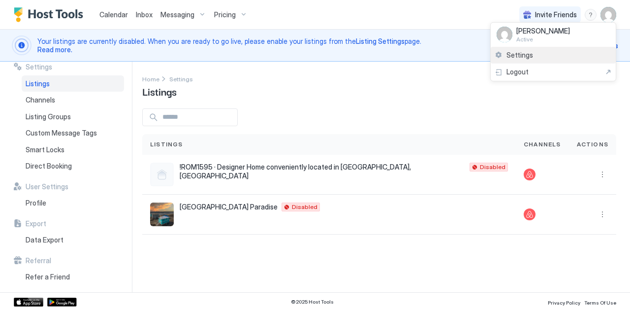
click at [510, 54] on span "Settings" at bounding box center [520, 55] width 27 height 9
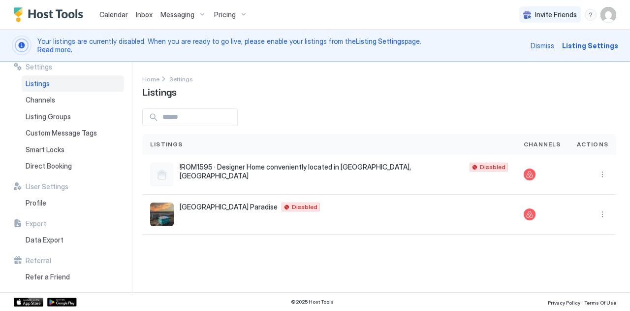
click at [159, 145] on span "Listings" at bounding box center [166, 144] width 33 height 9
click at [38, 82] on span "Listings" at bounding box center [38, 83] width 24 height 9
click at [590, 48] on span "Listing Settings" at bounding box center [590, 45] width 56 height 10
click at [530, 172] on div at bounding box center [530, 174] width 12 height 12
click at [604, 19] on img "User profile" at bounding box center [609, 15] width 16 height 16
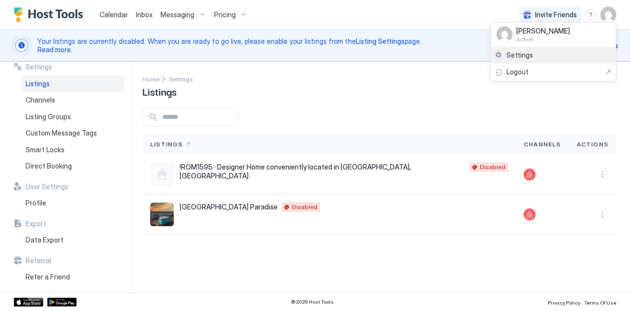
click at [527, 53] on span "Settings" at bounding box center [520, 55] width 27 height 9
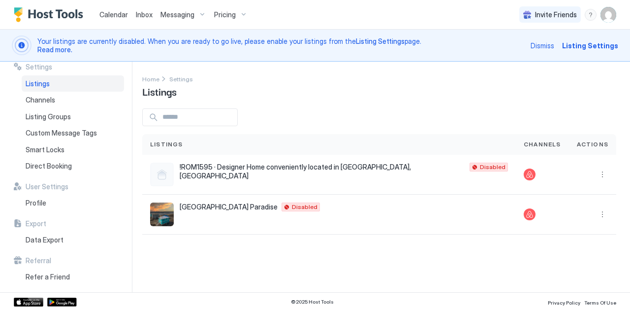
click at [605, 13] on img "User profile" at bounding box center [609, 15] width 16 height 16
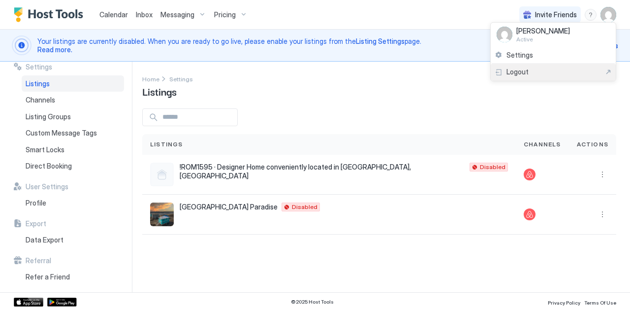
click at [522, 70] on span "Logout" at bounding box center [518, 71] width 22 height 9
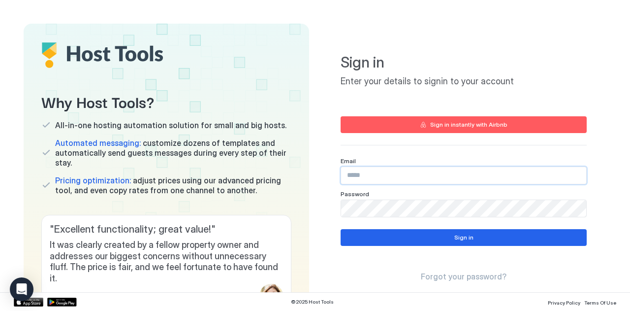
click at [378, 180] on input "Input Field" at bounding box center [463, 175] width 245 height 17
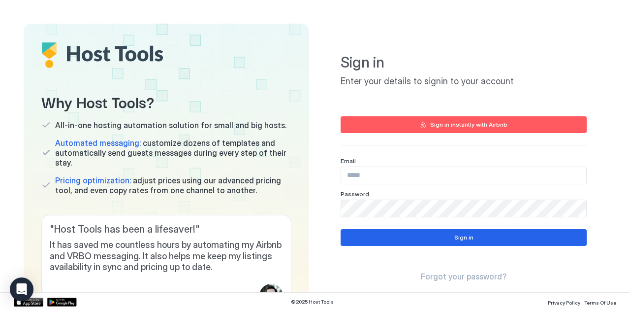
type input "**********"
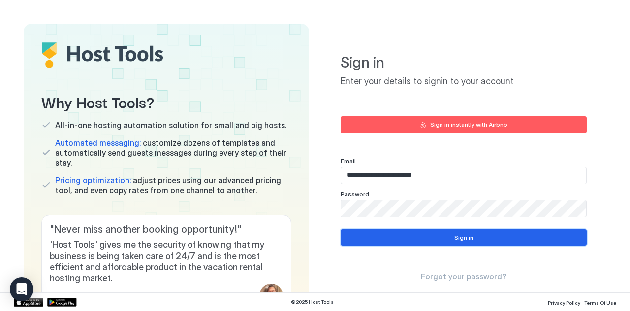
click at [359, 234] on button "Sign in" at bounding box center [464, 237] width 246 height 17
